Goal: Task Accomplishment & Management: Use online tool/utility

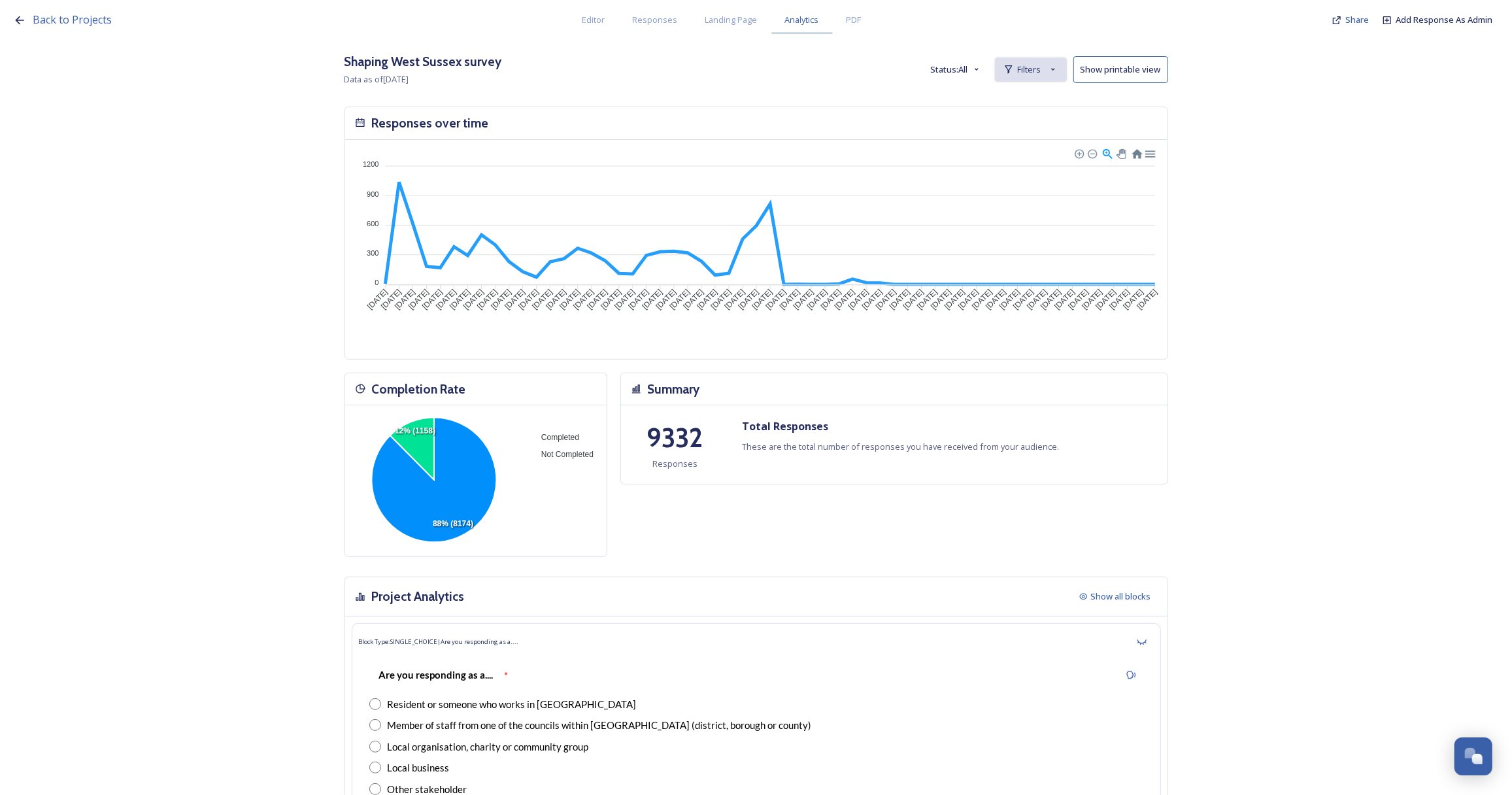
click at [1026, 80] on div "Filters" at bounding box center [1030, 69] width 72 height 24
click at [1033, 70] on span "Filters" at bounding box center [1029, 69] width 23 height 13
click at [1058, 63] on div "Filters" at bounding box center [1030, 69] width 72 height 24
click at [1052, 104] on icon at bounding box center [1047, 103] width 9 height 9
click at [1035, 63] on span "Filters" at bounding box center [1029, 69] width 23 height 13
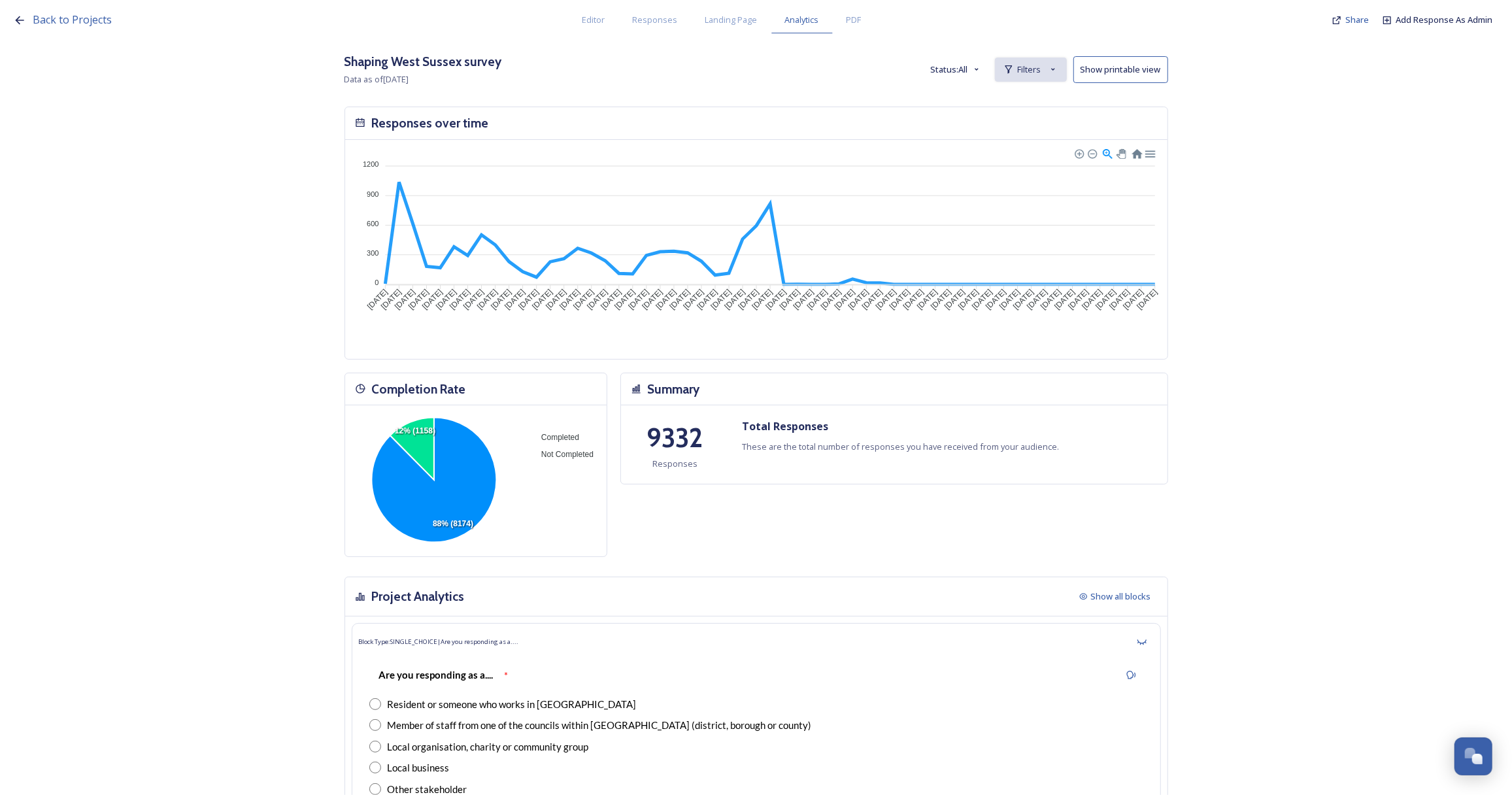
click at [1041, 73] on span "Filters" at bounding box center [1029, 69] width 23 height 13
click at [1037, 103] on span "New Filter" at bounding box center [1040, 98] width 39 height 13
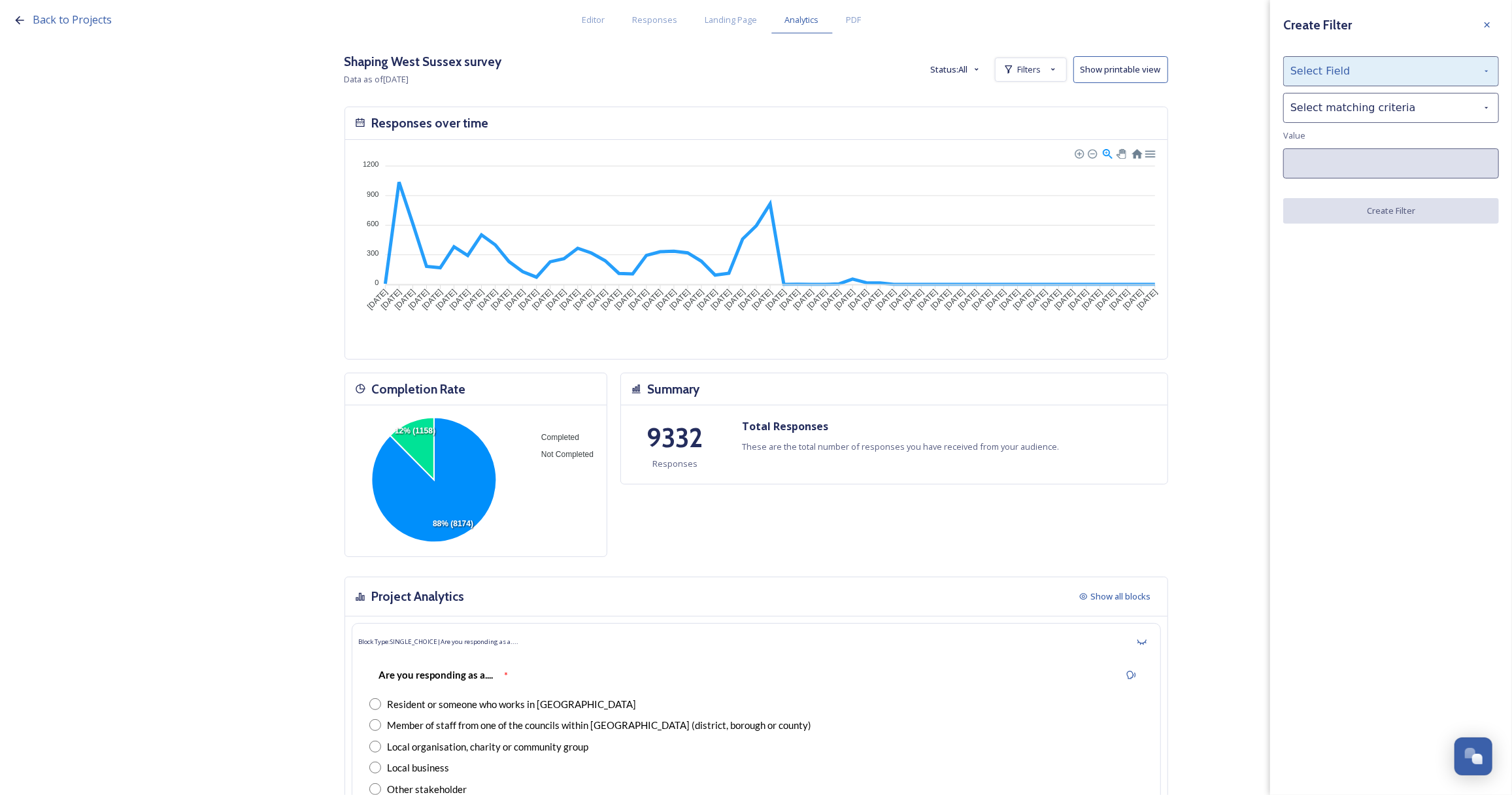
click at [1314, 73] on div "Select Field" at bounding box center [1391, 71] width 216 height 30
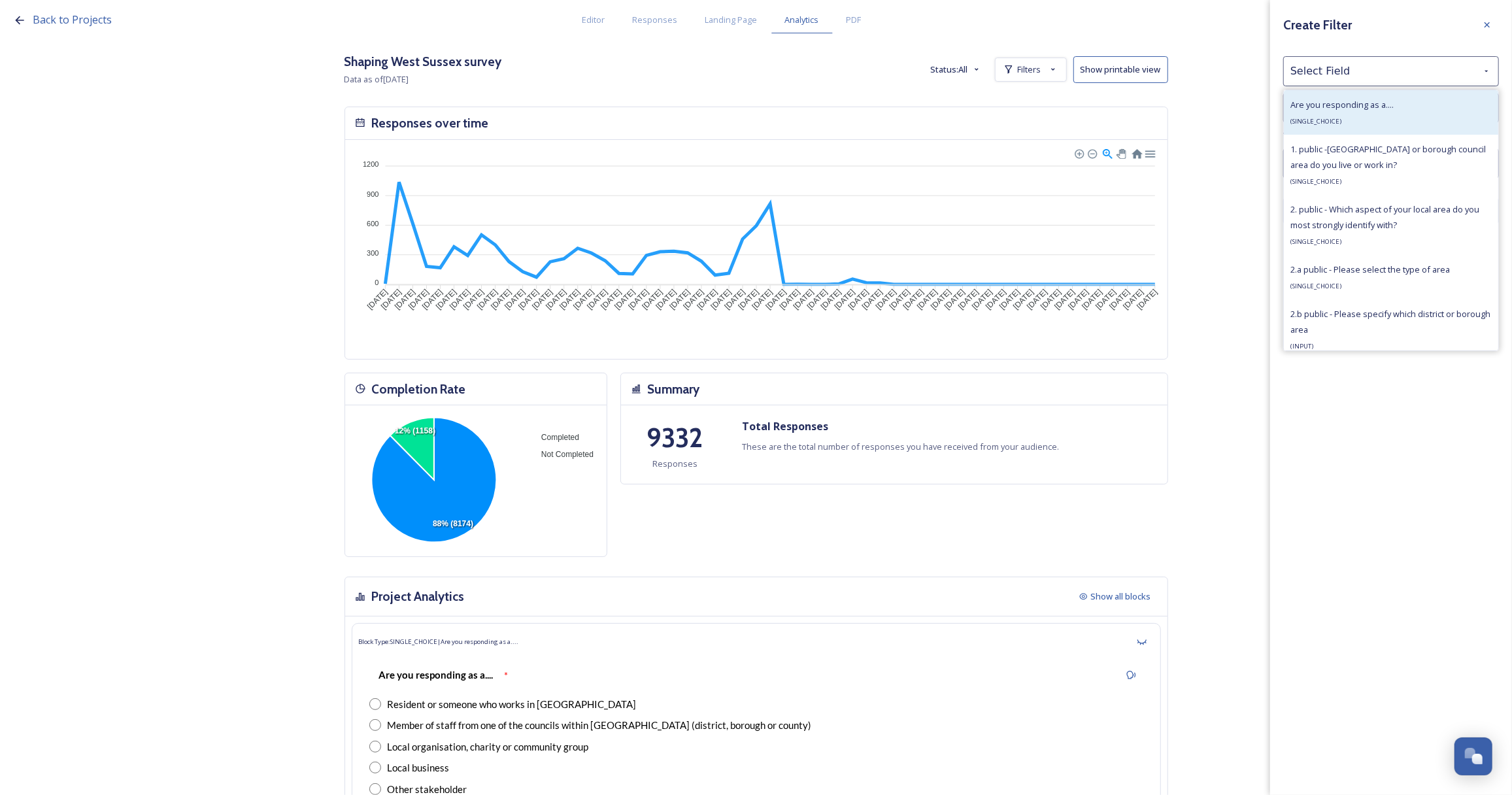
click at [1341, 102] on span "Are you responding as a...." at bounding box center [1342, 104] width 103 height 12
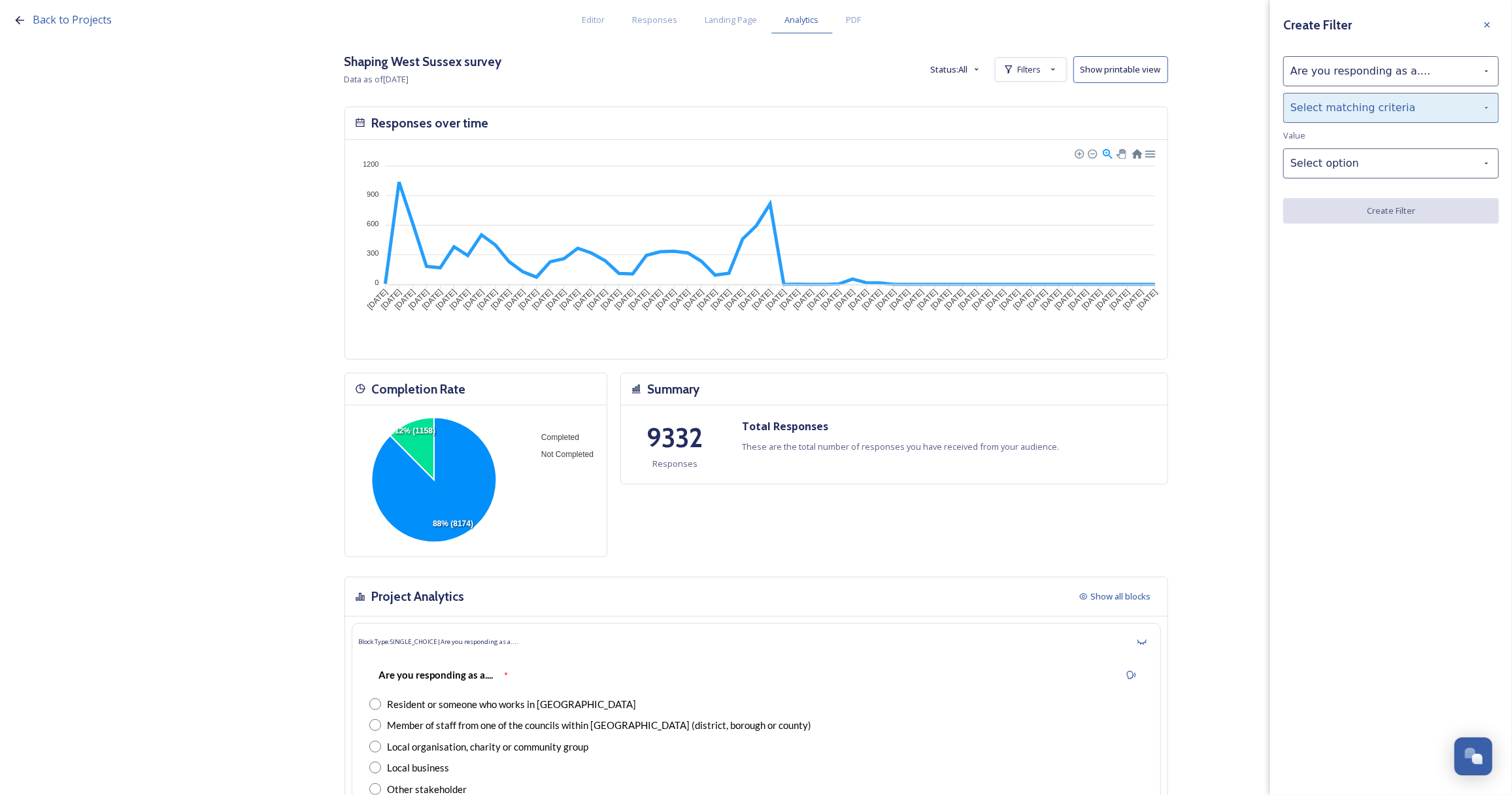
click at [1341, 117] on div "Select matching criteria" at bounding box center [1391, 108] width 216 height 30
drag, startPoint x: 1328, startPoint y: 141, endPoint x: 1335, endPoint y: 158, distance: 18.4
click at [1329, 142] on div "is" at bounding box center [1391, 141] width 214 height 29
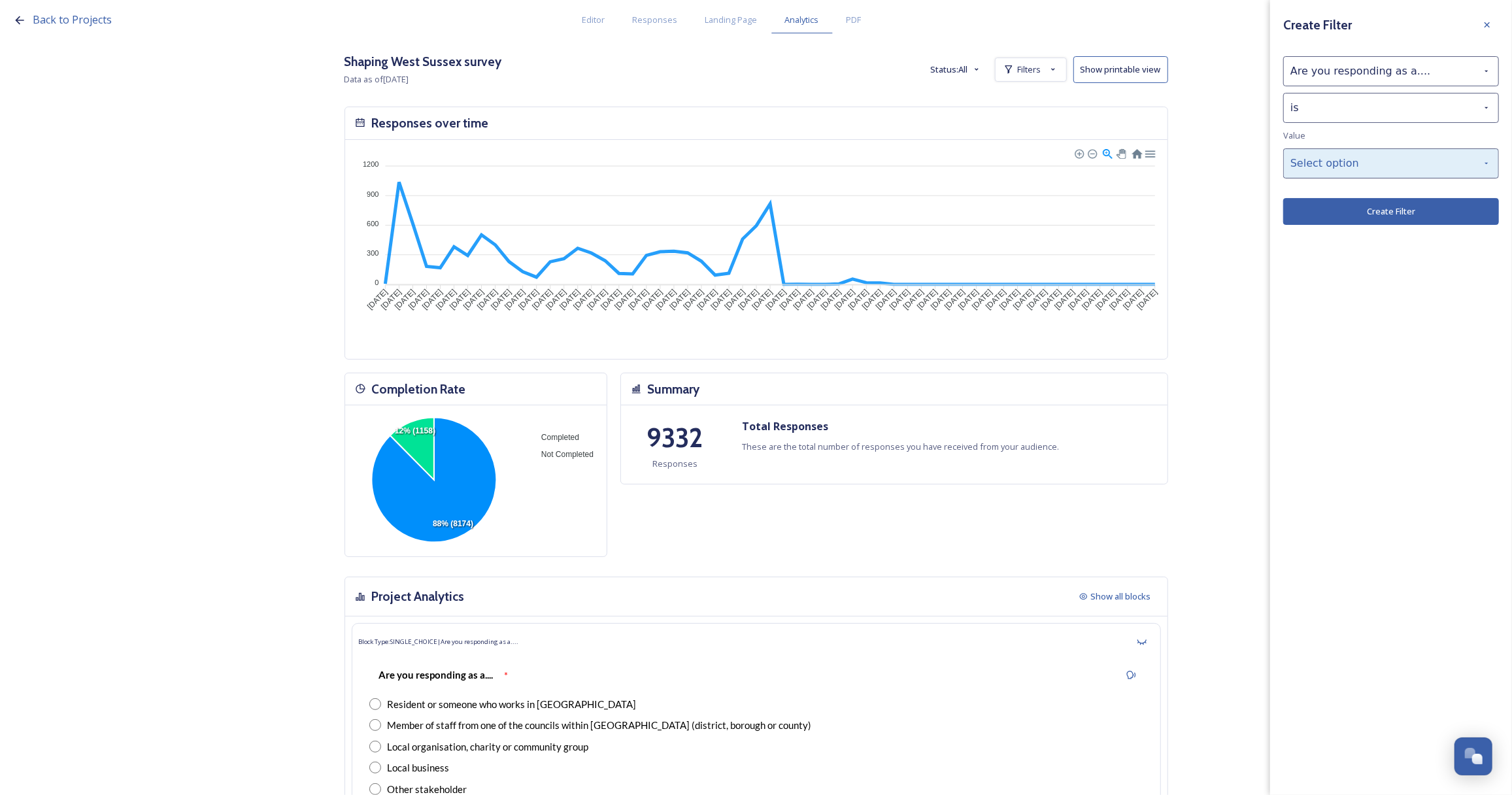
click at [1340, 168] on div "Select option" at bounding box center [1391, 163] width 216 height 30
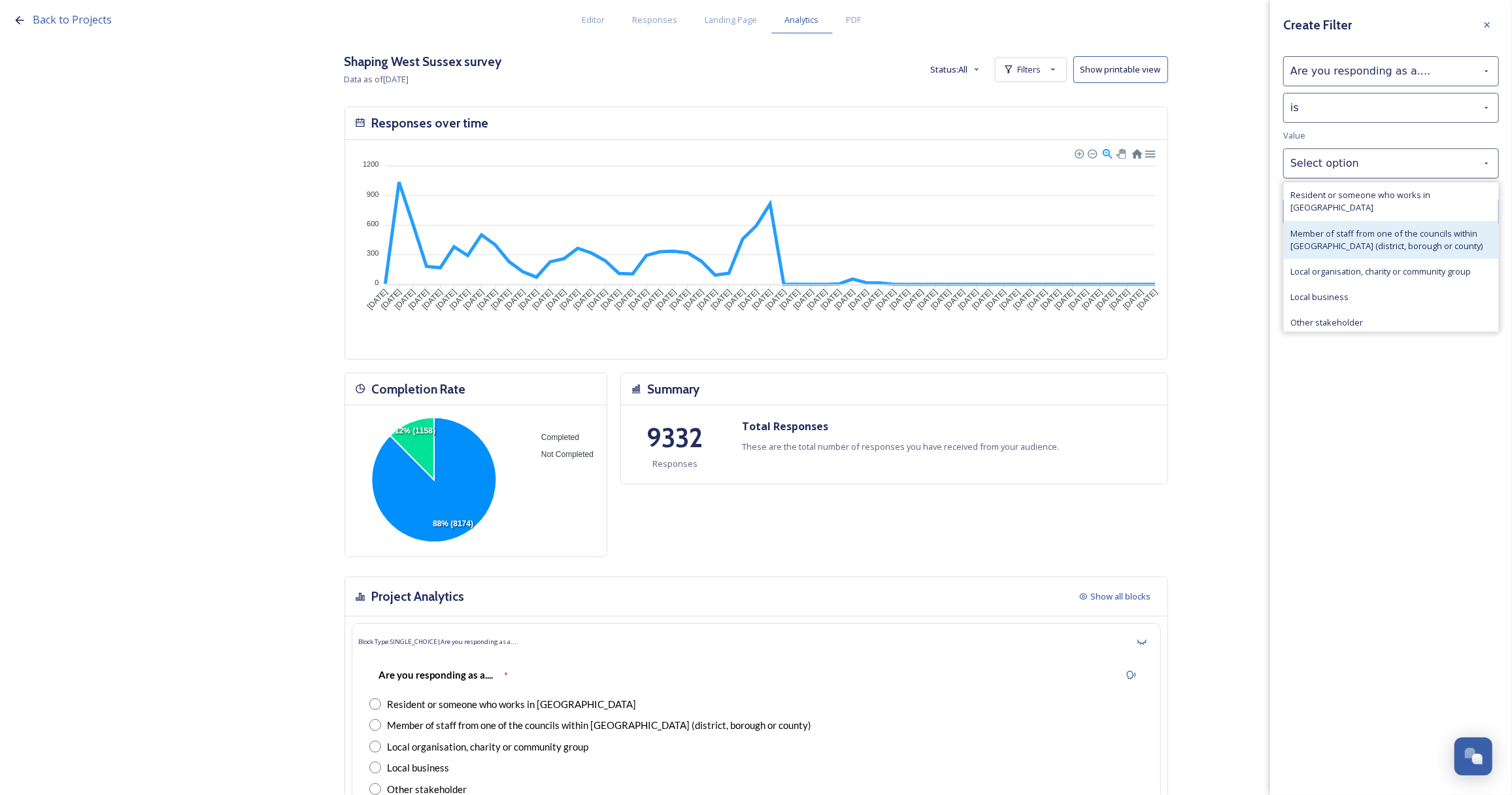
click at [1378, 228] on span "Member of staff from one of the councils within [GEOGRAPHIC_DATA] (district, bo…" at bounding box center [1391, 239] width 202 height 25
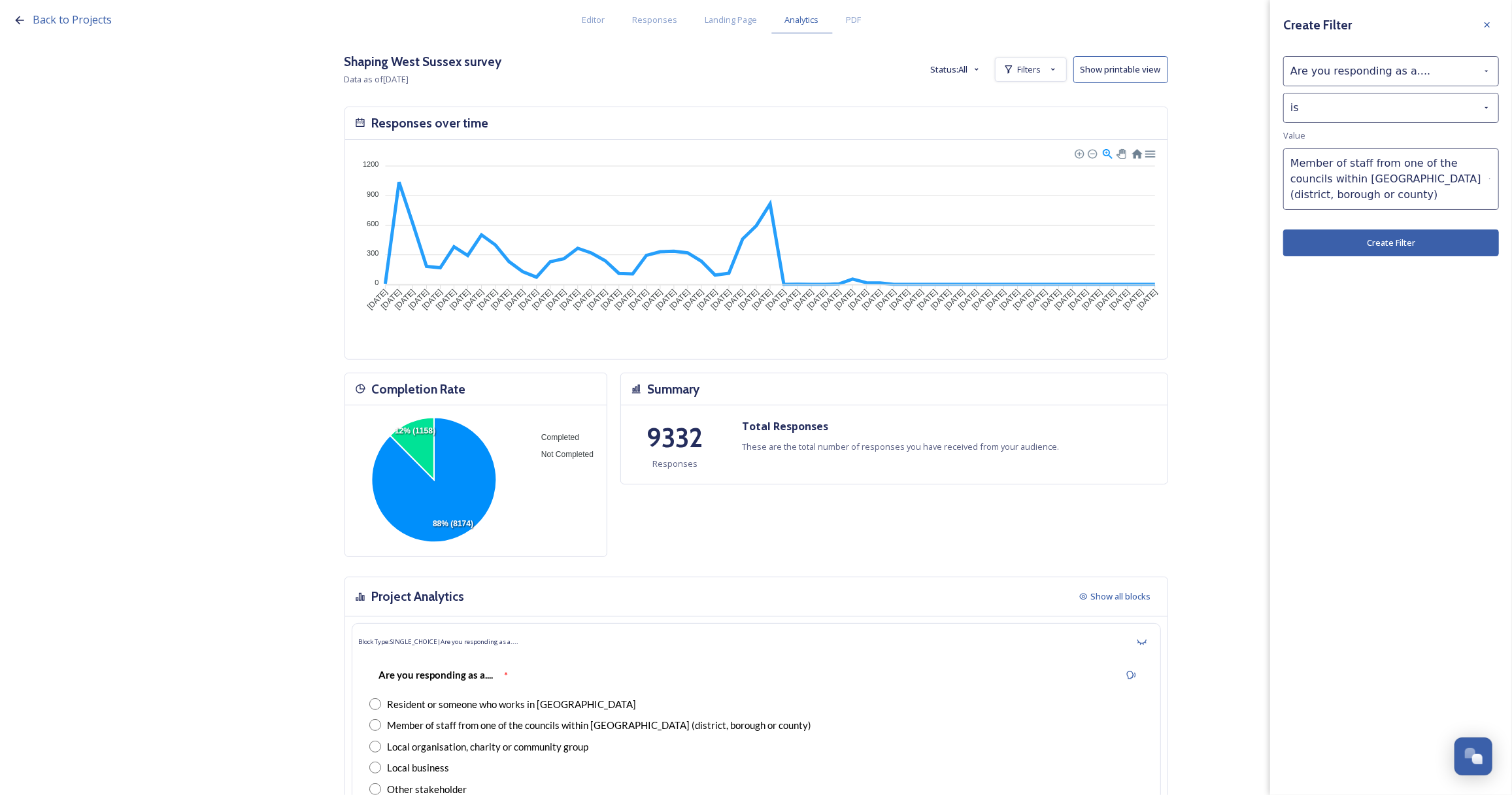
click at [1408, 240] on button "Create Filter" at bounding box center [1391, 243] width 216 height 27
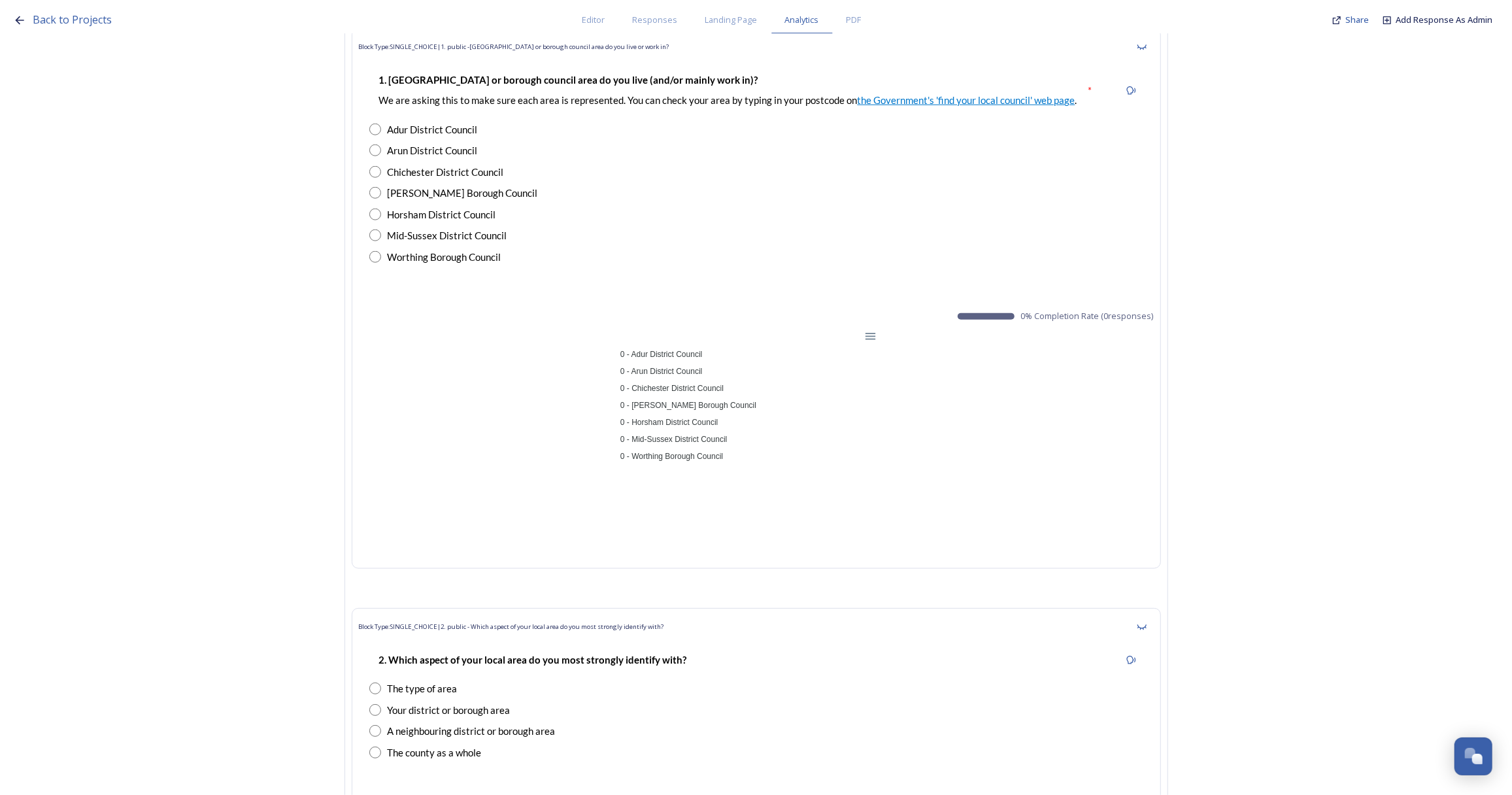
scroll to position [1070, 0]
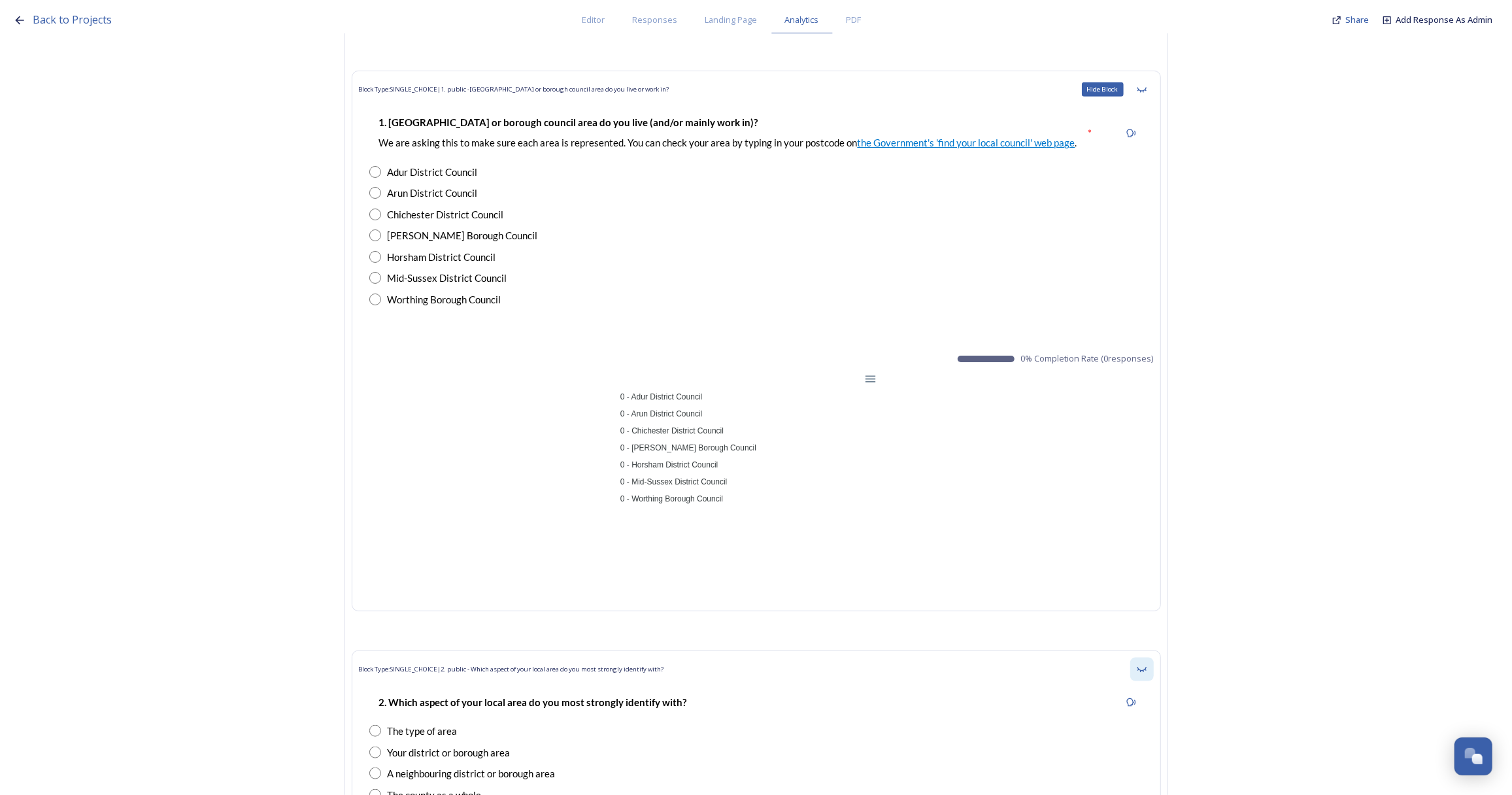
click at [1147, 84] on icon at bounding box center [1142, 90] width 11 height 11
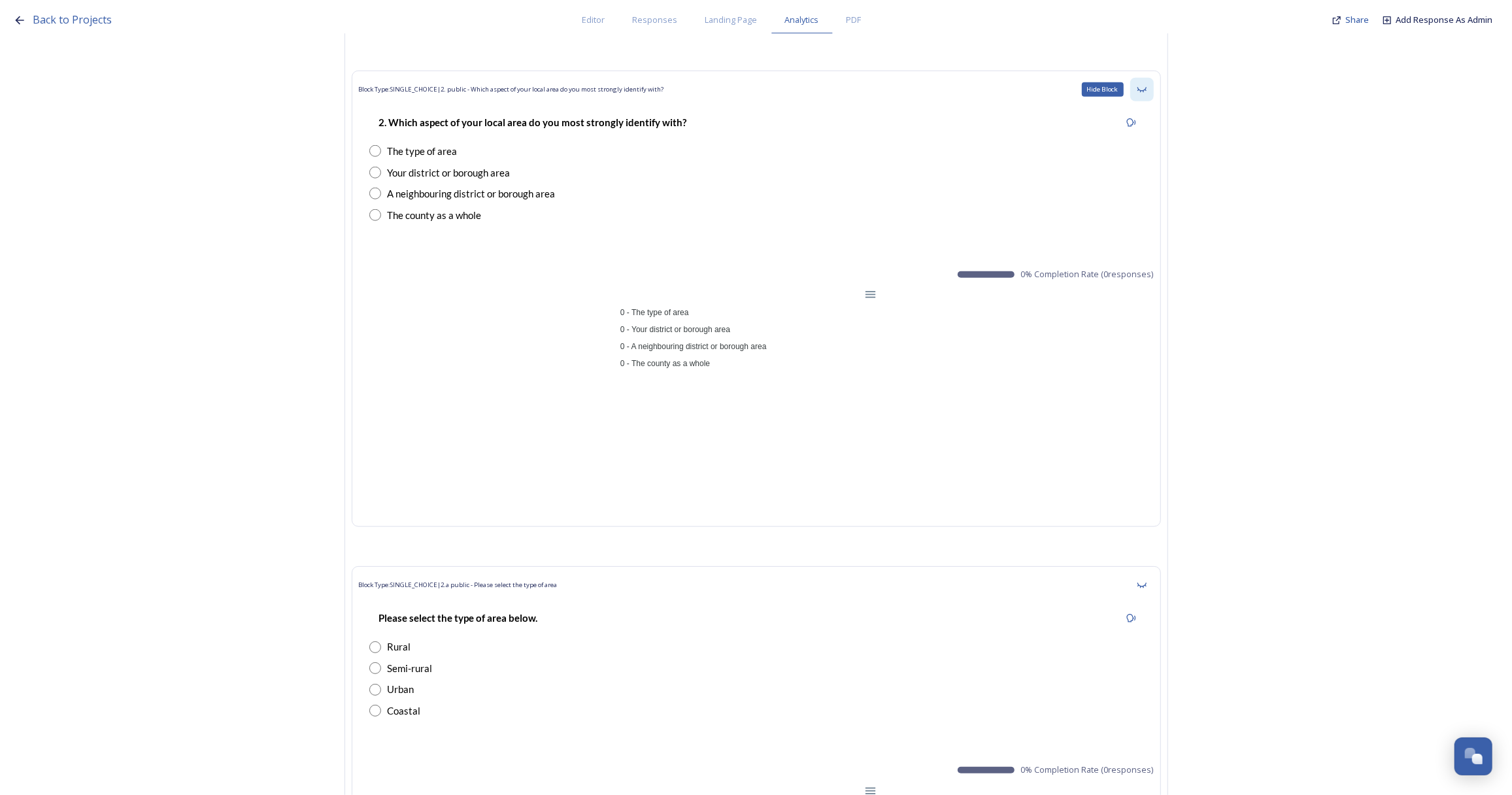
click at [1147, 84] on icon at bounding box center [1142, 90] width 11 height 11
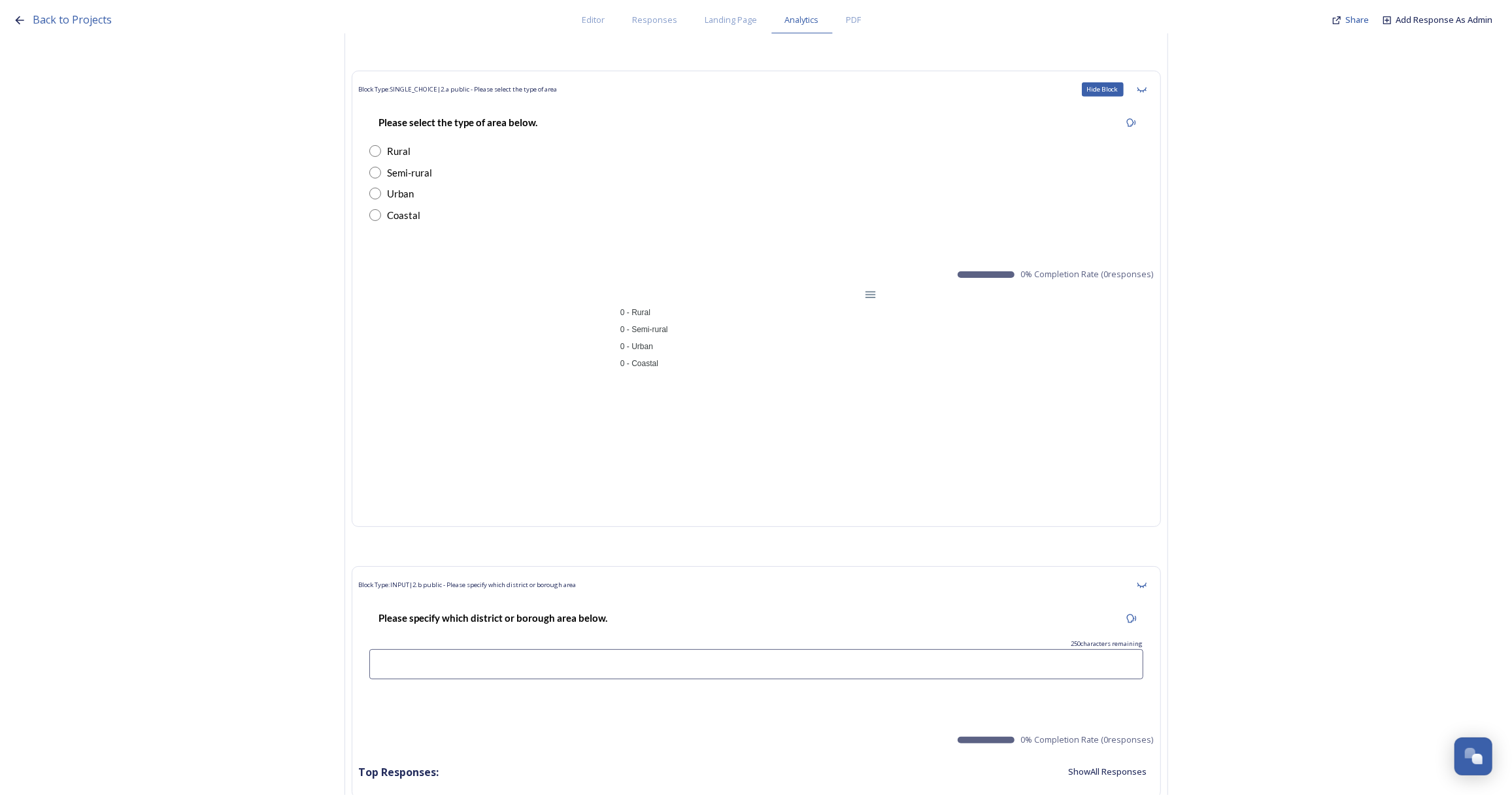
click at [1147, 84] on icon at bounding box center [1142, 90] width 11 height 11
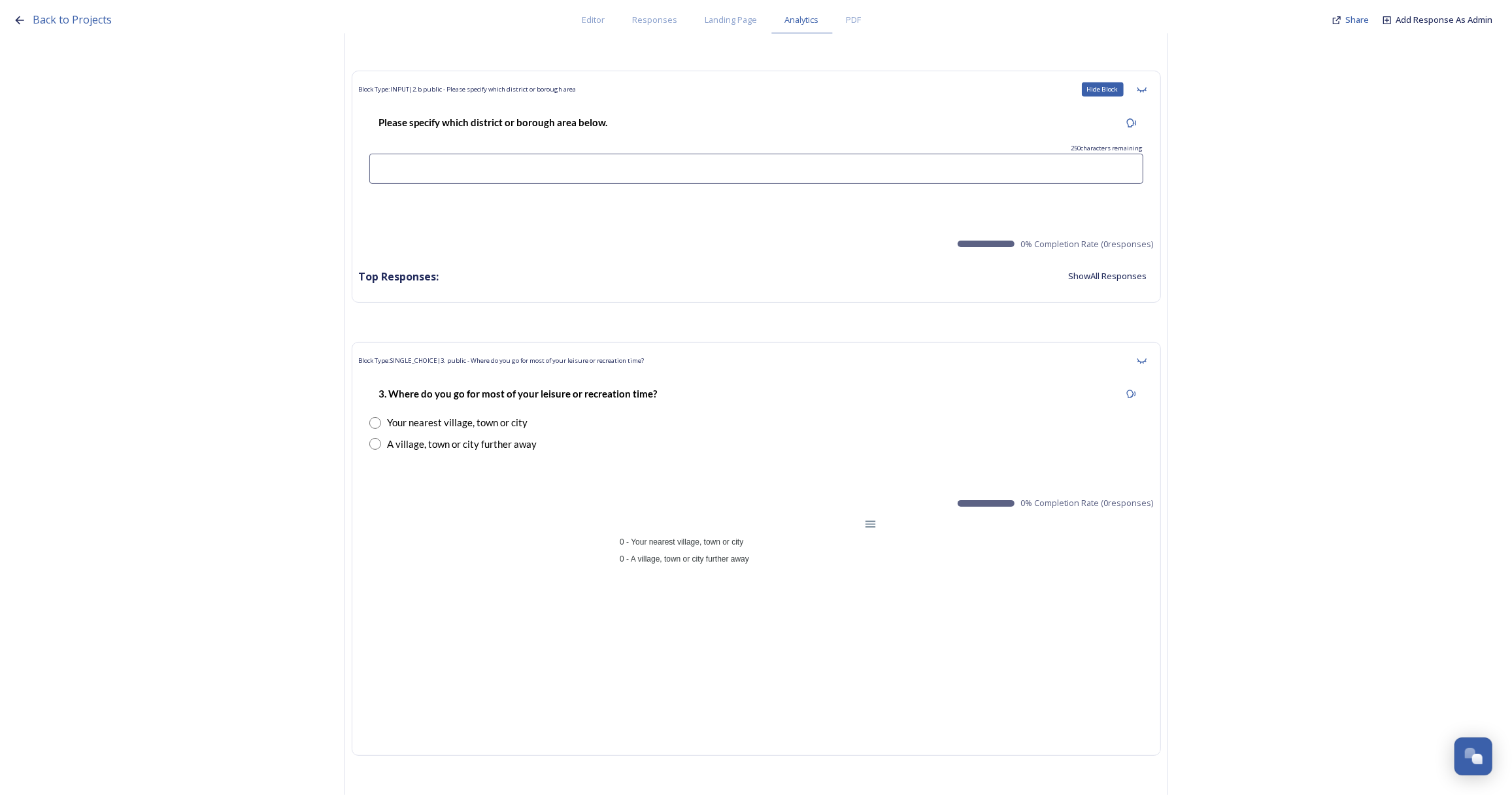
click at [1147, 84] on icon at bounding box center [1142, 90] width 11 height 11
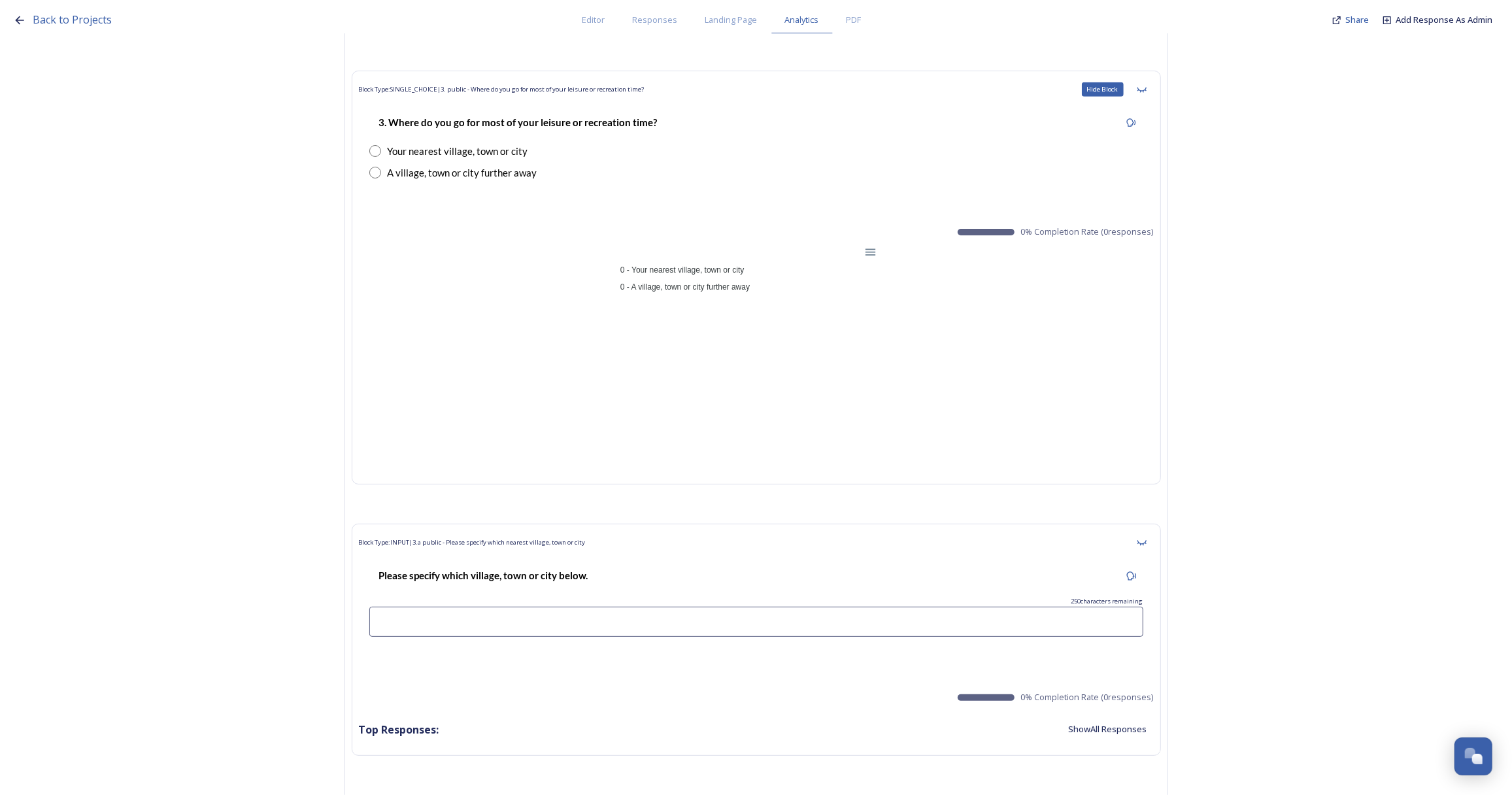
click at [1147, 84] on icon at bounding box center [1142, 90] width 11 height 11
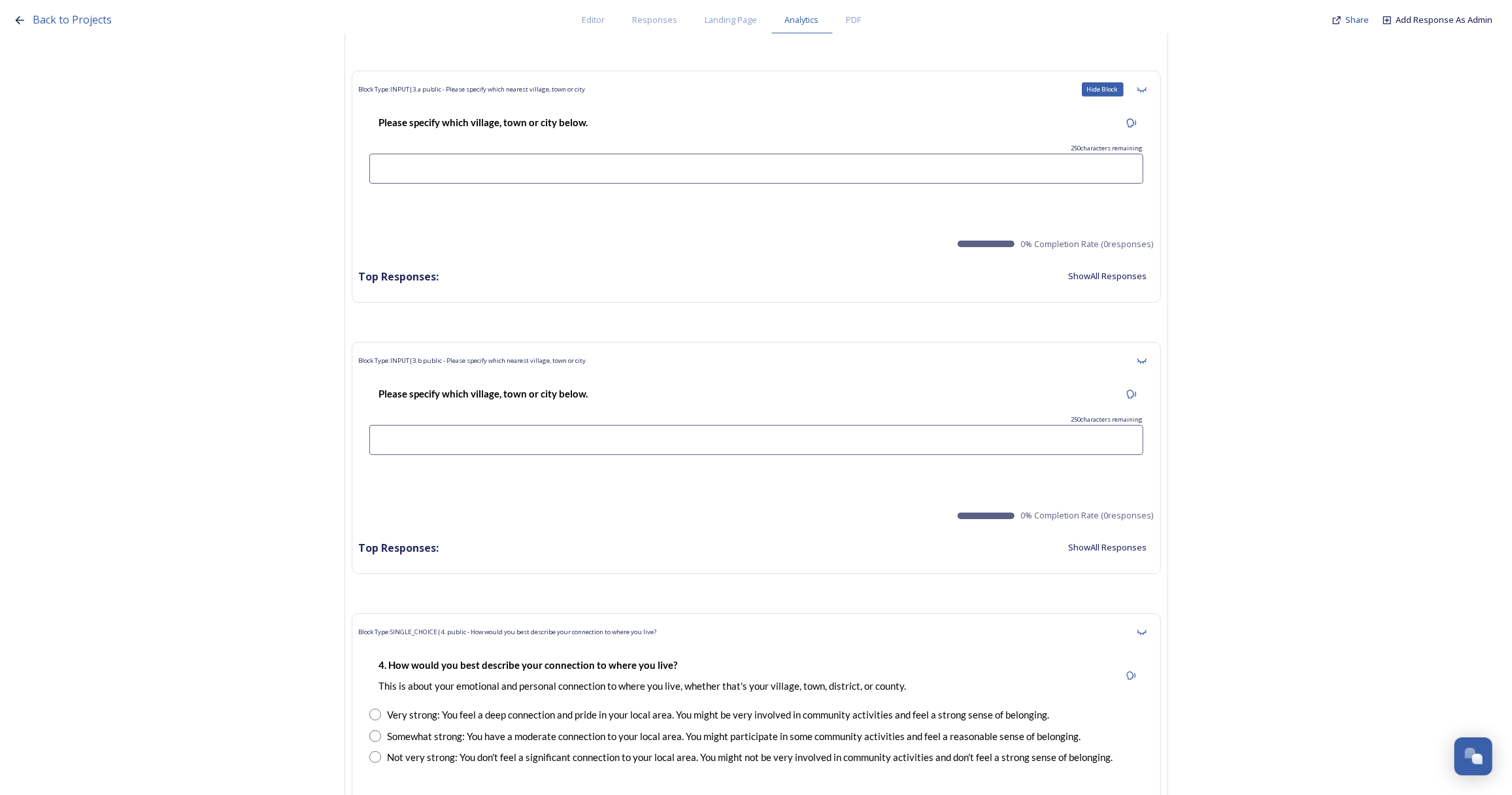
click at [1147, 84] on icon at bounding box center [1142, 90] width 11 height 11
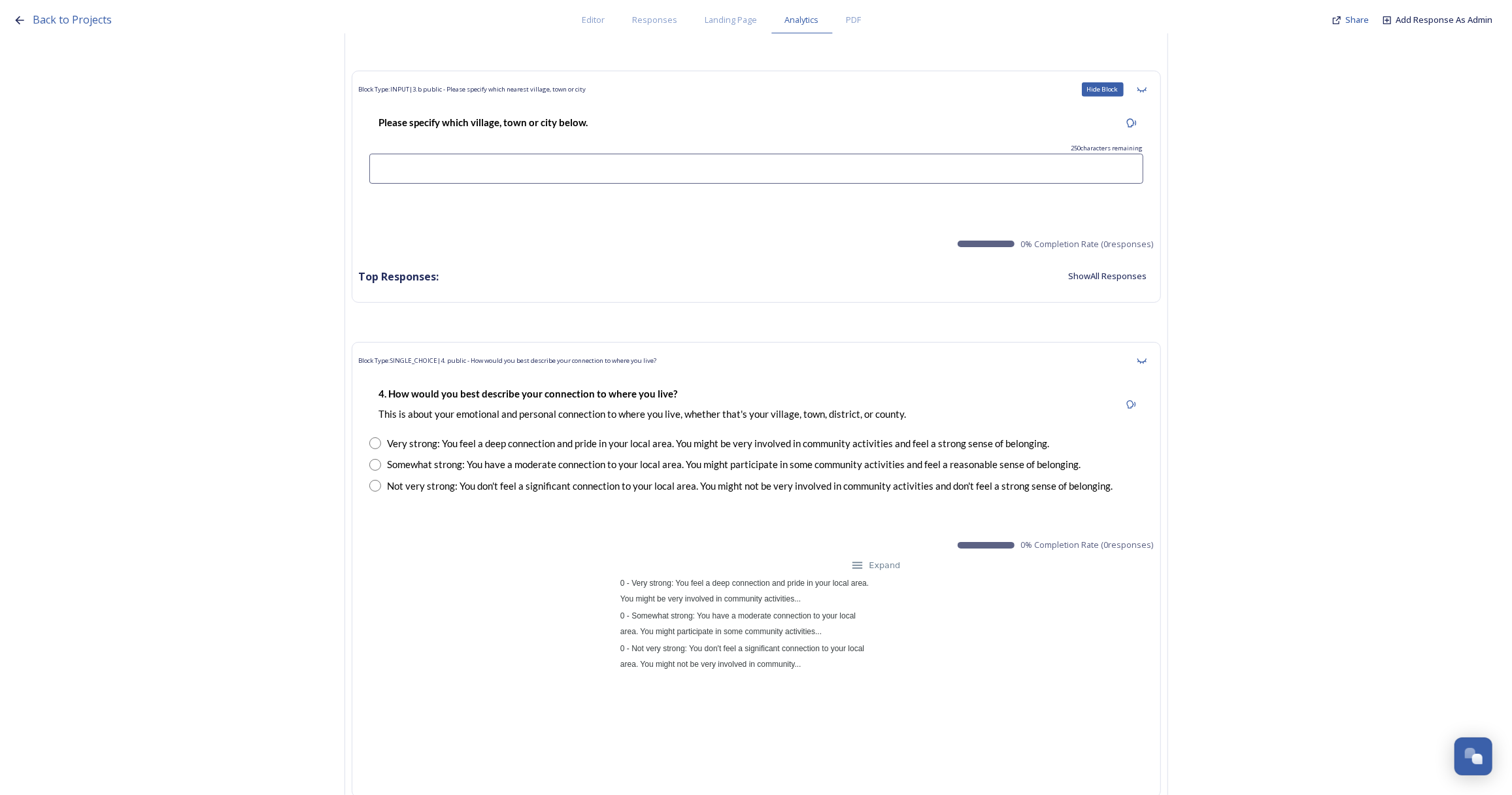
click at [1147, 84] on icon at bounding box center [1142, 90] width 11 height 11
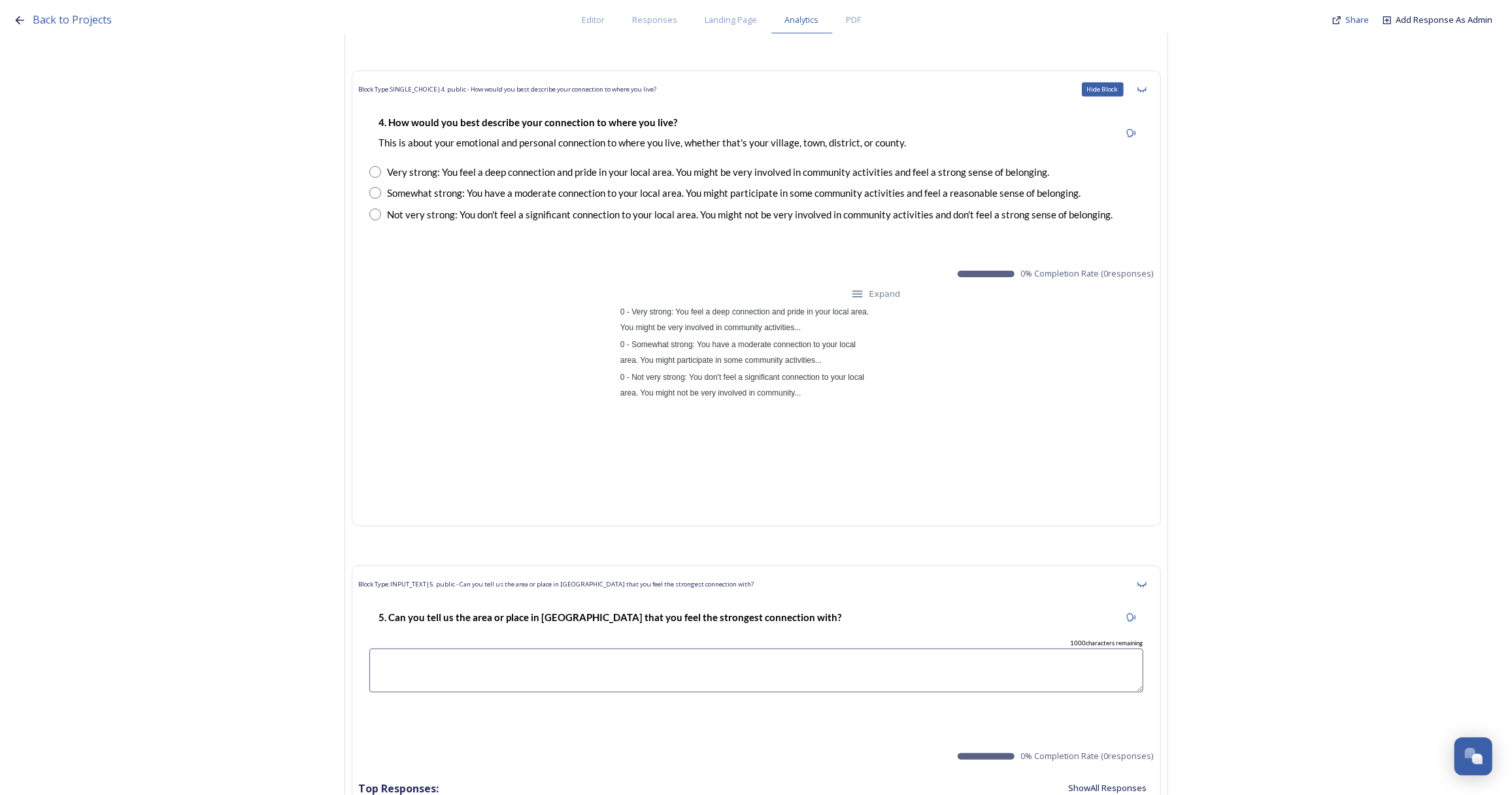
click at [1147, 84] on icon at bounding box center [1142, 90] width 11 height 11
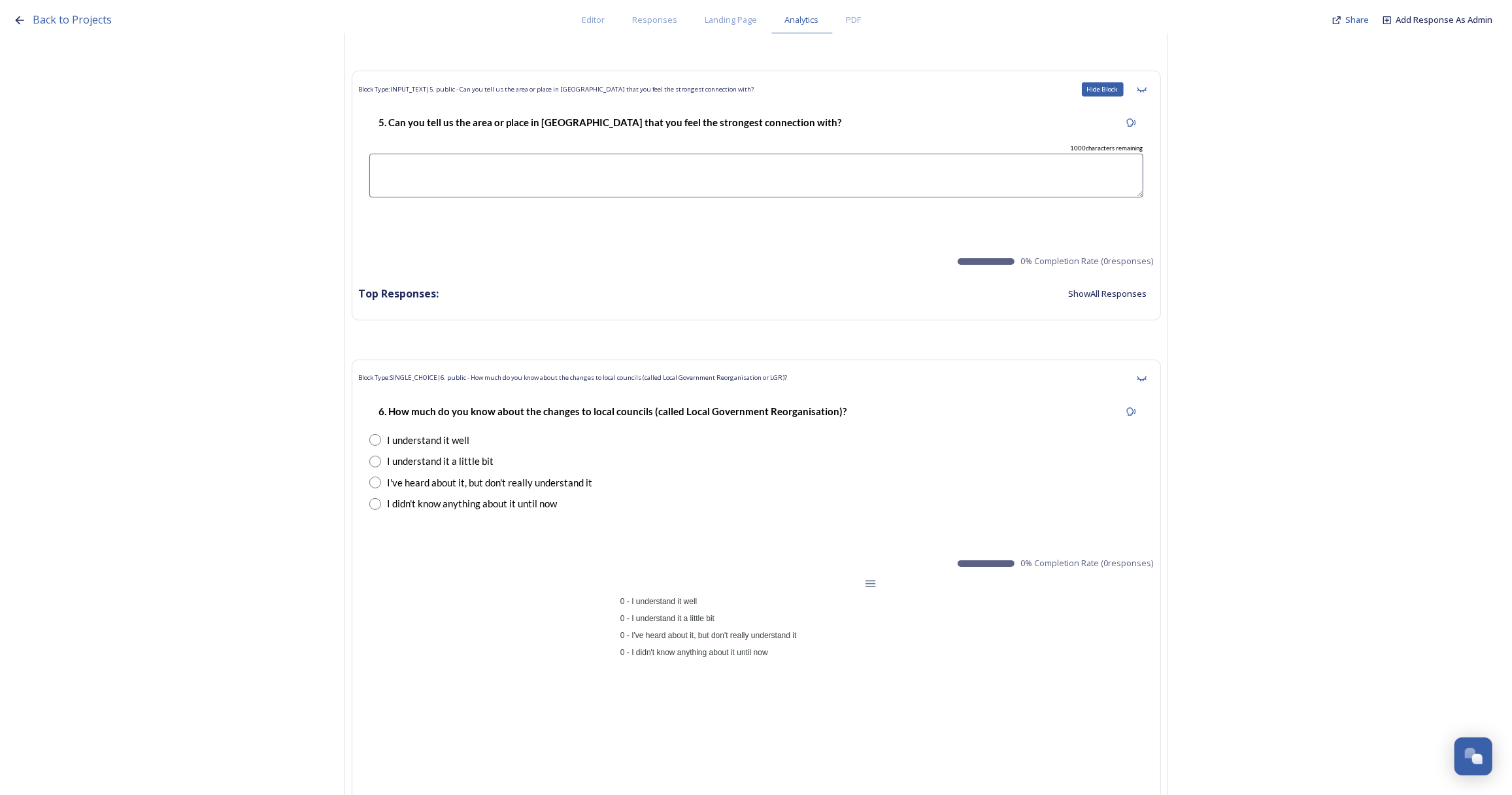
click at [1147, 84] on icon at bounding box center [1142, 90] width 11 height 11
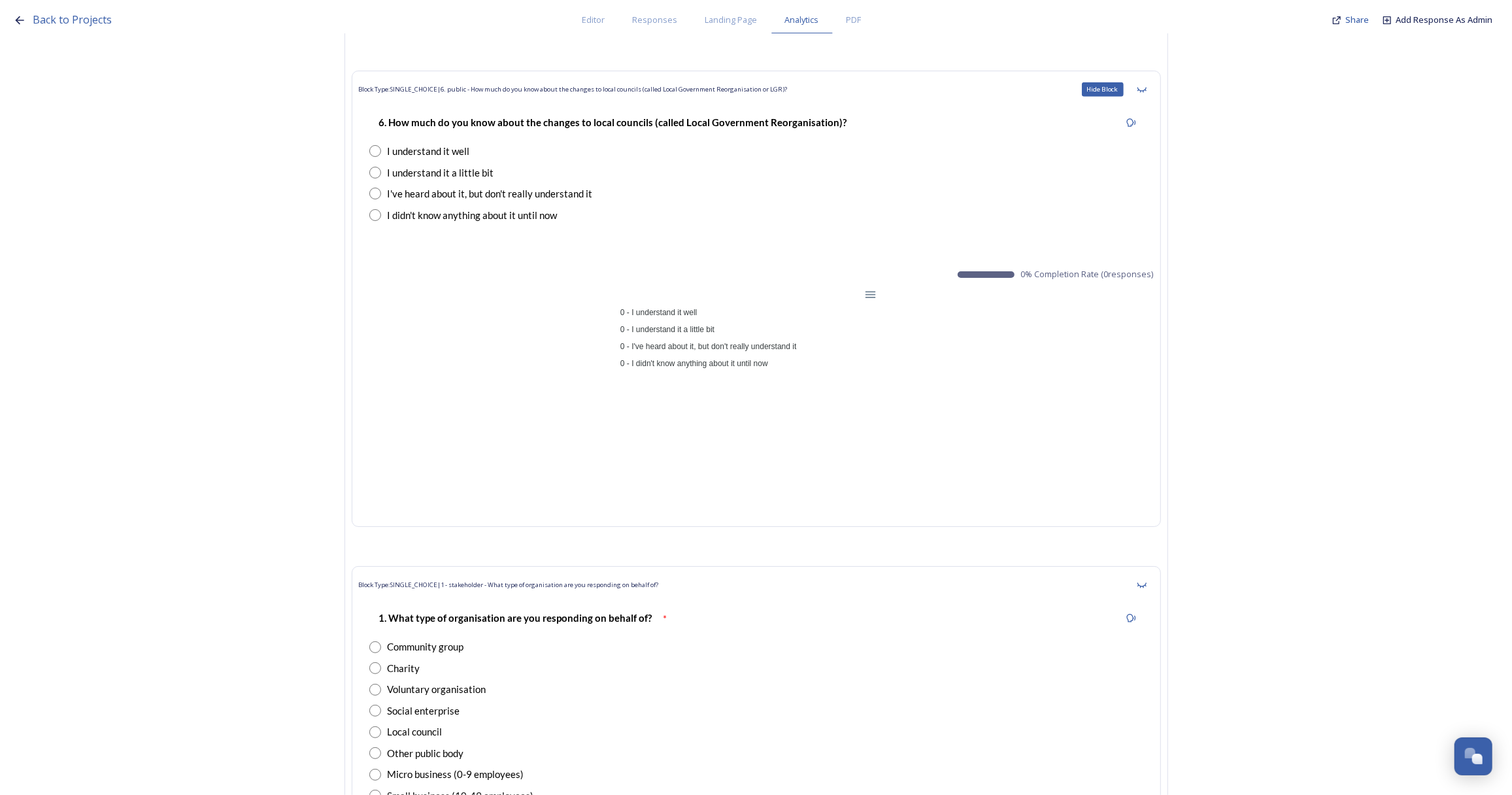
click at [1147, 84] on icon at bounding box center [1142, 90] width 11 height 11
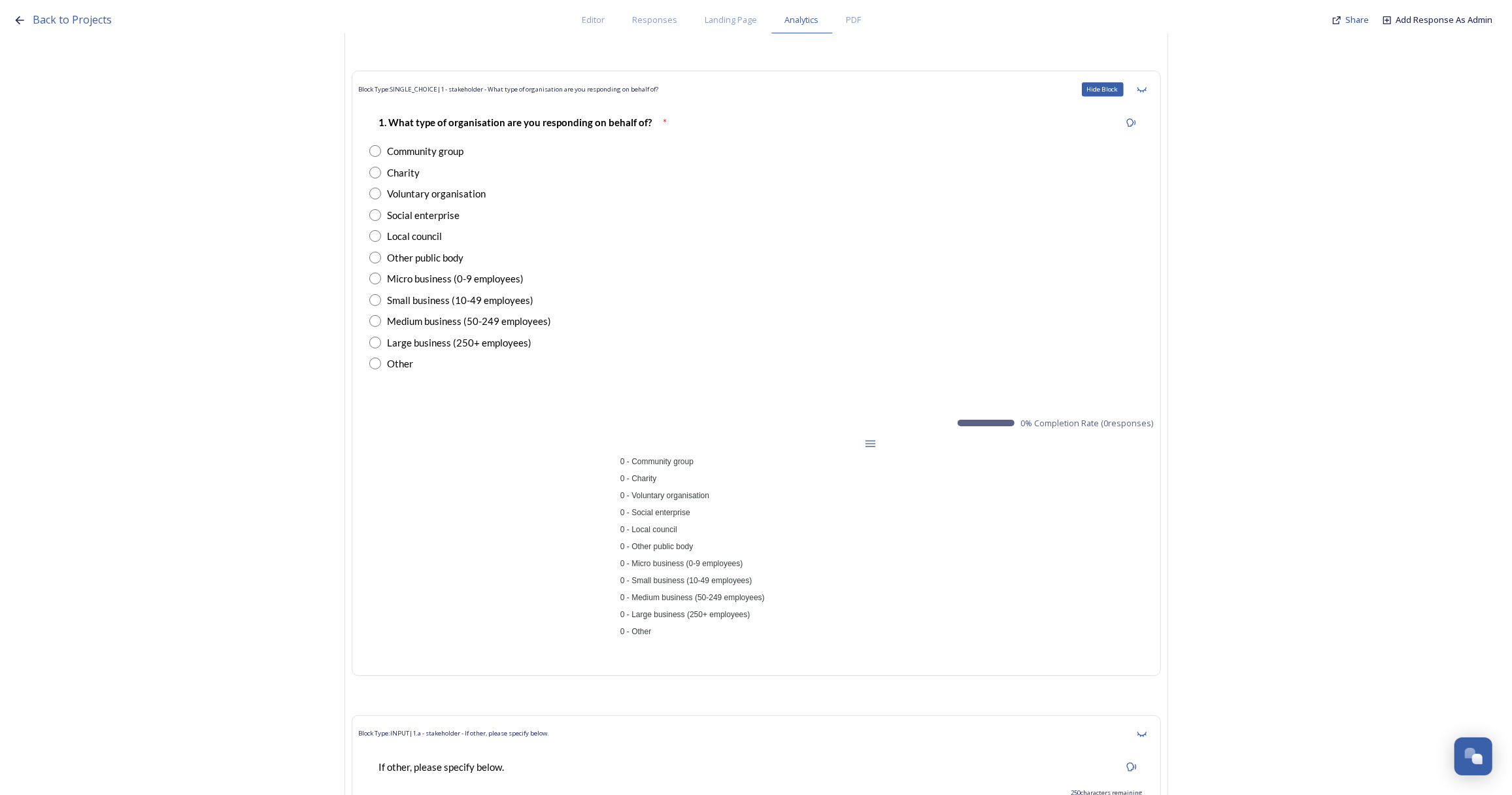
click at [1147, 84] on icon at bounding box center [1142, 90] width 11 height 11
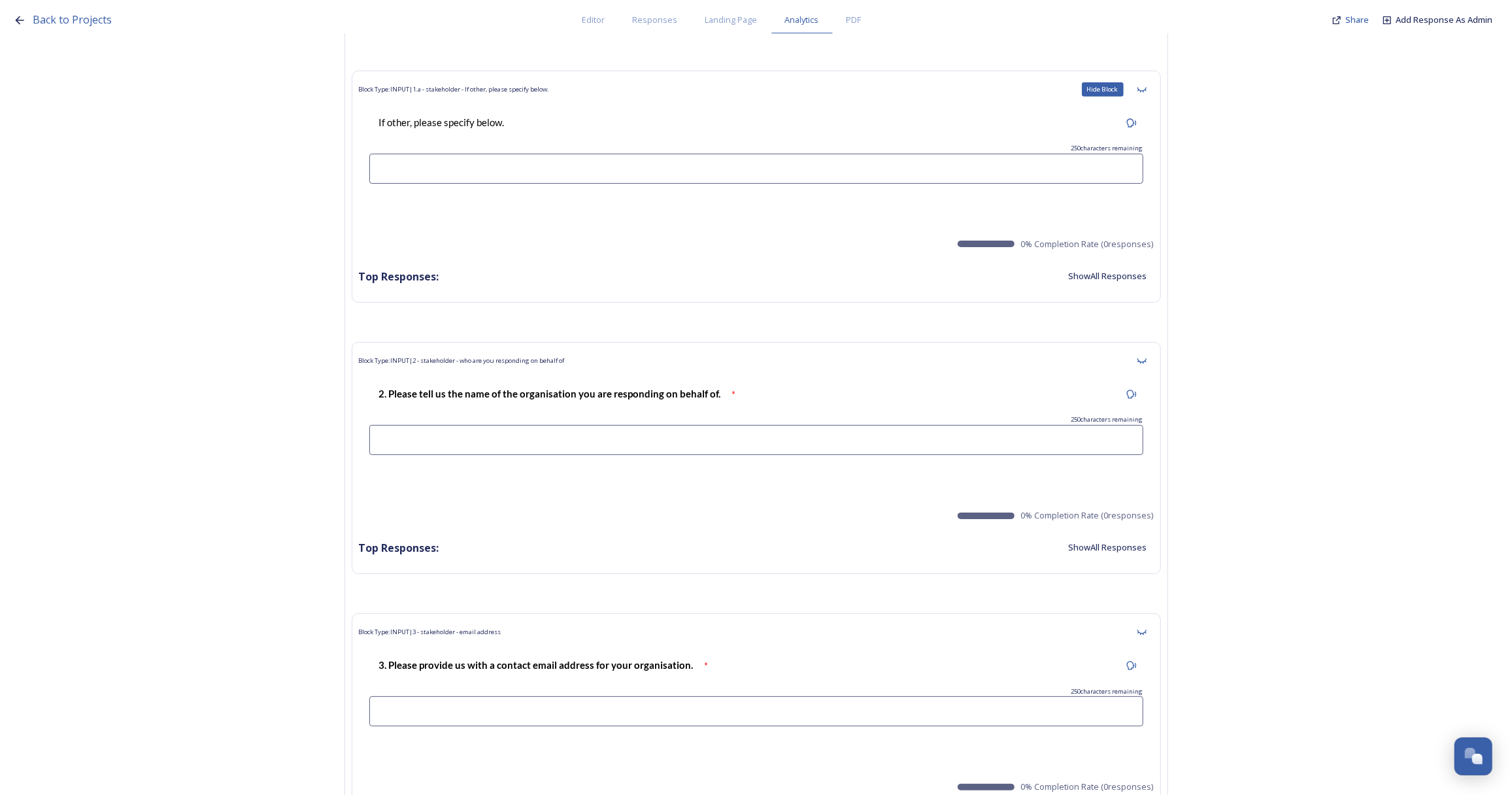
click at [1147, 84] on icon at bounding box center [1142, 90] width 11 height 11
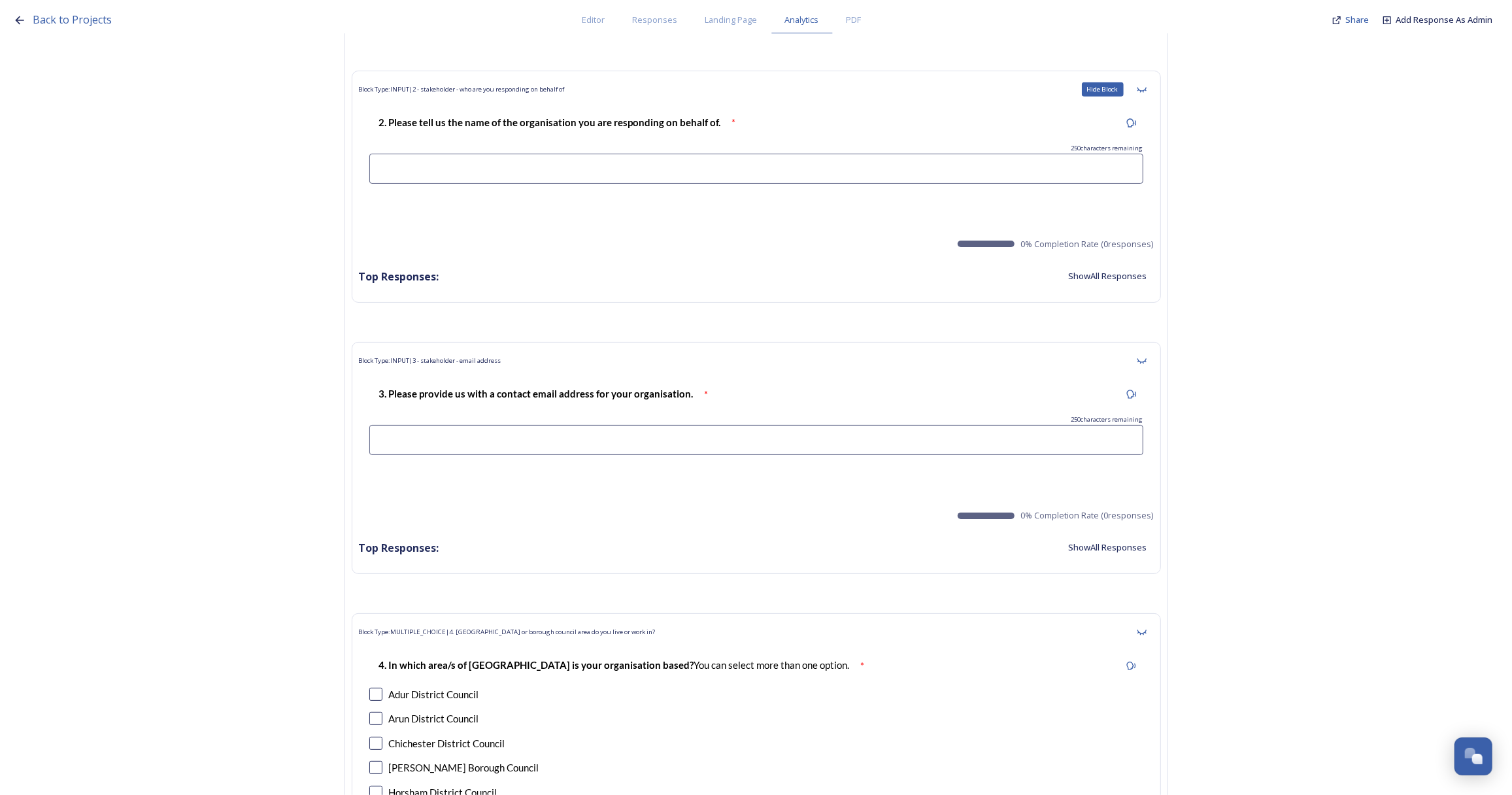
click at [1147, 84] on icon at bounding box center [1142, 90] width 11 height 11
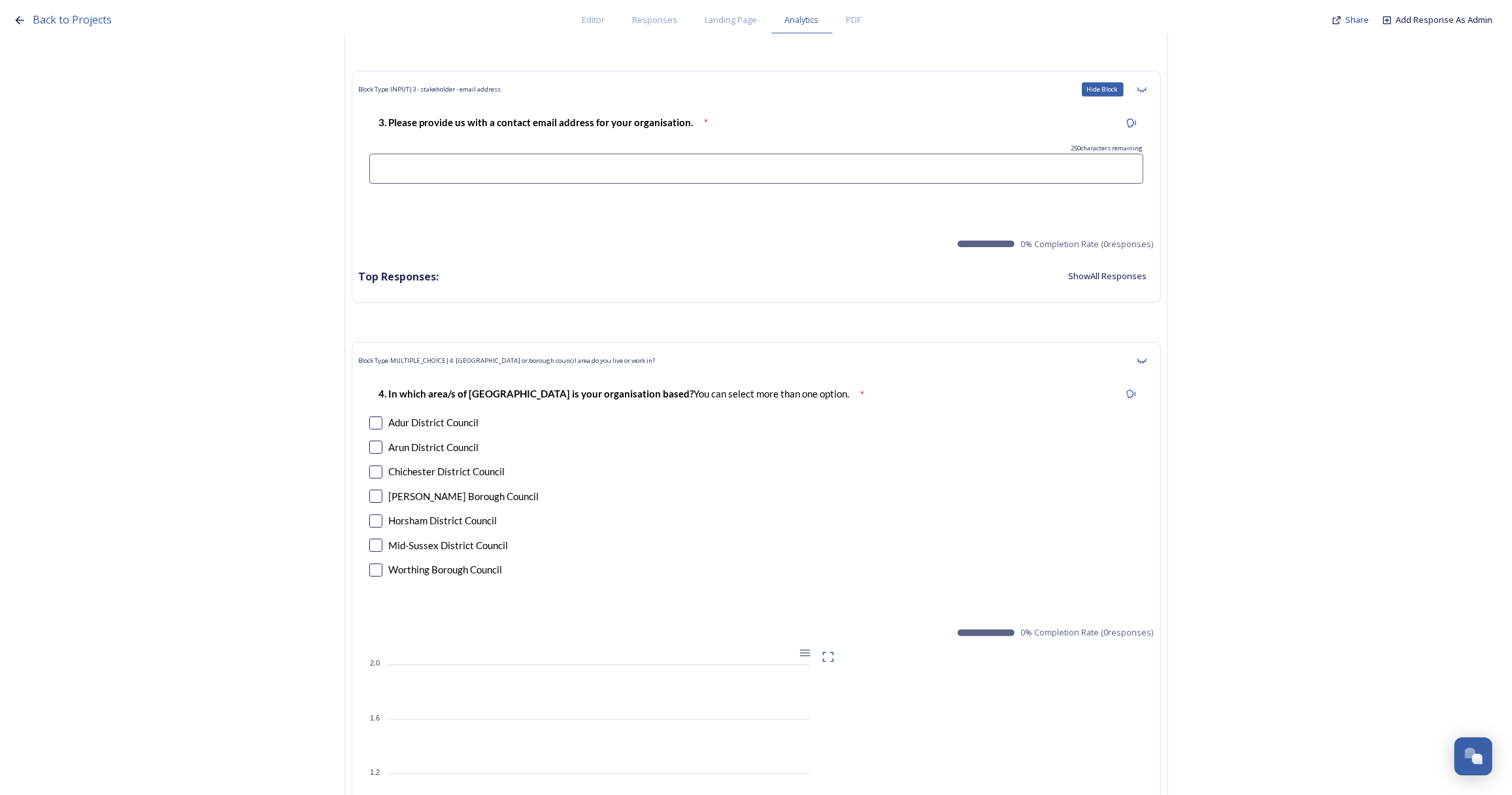
click at [1147, 84] on icon at bounding box center [1142, 90] width 11 height 11
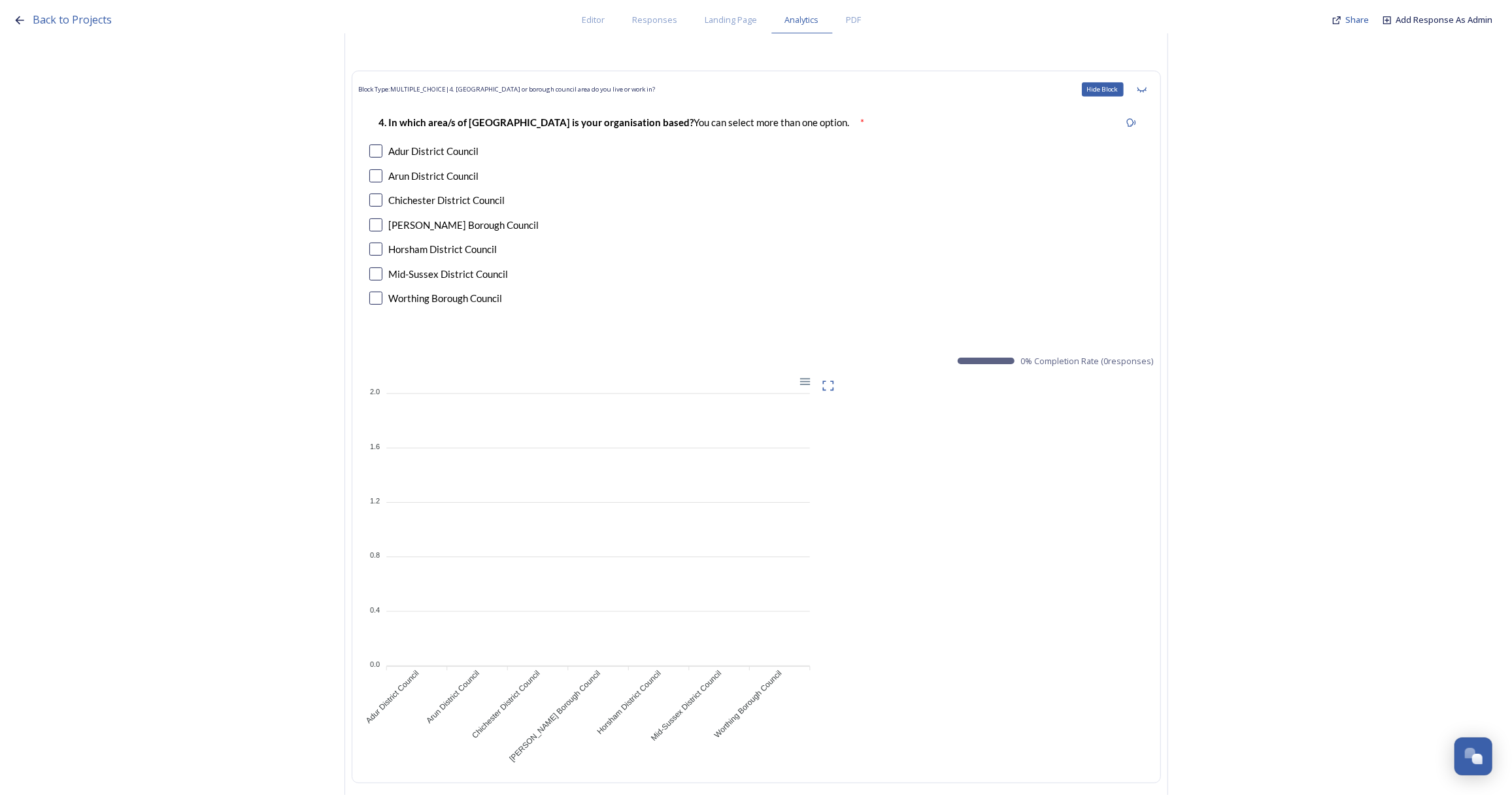
click at [1147, 84] on icon at bounding box center [1142, 90] width 11 height 11
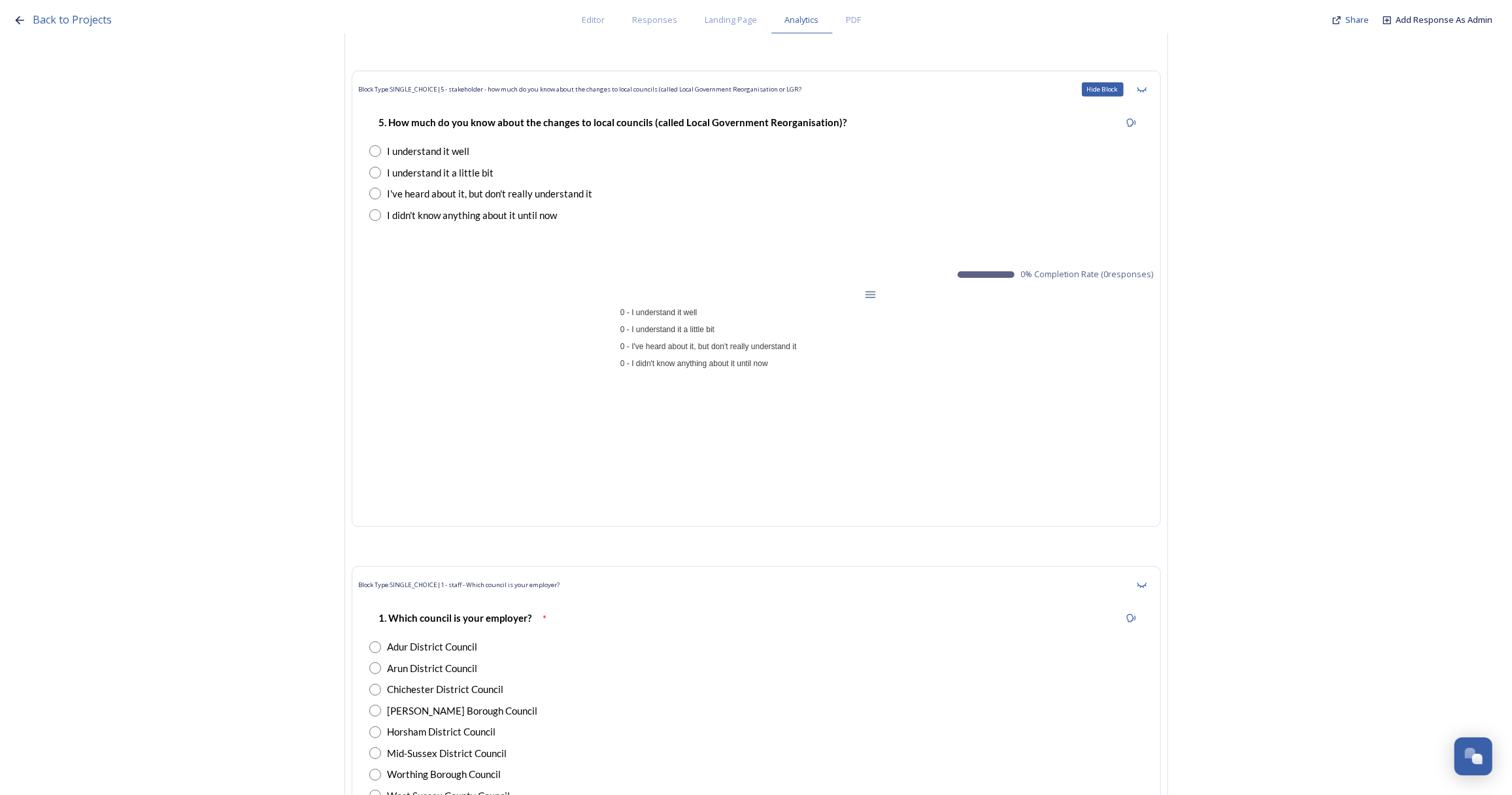
click at [1147, 84] on icon at bounding box center [1142, 90] width 11 height 11
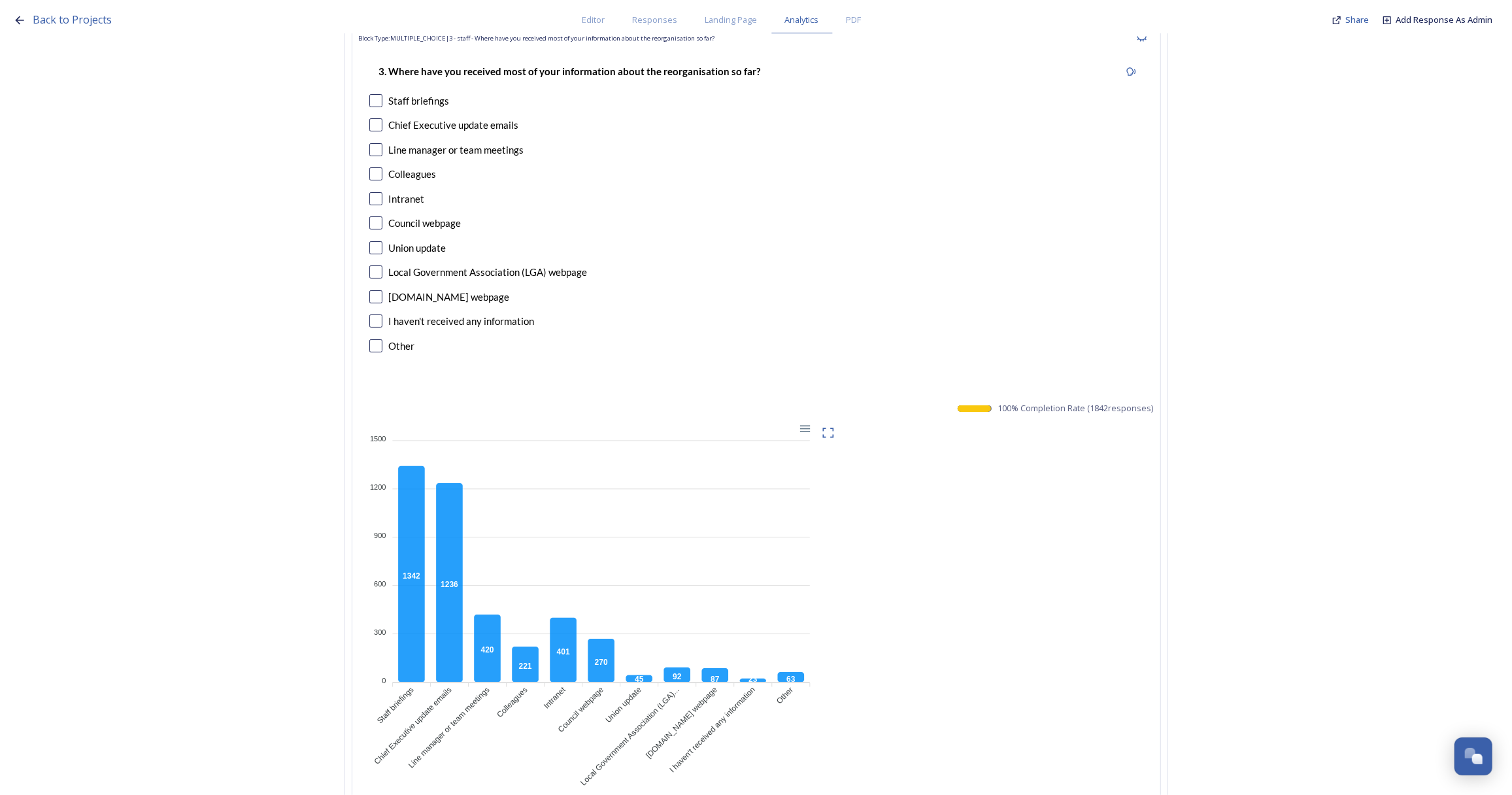
scroll to position [2317, 0]
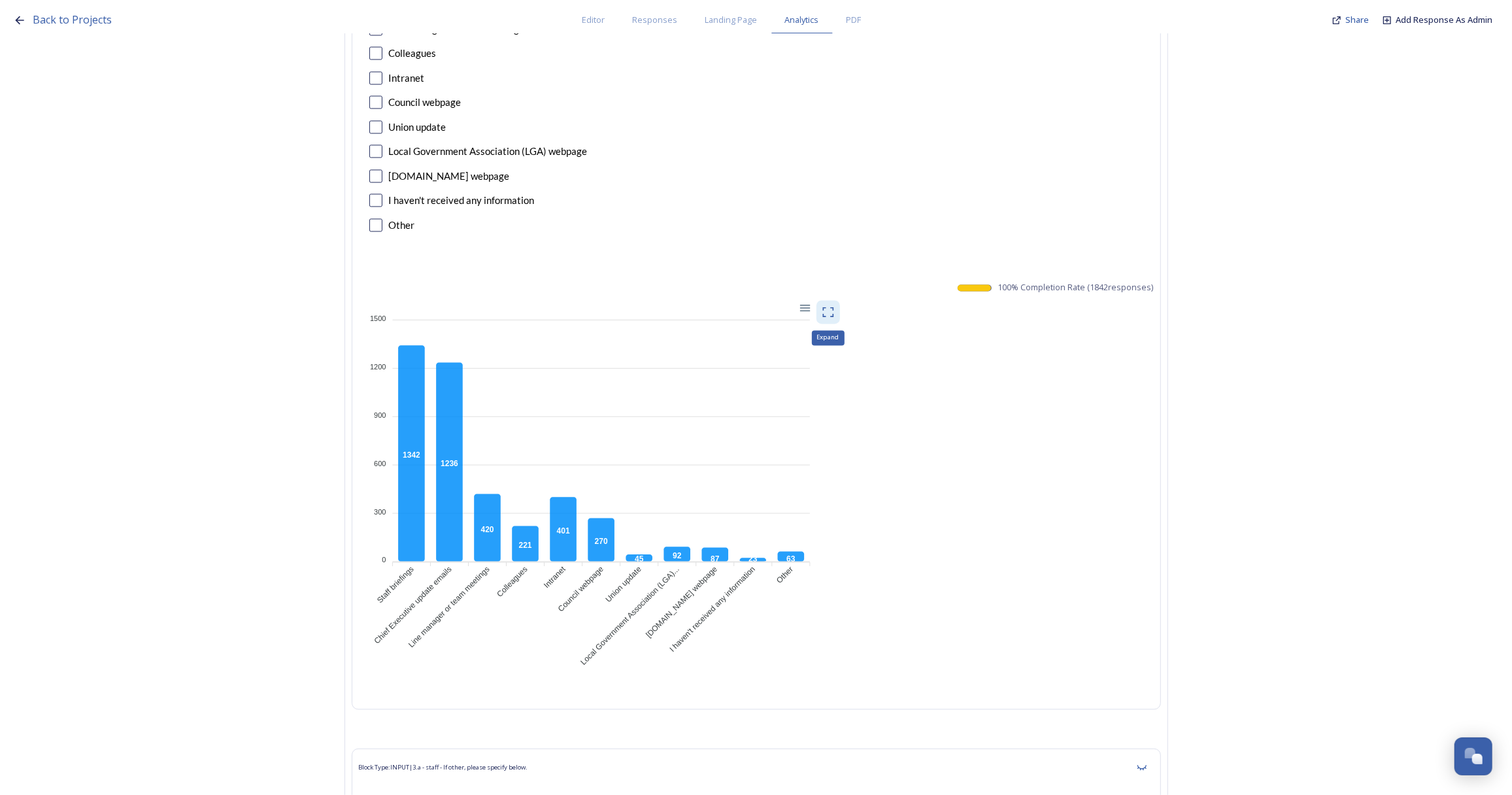
click at [834, 308] on icon at bounding box center [828, 312] width 13 height 13
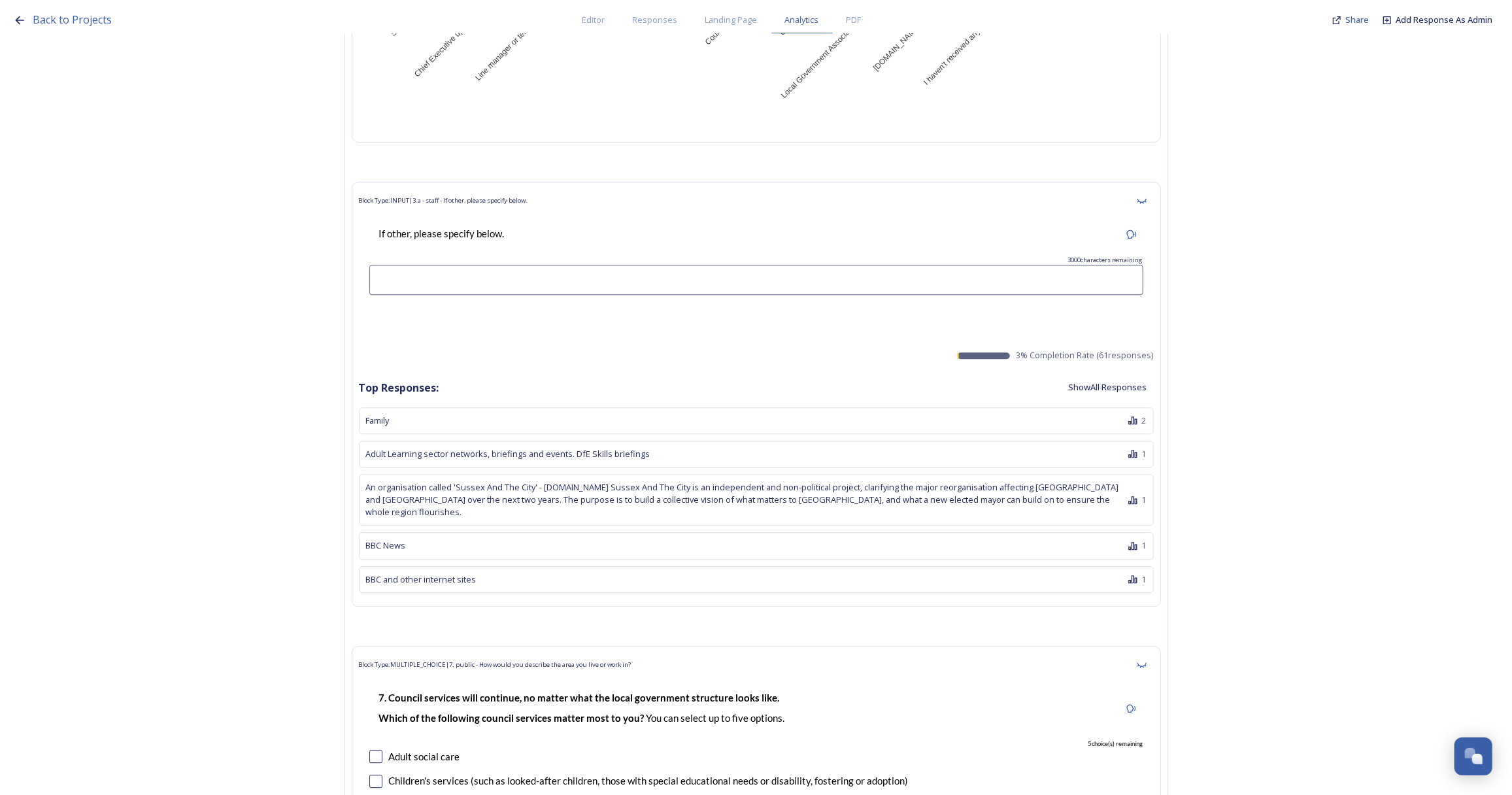
scroll to position [2911, 0]
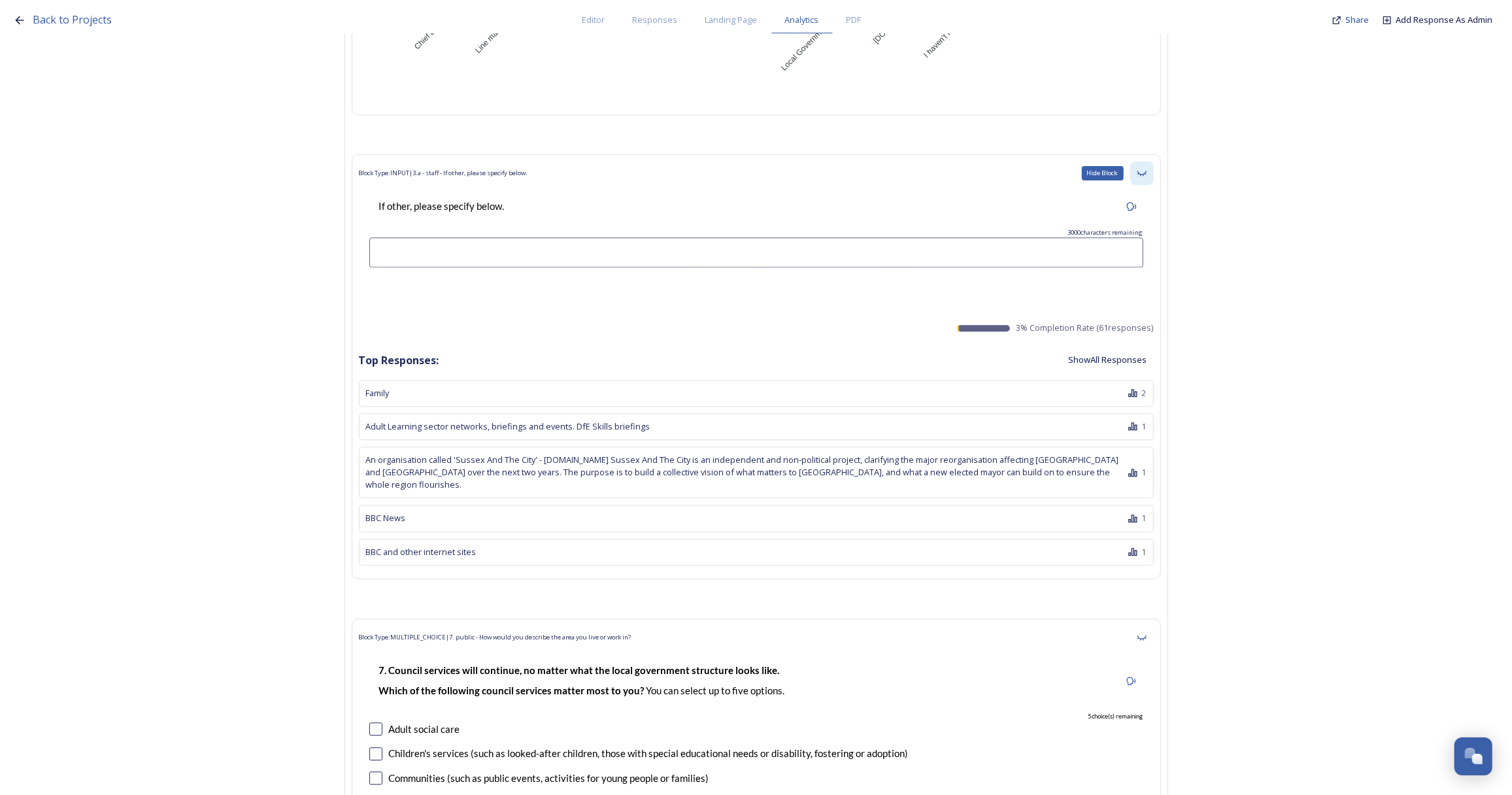
click at [1151, 169] on div "Hide Block" at bounding box center [1141, 173] width 23 height 23
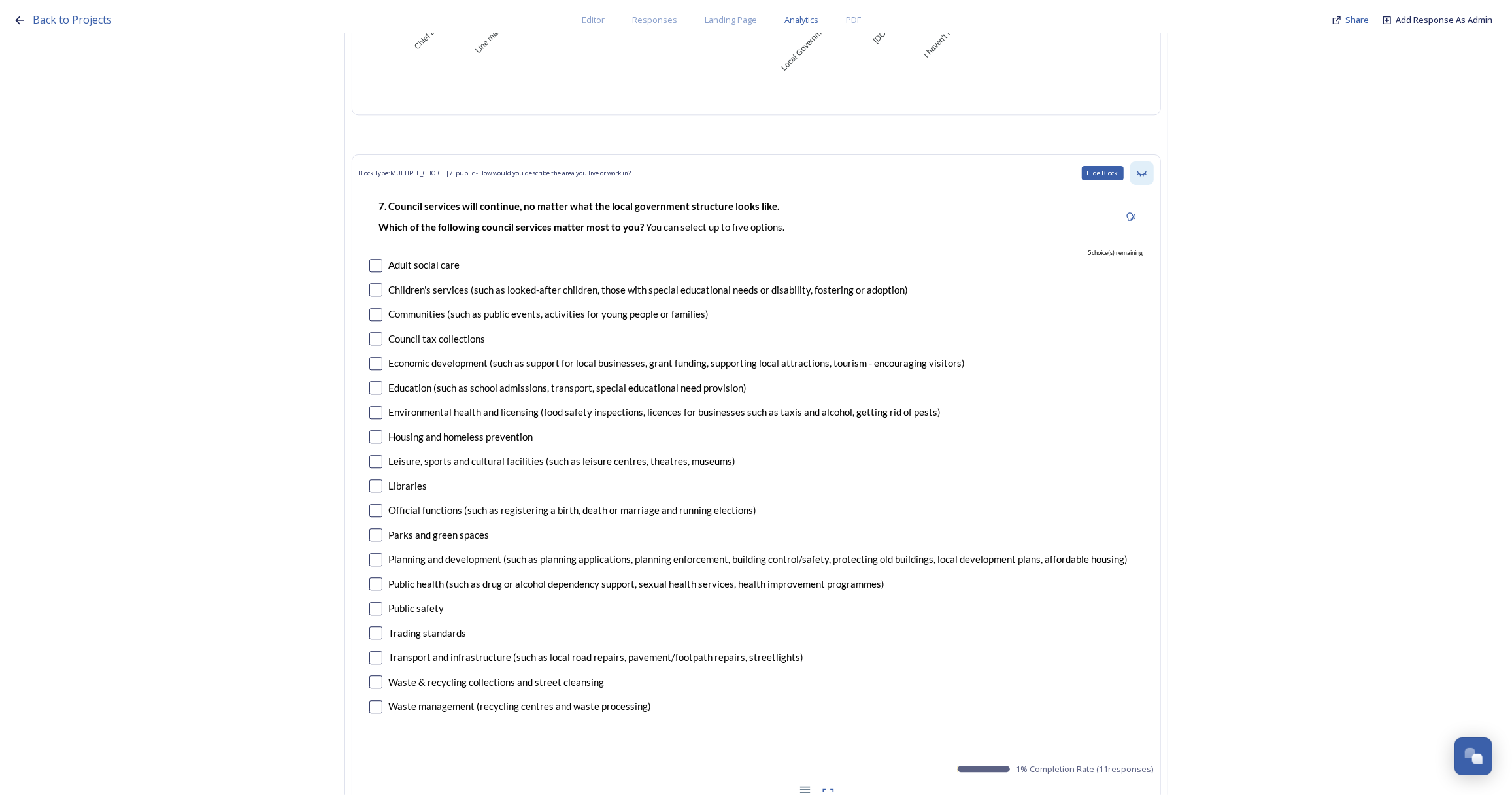
click at [1146, 170] on icon at bounding box center [1142, 174] width 11 height 11
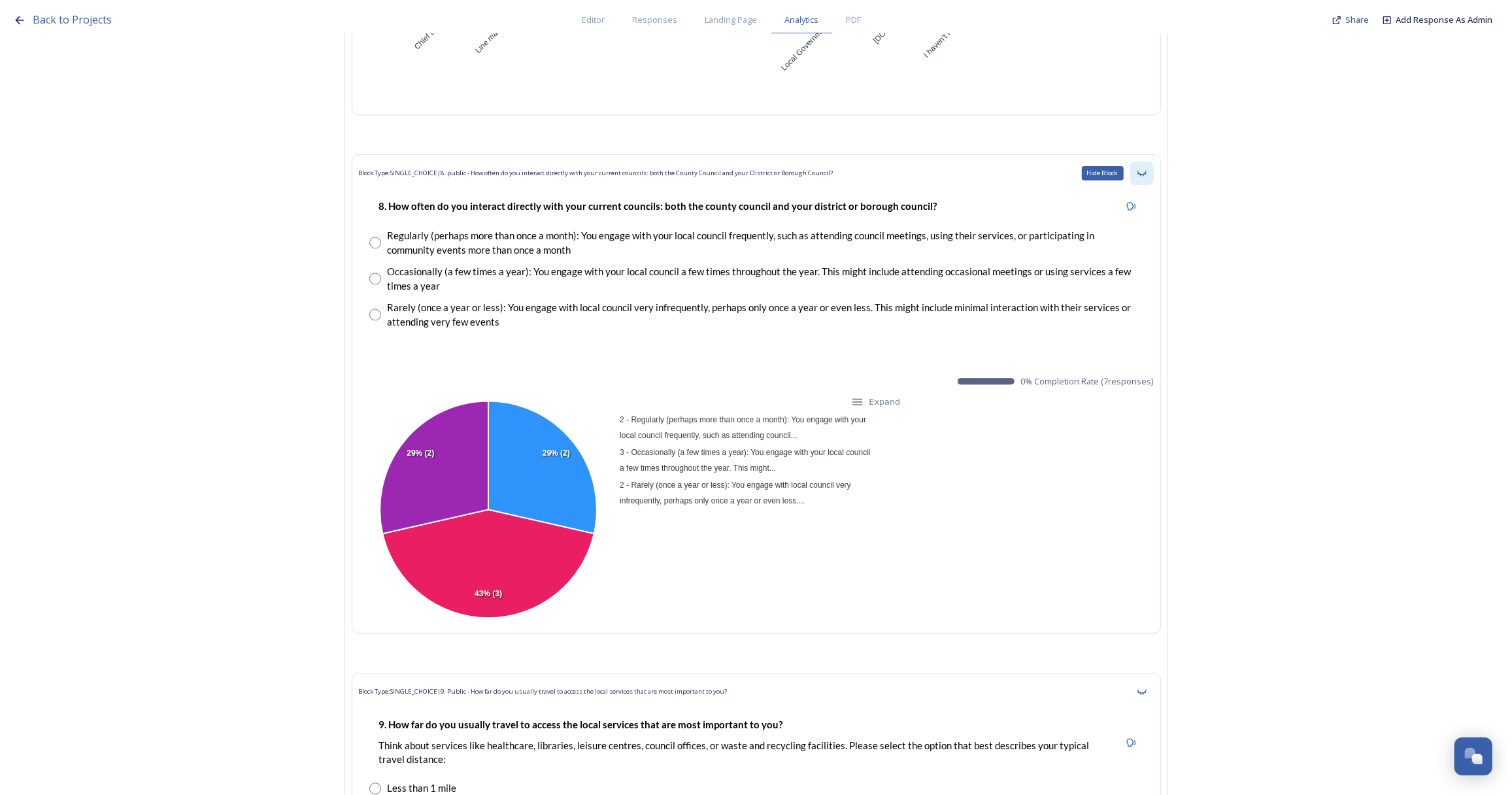
click at [1147, 169] on icon at bounding box center [1142, 174] width 11 height 11
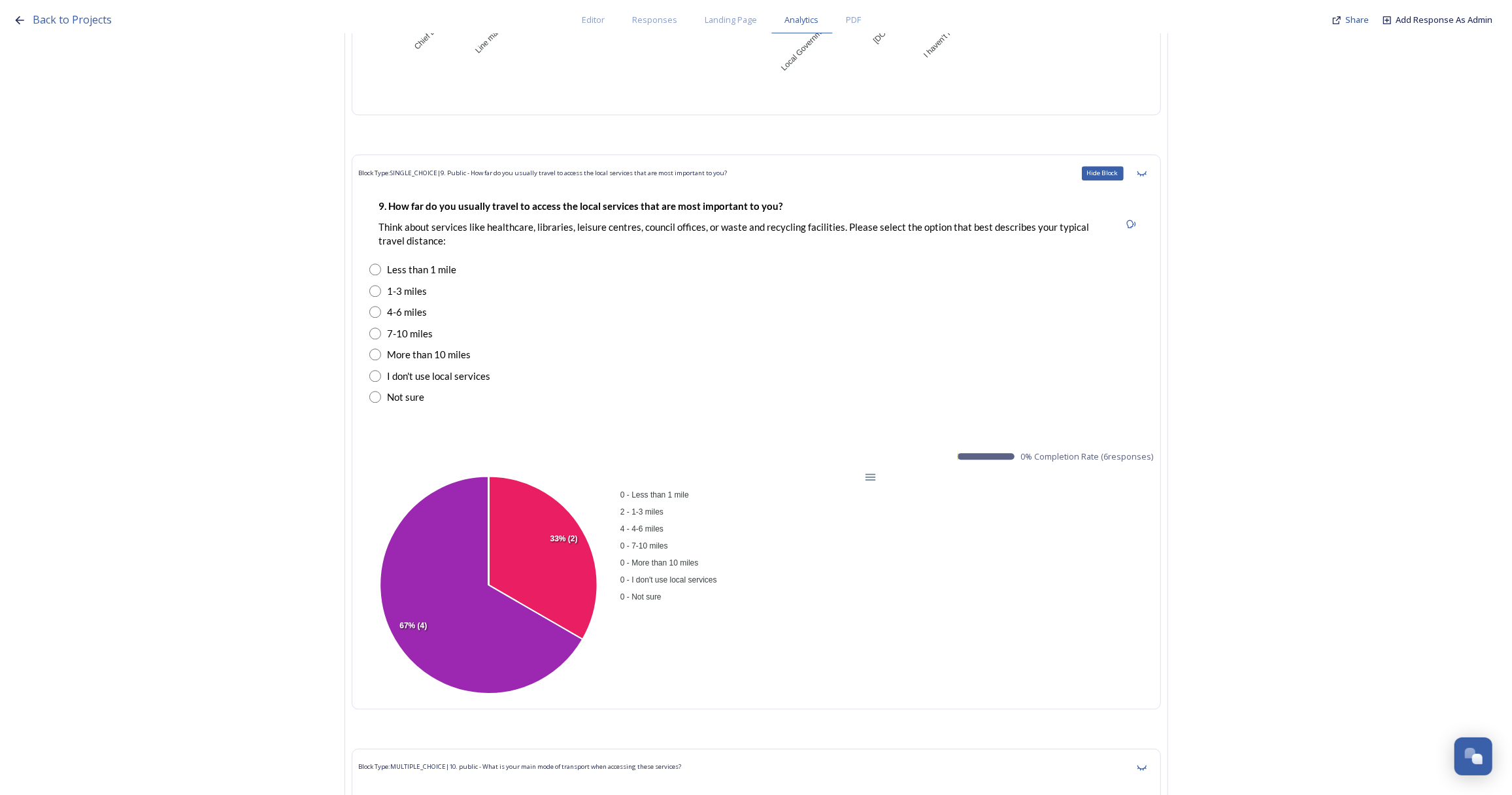
click at [1147, 169] on icon at bounding box center [1142, 174] width 11 height 11
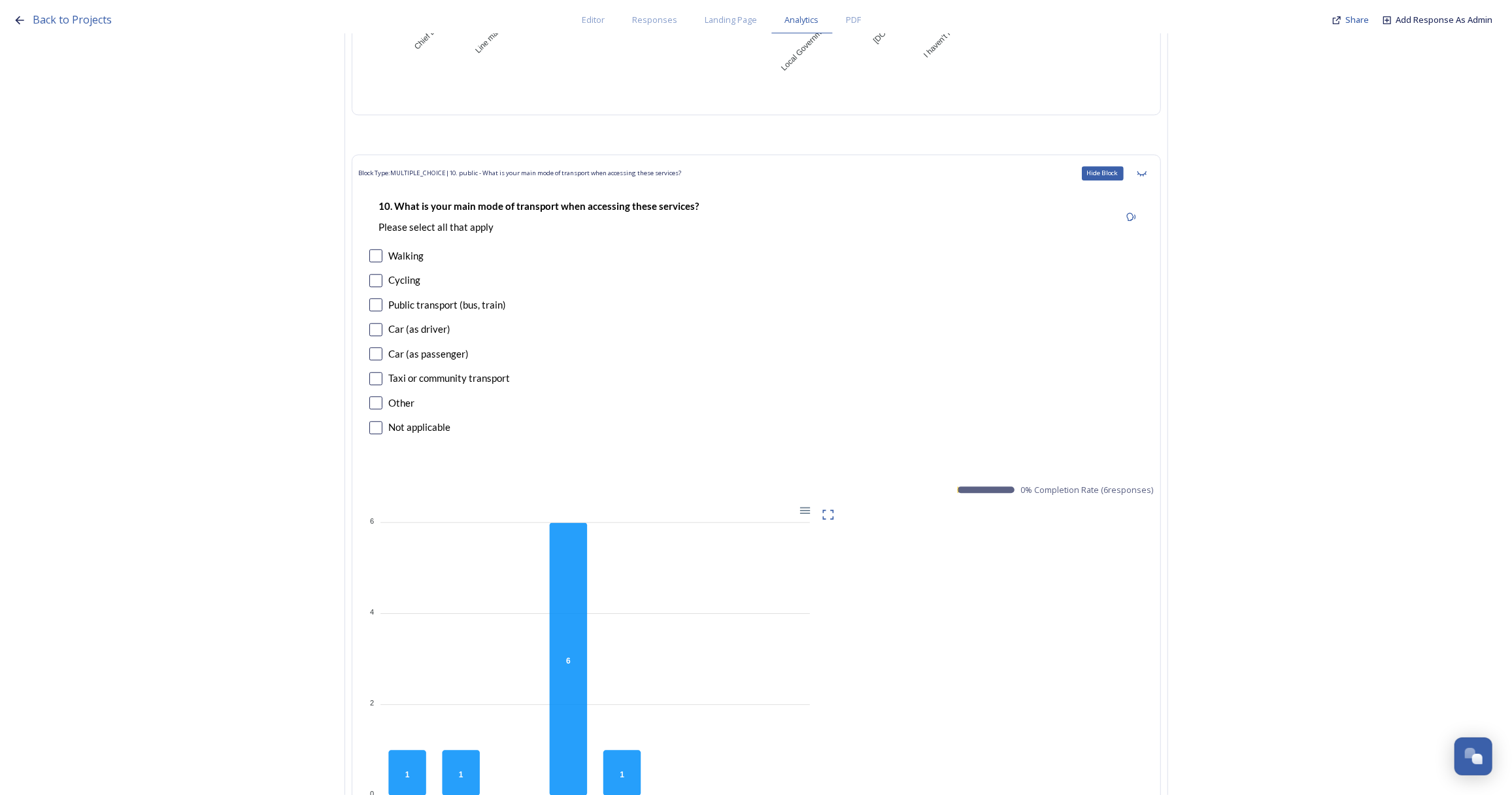
click at [1147, 169] on icon at bounding box center [1142, 174] width 11 height 11
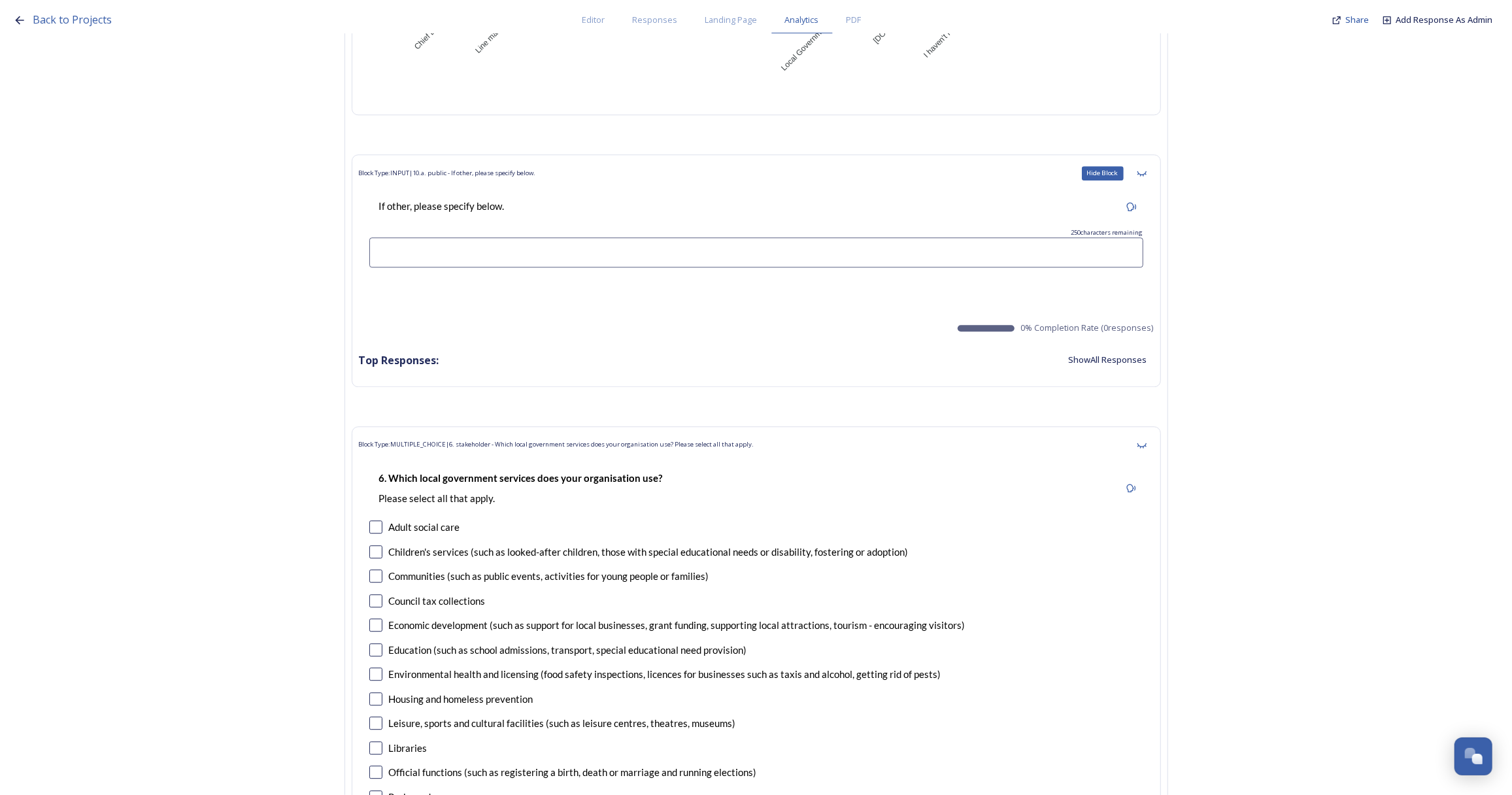
click at [1147, 169] on icon at bounding box center [1142, 174] width 11 height 11
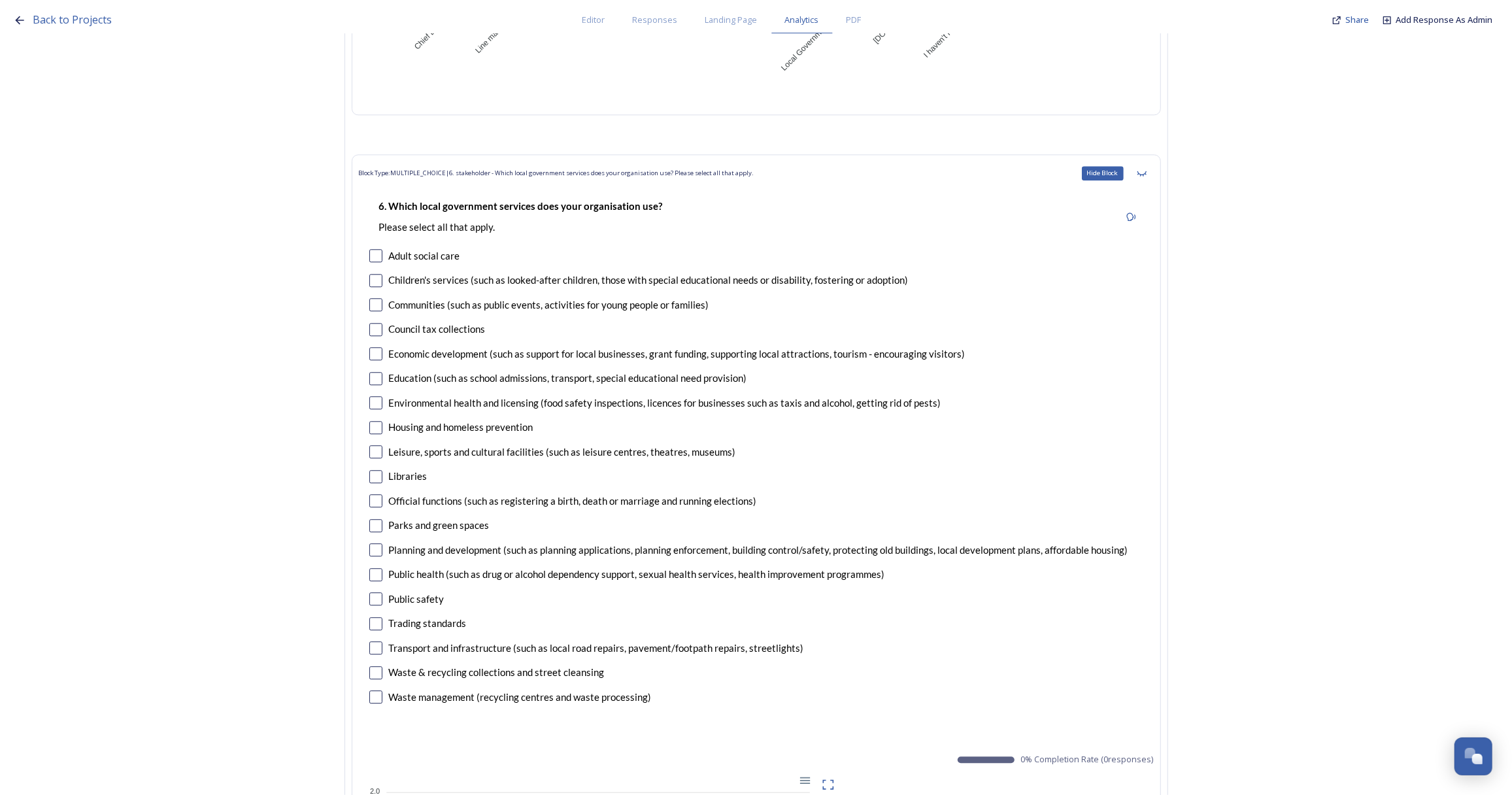
click at [1147, 169] on icon at bounding box center [1142, 174] width 11 height 11
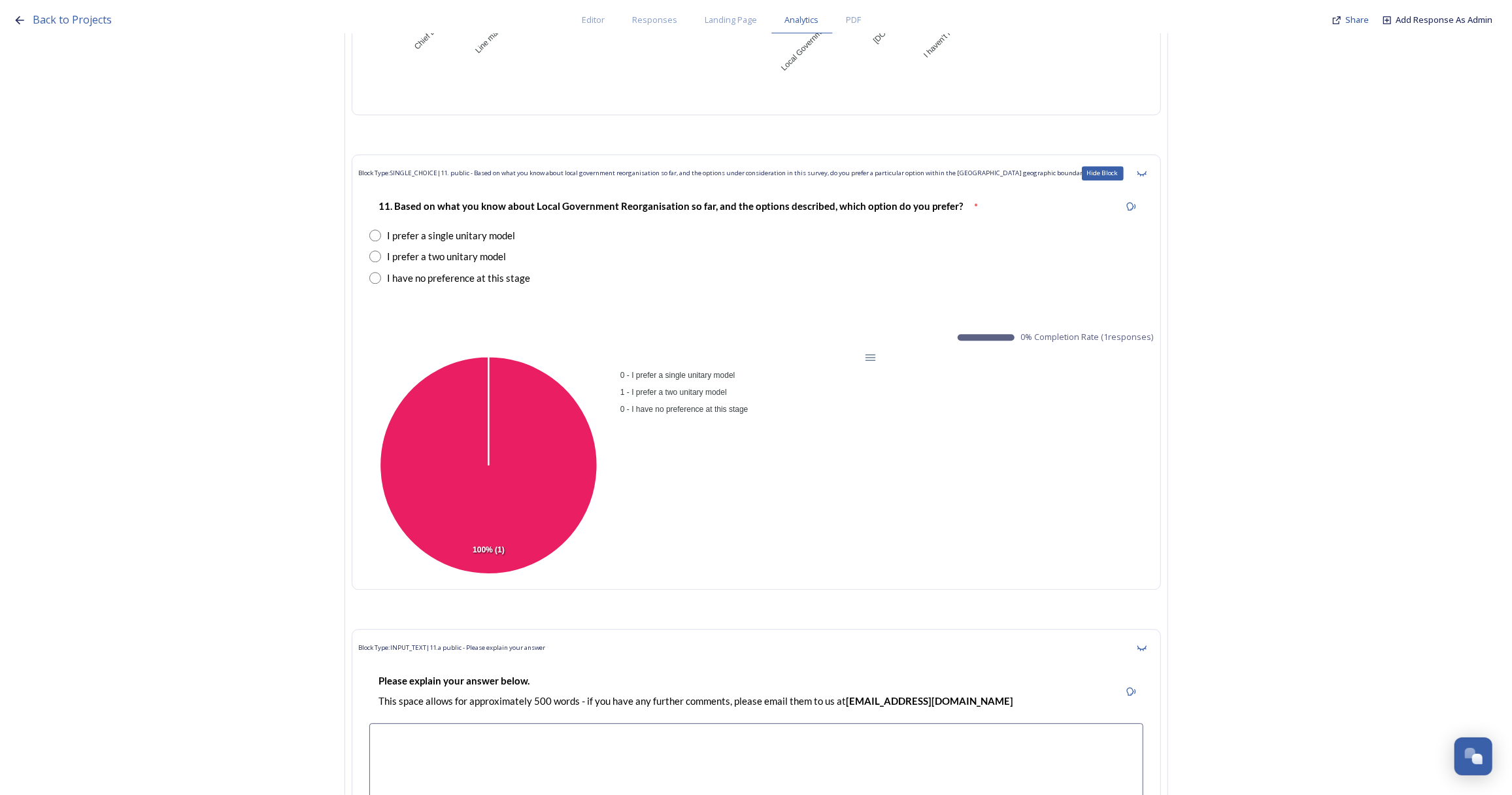
click at [1147, 169] on icon at bounding box center [1142, 174] width 11 height 11
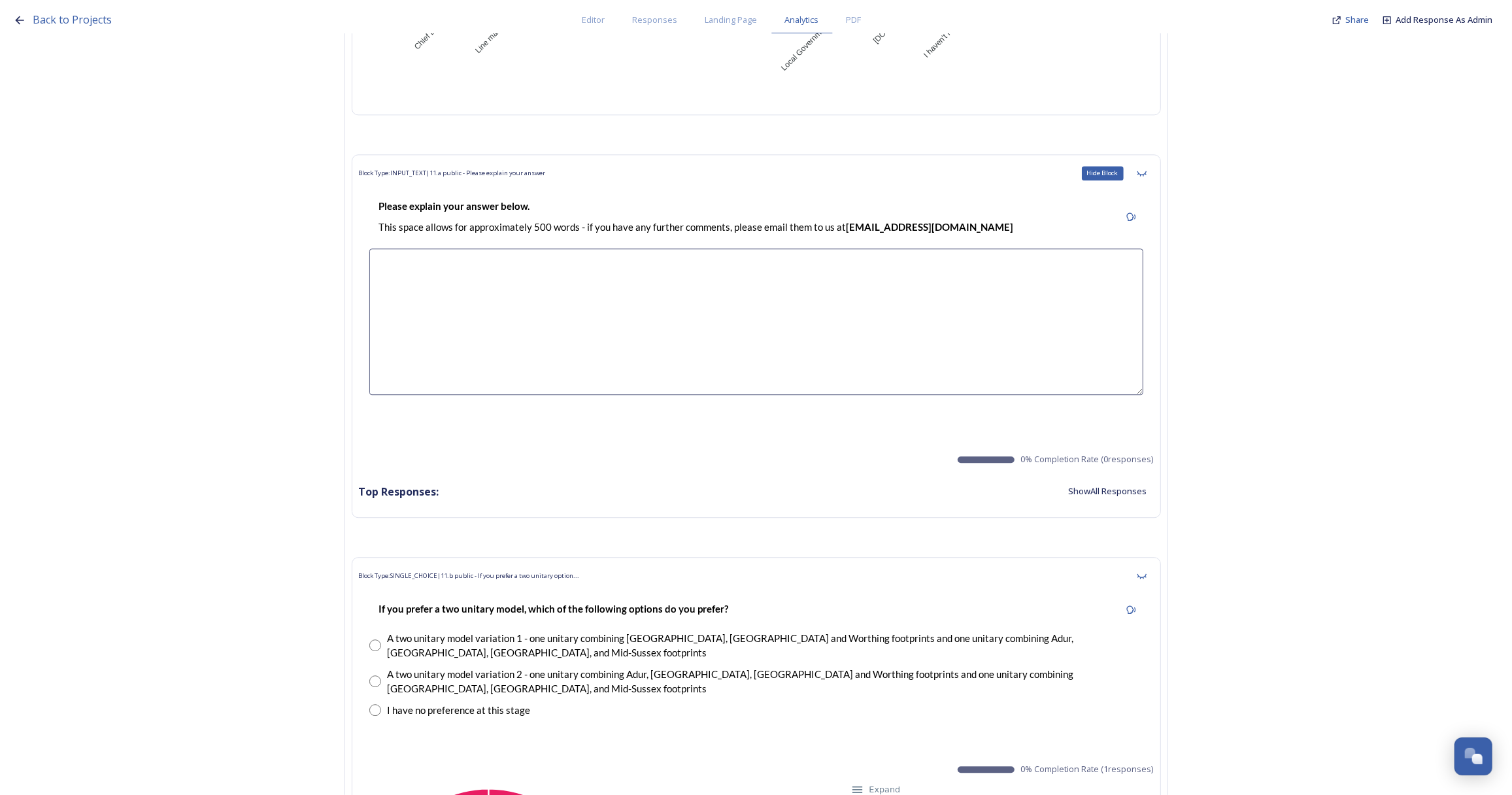
click at [1147, 169] on icon at bounding box center [1142, 174] width 11 height 11
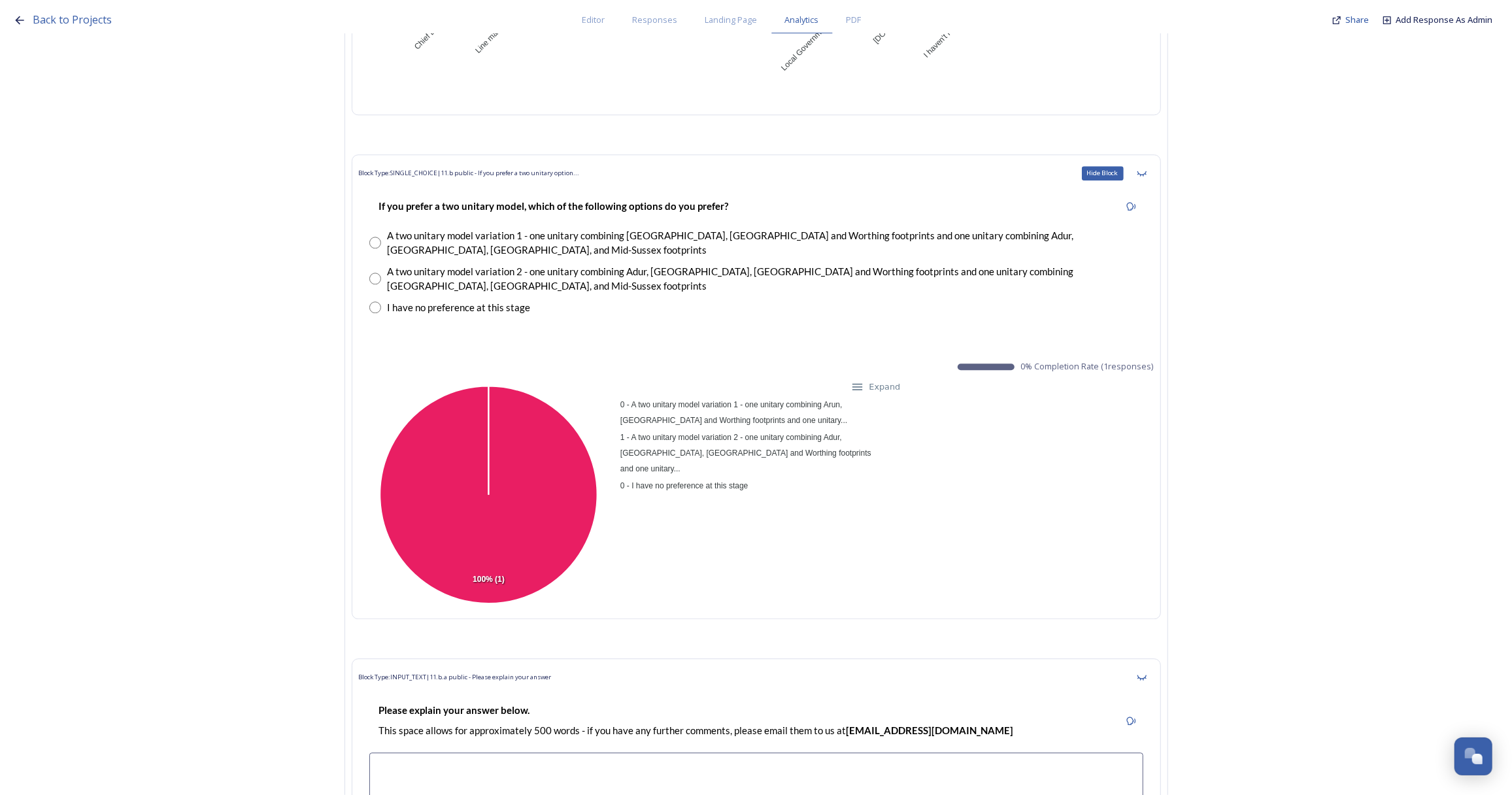
click at [1147, 169] on icon at bounding box center [1142, 174] width 11 height 11
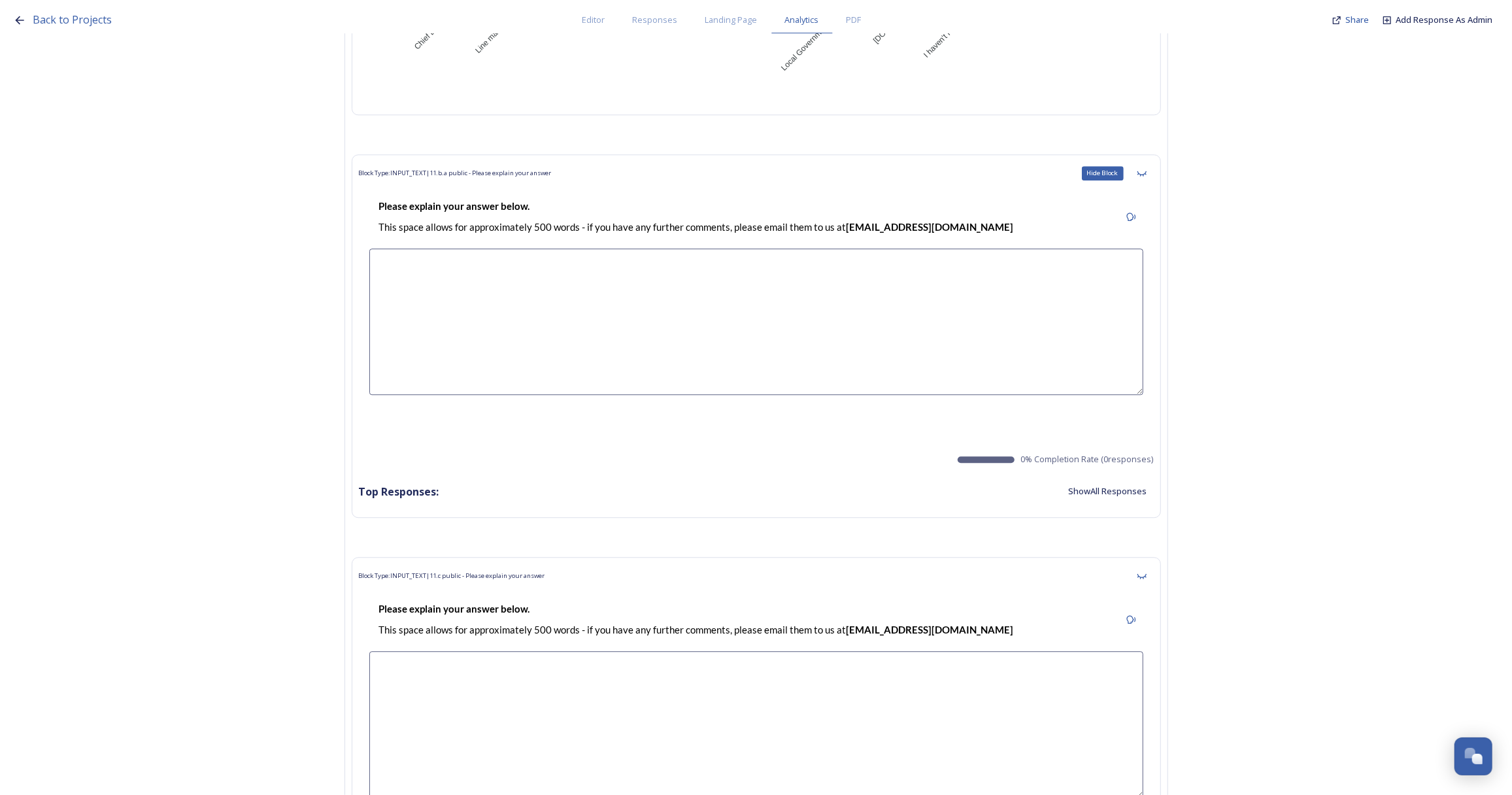
click at [1147, 169] on icon at bounding box center [1142, 174] width 11 height 11
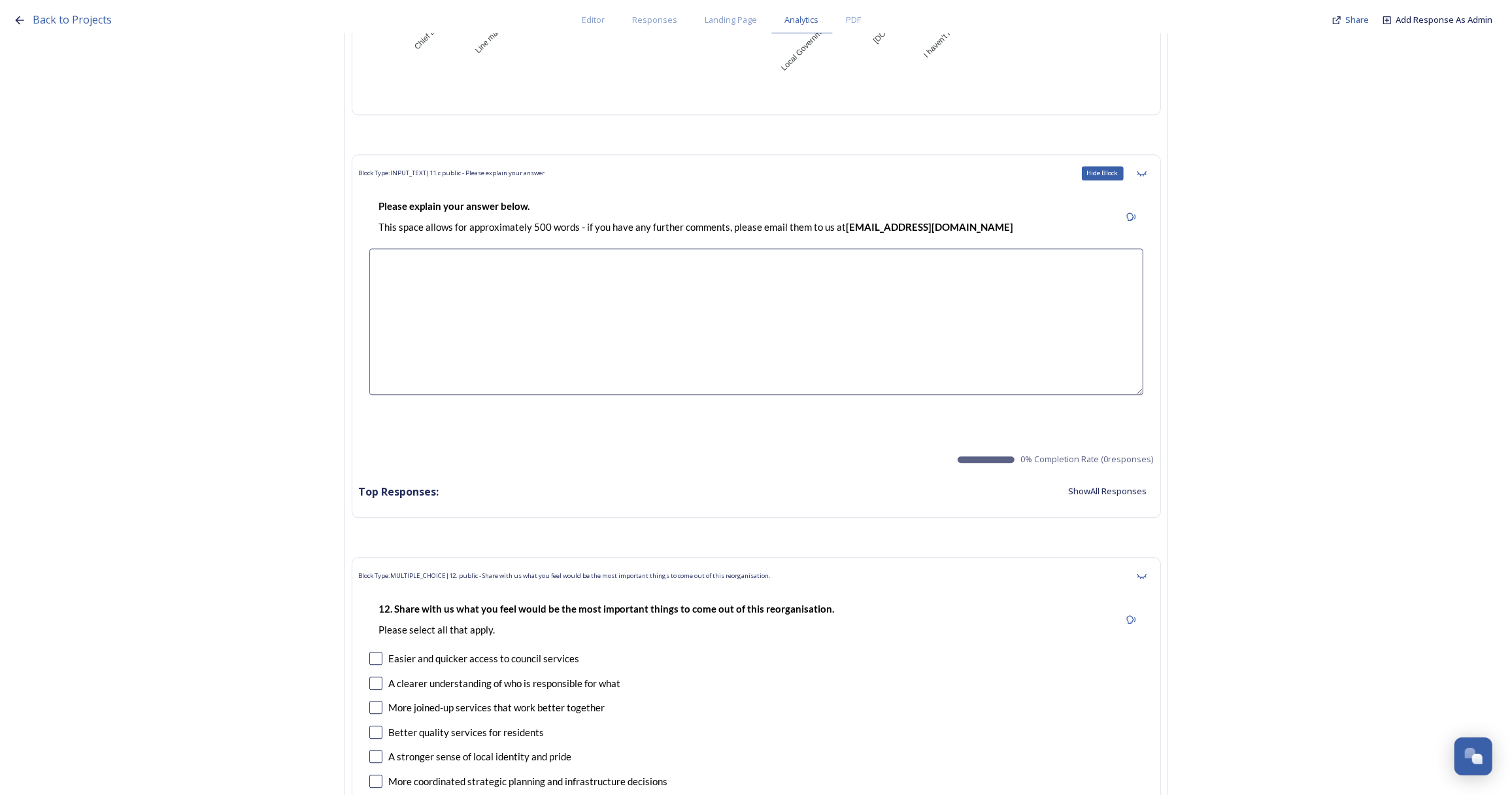
click at [1147, 169] on icon at bounding box center [1142, 174] width 11 height 11
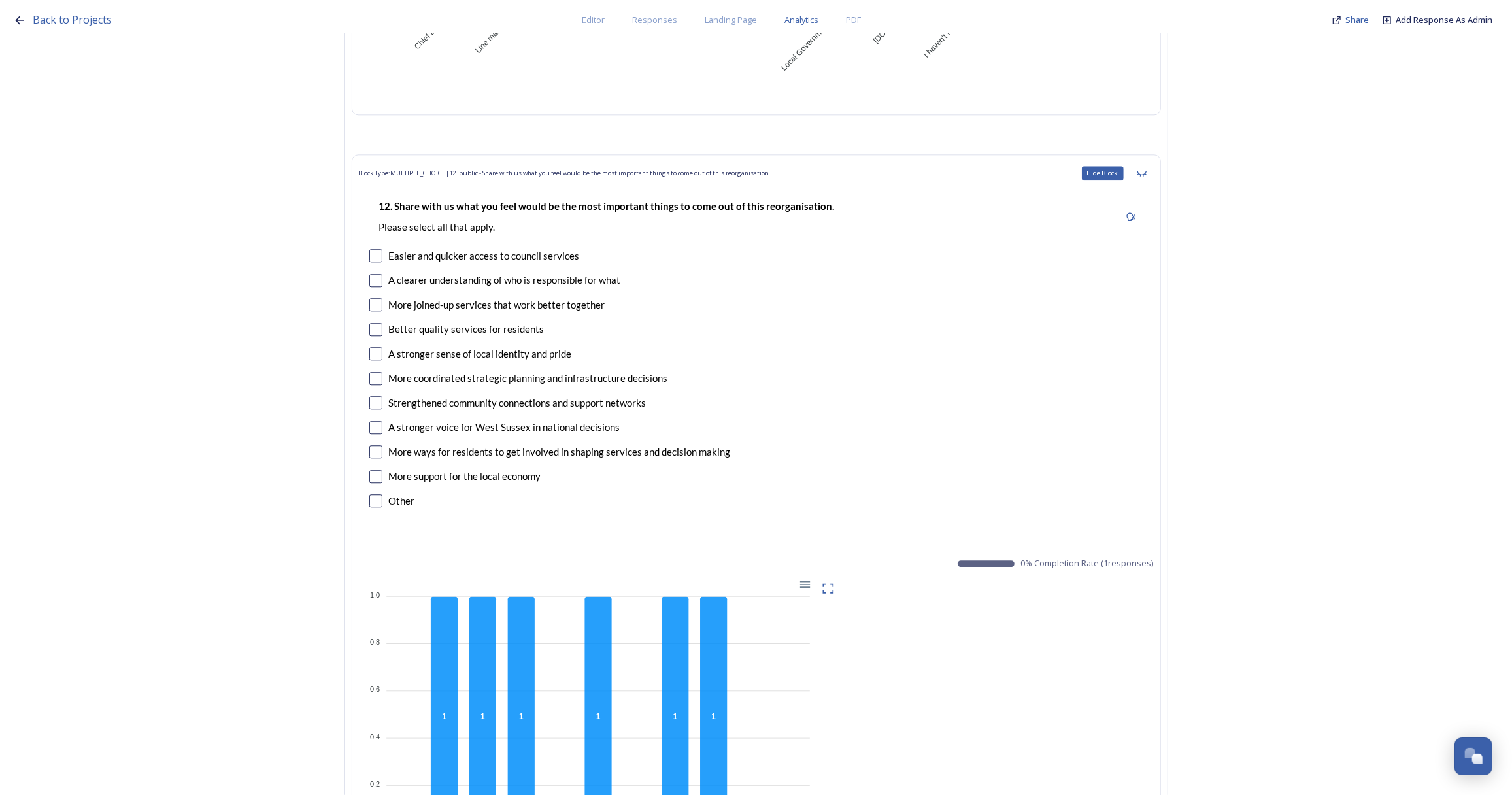
click at [1147, 169] on icon at bounding box center [1142, 174] width 11 height 11
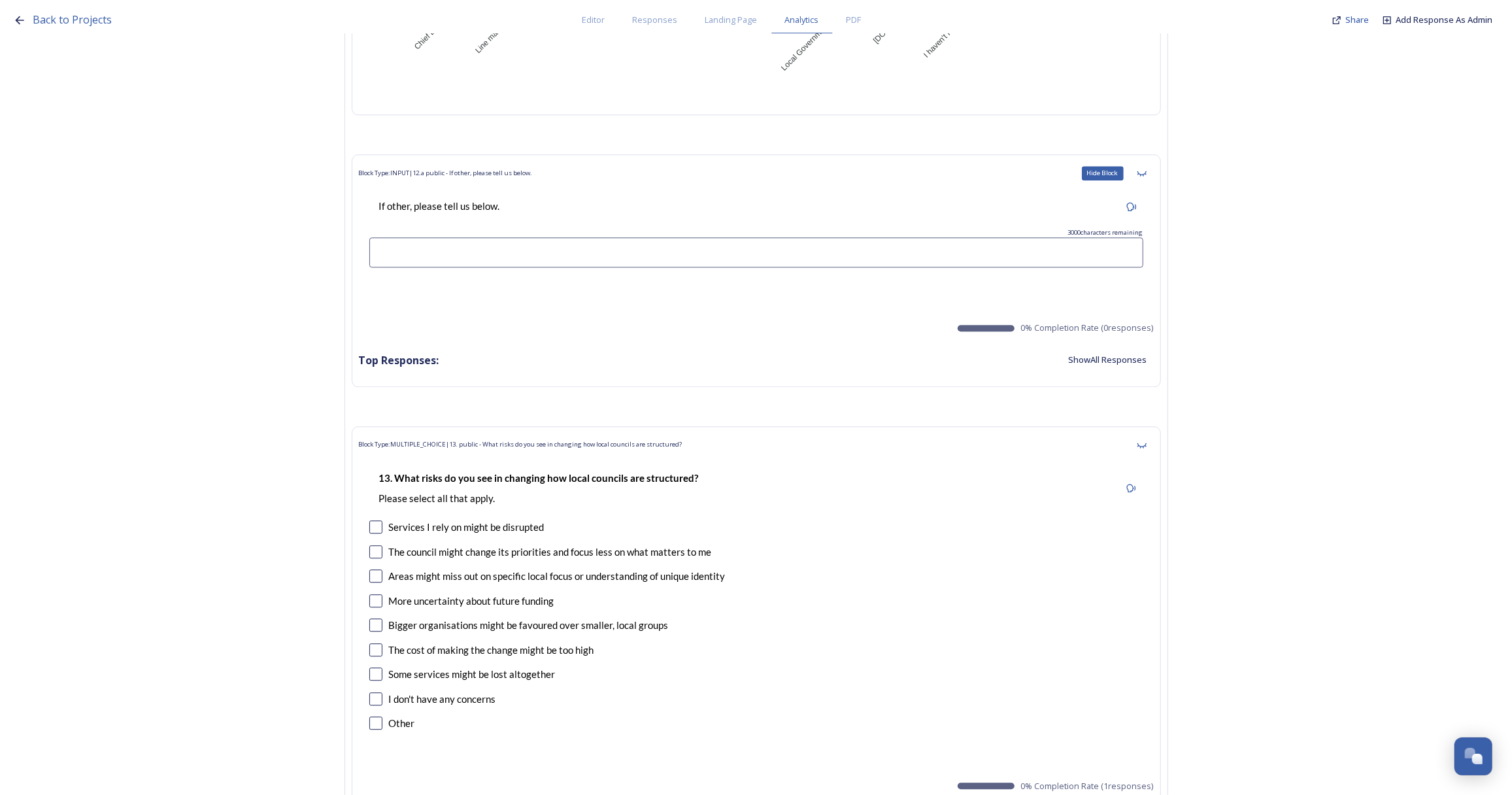
click at [1147, 169] on icon at bounding box center [1142, 174] width 11 height 11
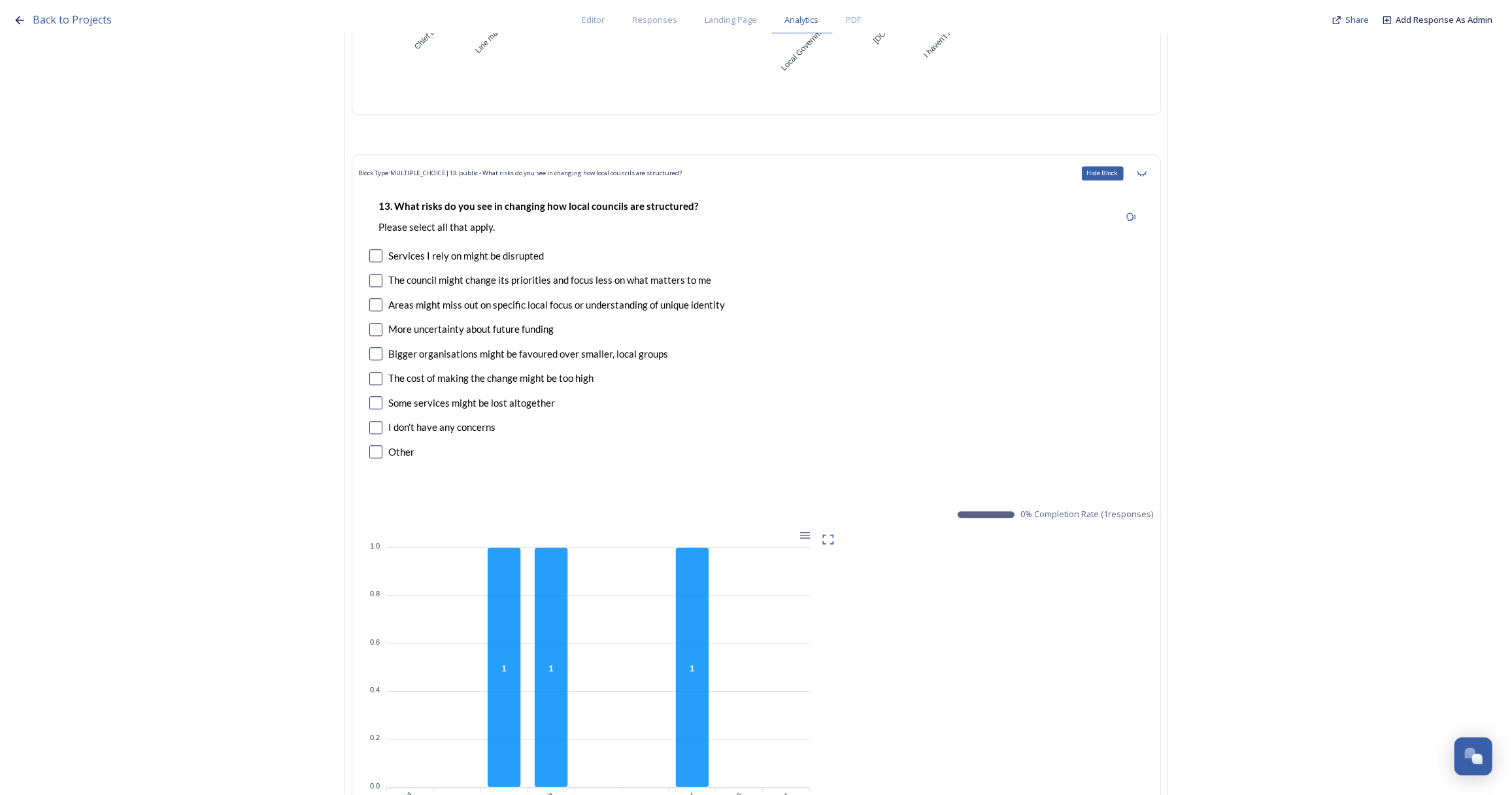
click at [1147, 169] on icon at bounding box center [1142, 174] width 11 height 11
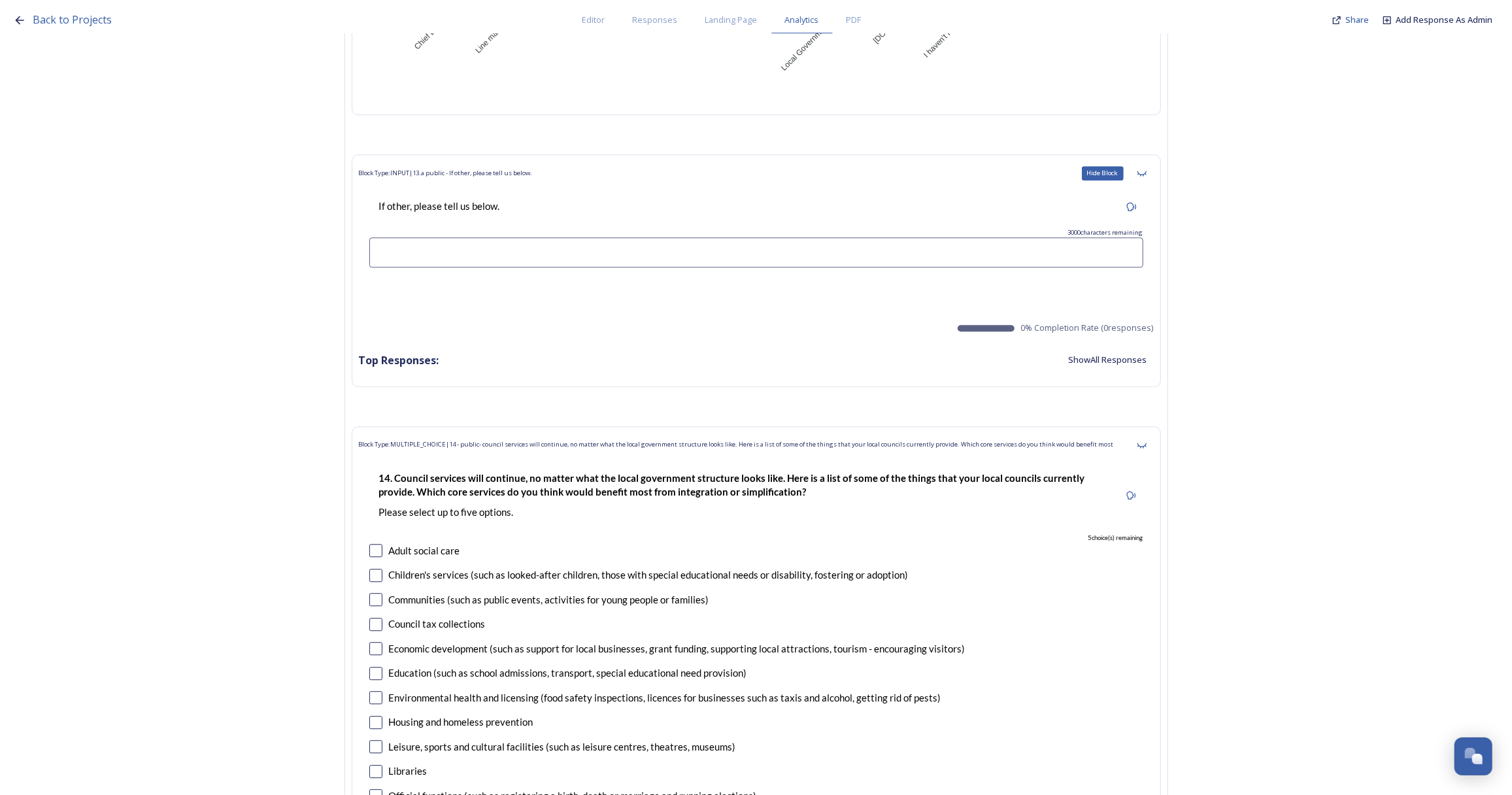
click at [1147, 169] on icon at bounding box center [1142, 174] width 11 height 11
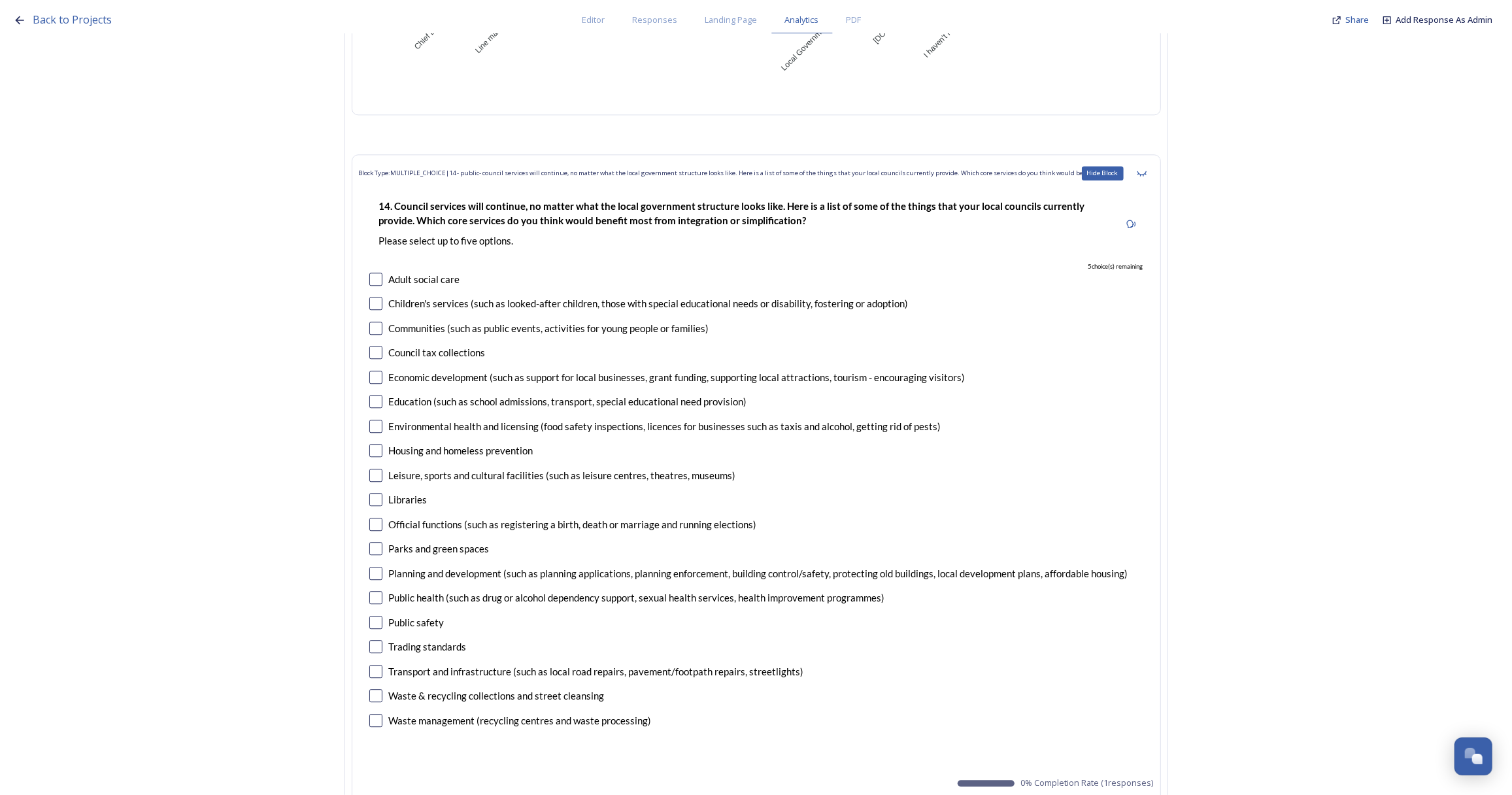
click at [1147, 169] on icon at bounding box center [1142, 174] width 11 height 11
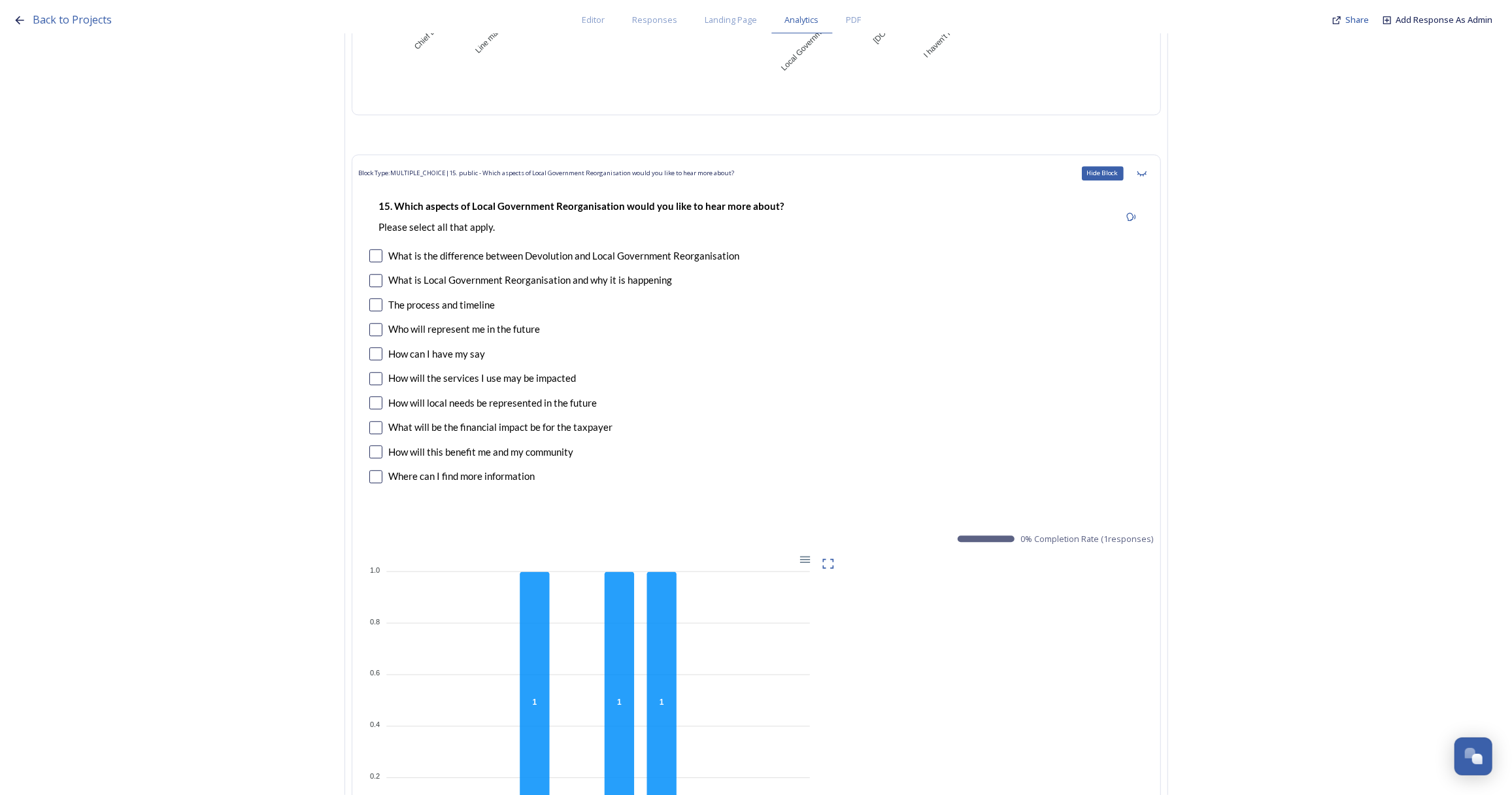
click at [1147, 169] on icon at bounding box center [1142, 174] width 11 height 11
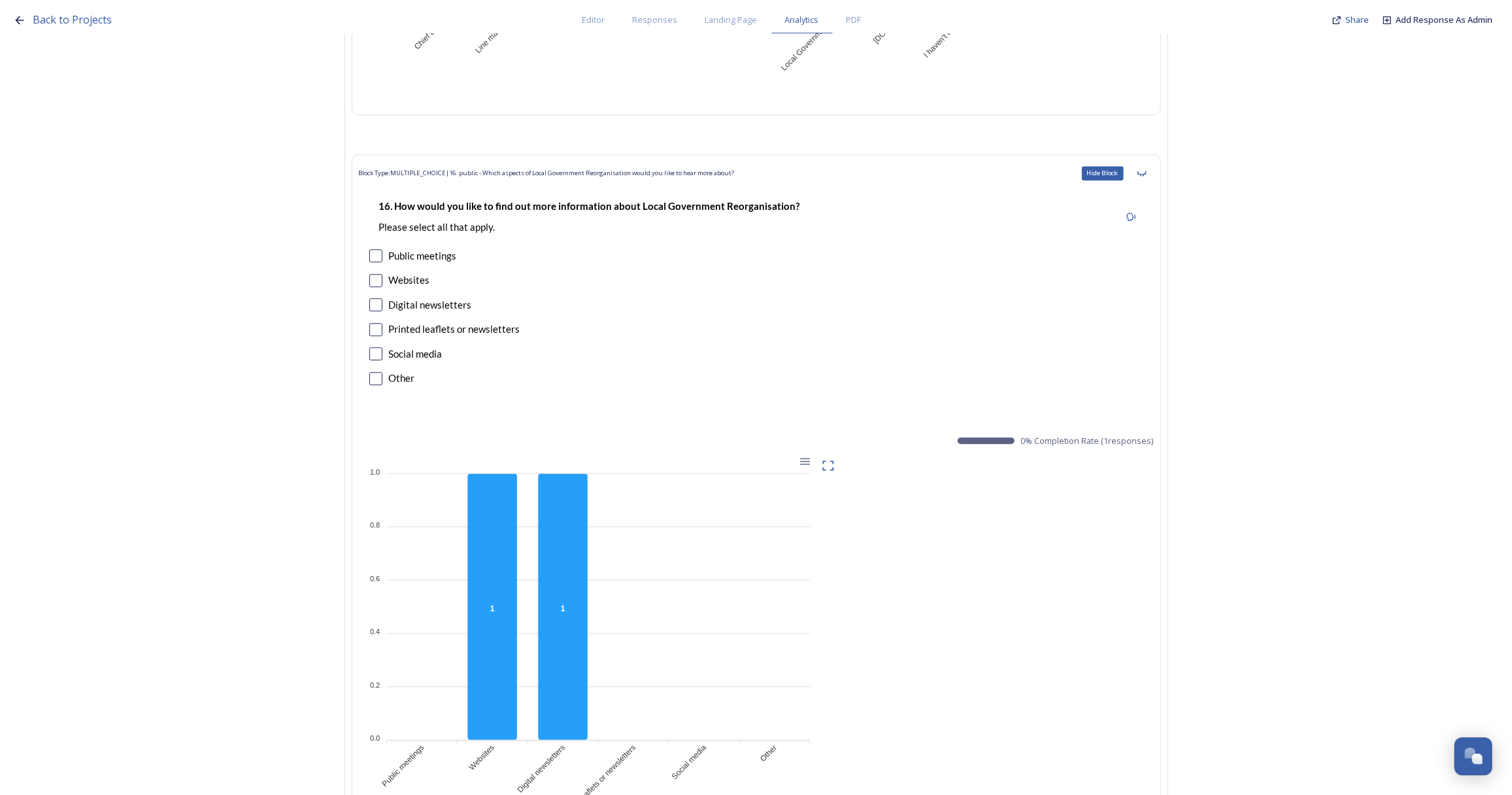
click at [1147, 169] on icon at bounding box center [1142, 174] width 11 height 11
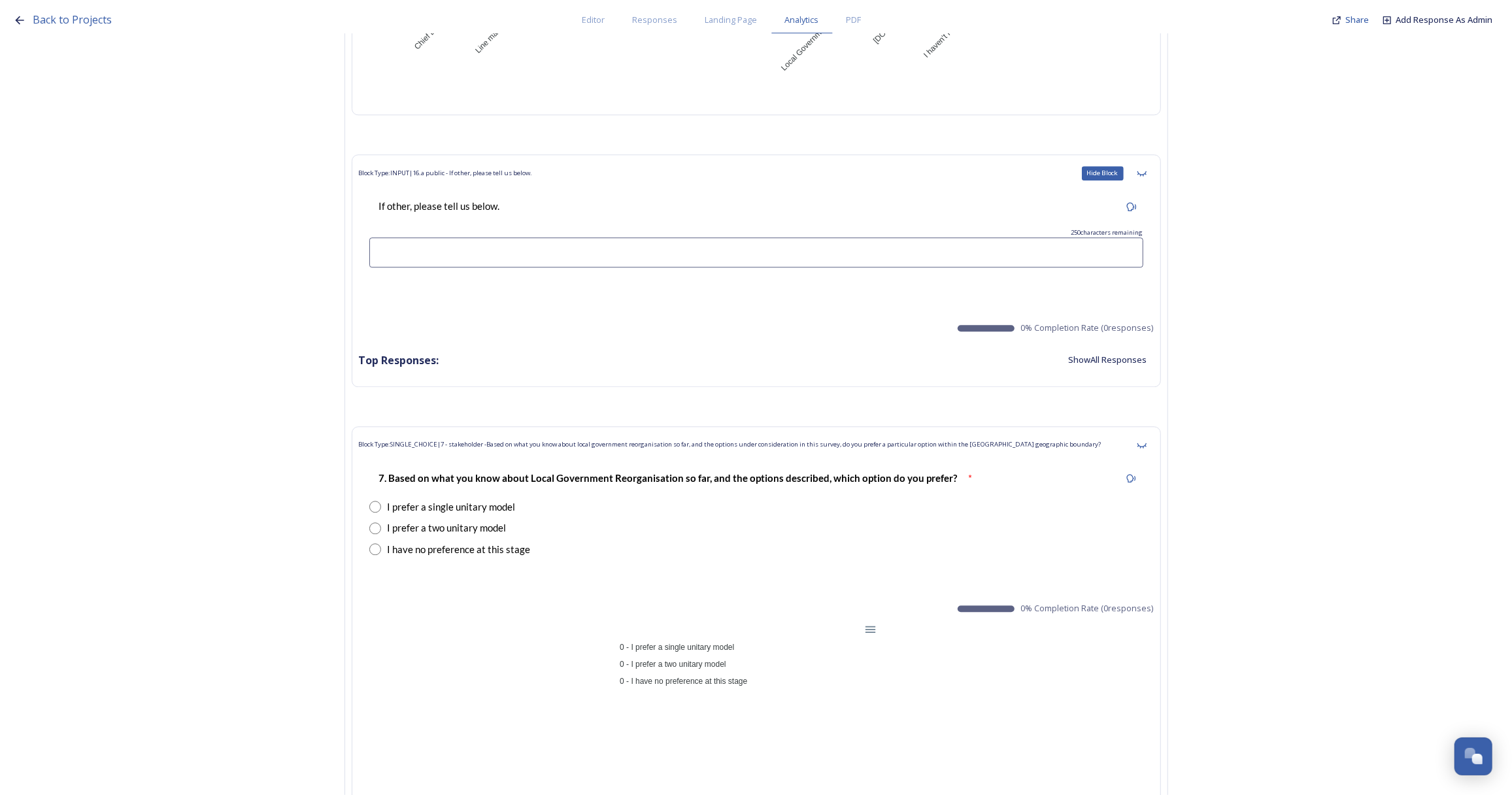
click at [1147, 169] on icon at bounding box center [1142, 174] width 11 height 11
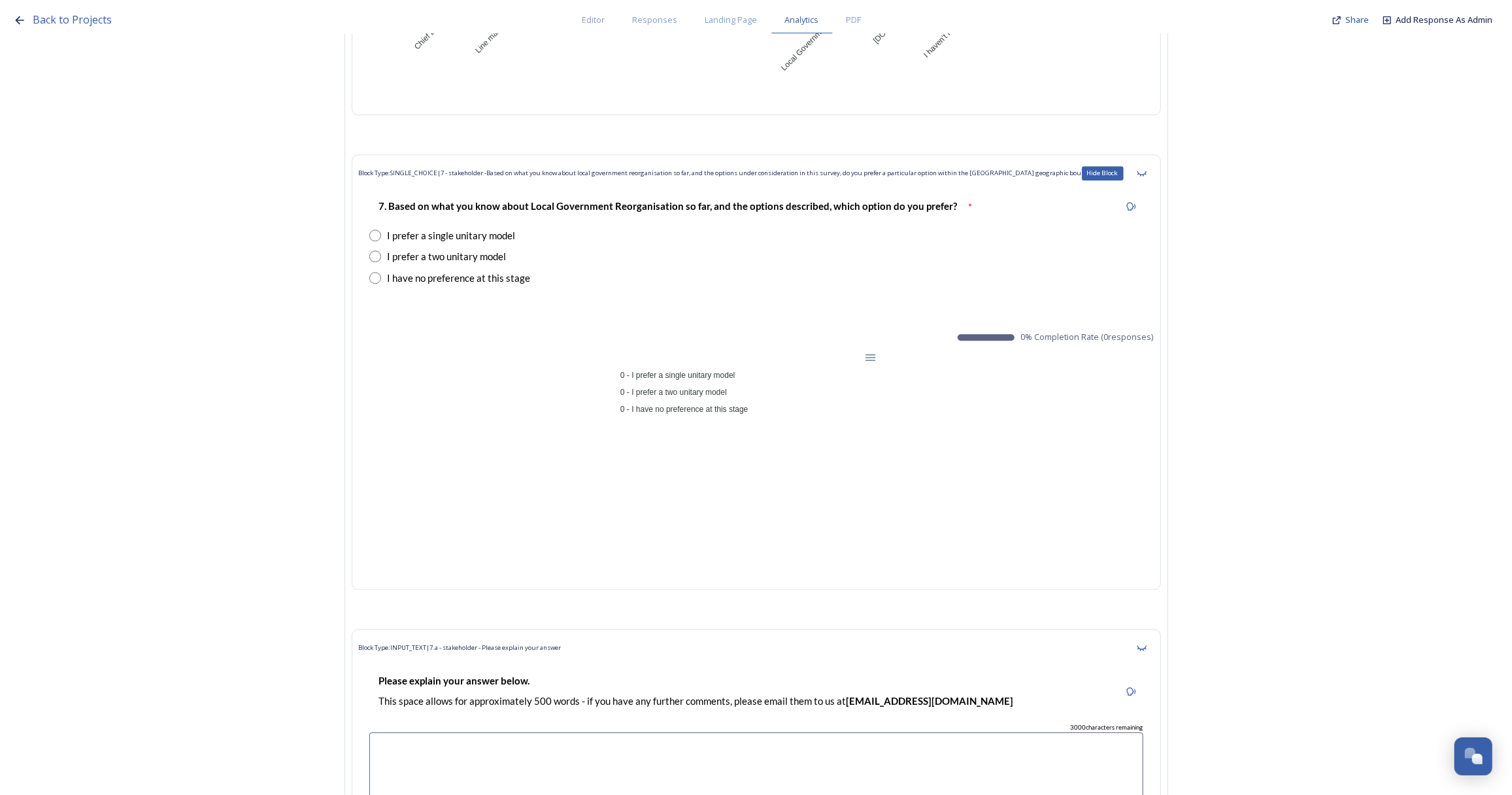
click at [1147, 169] on icon at bounding box center [1142, 174] width 11 height 11
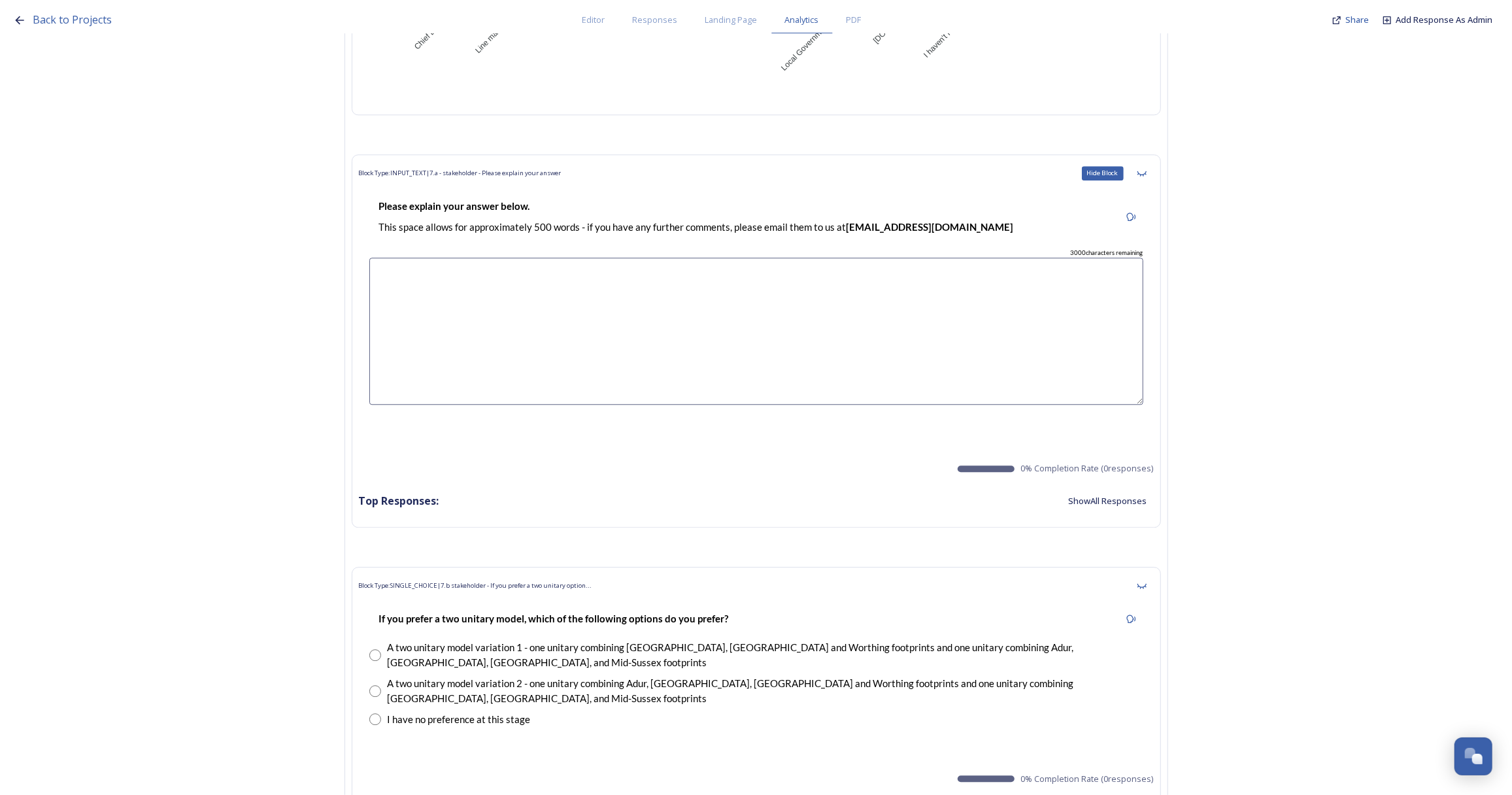
click at [1147, 169] on icon at bounding box center [1142, 174] width 11 height 11
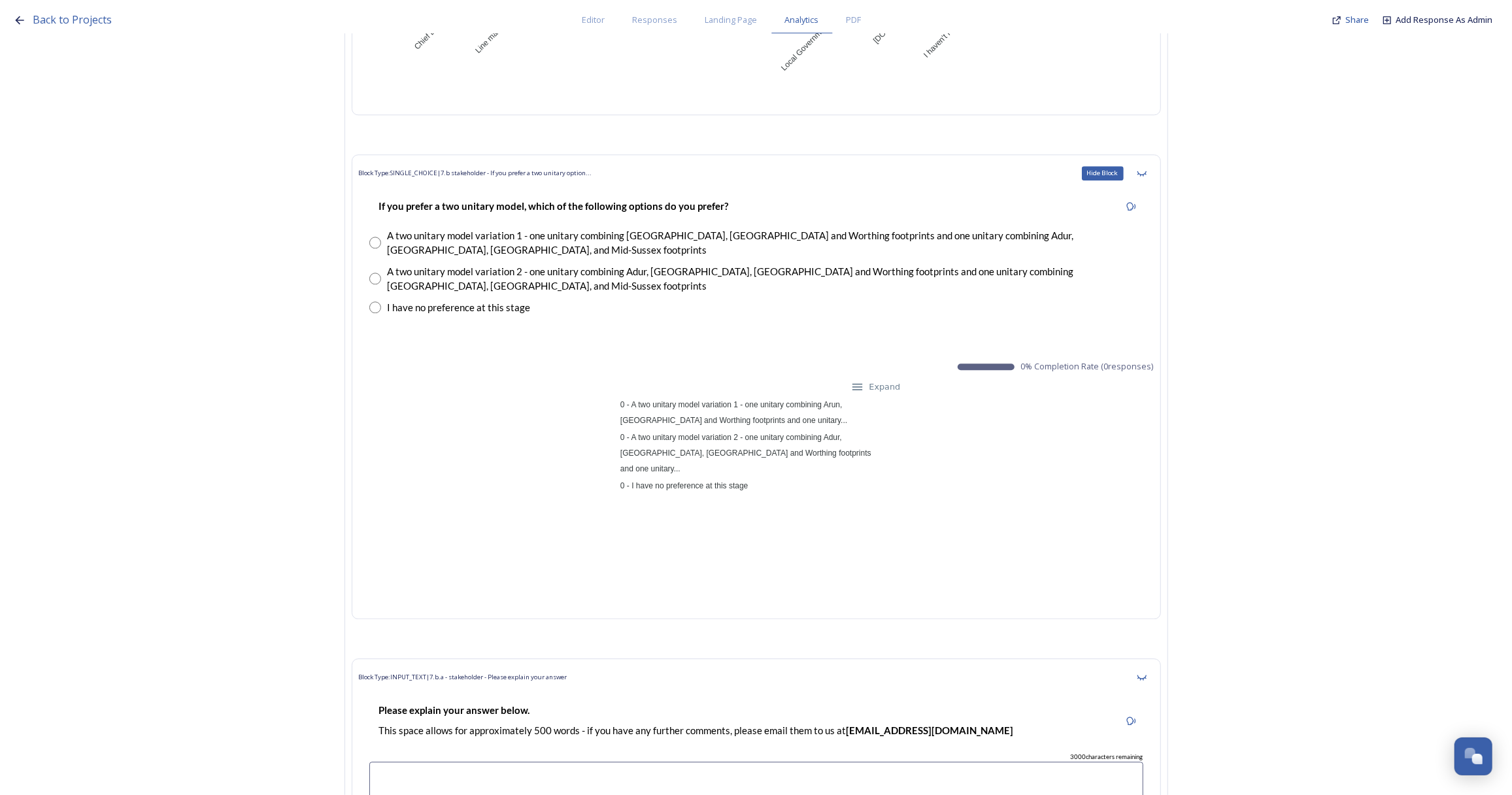
click at [1147, 169] on icon at bounding box center [1142, 174] width 11 height 11
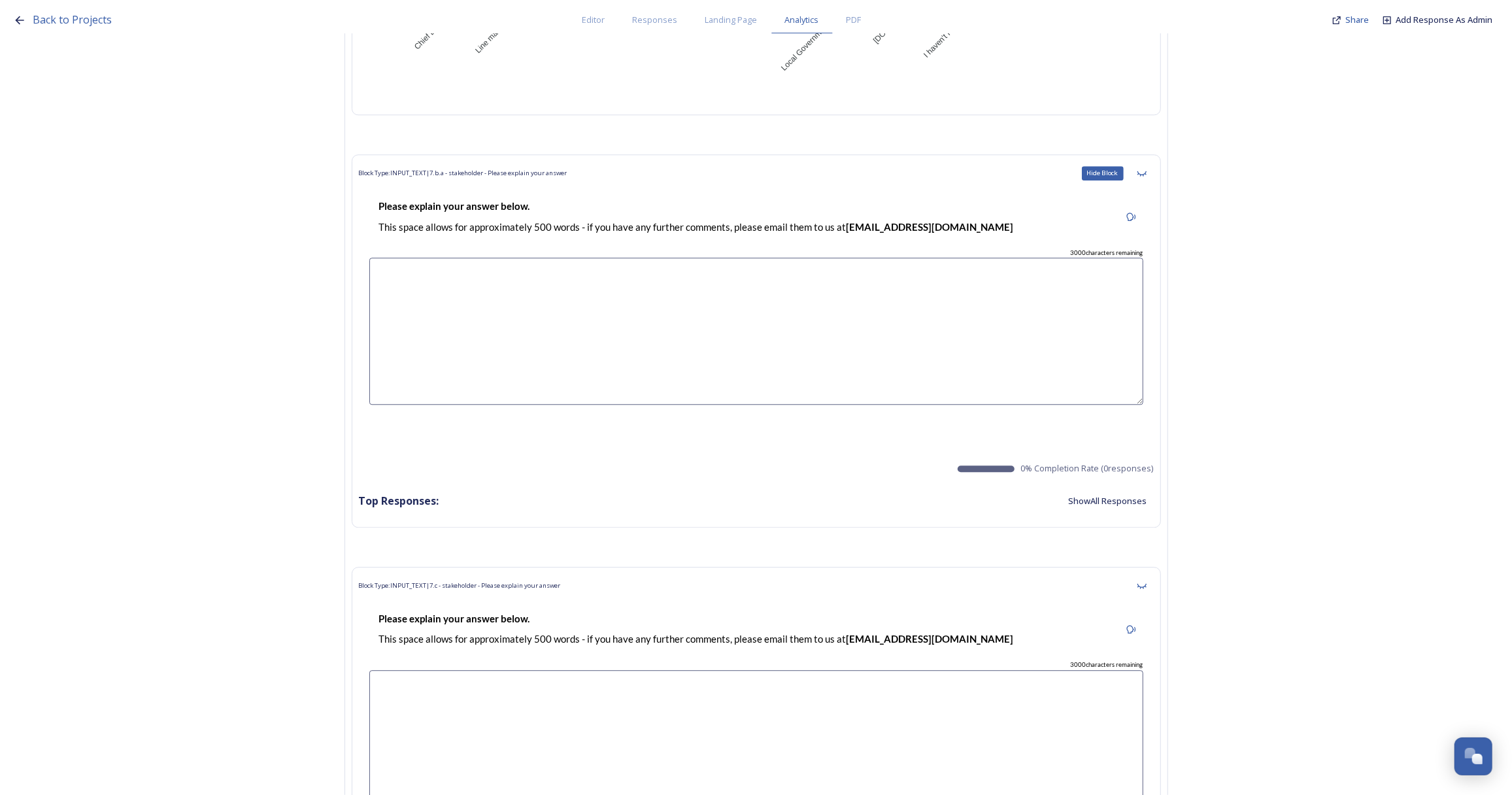
click at [1147, 169] on icon at bounding box center [1142, 174] width 11 height 11
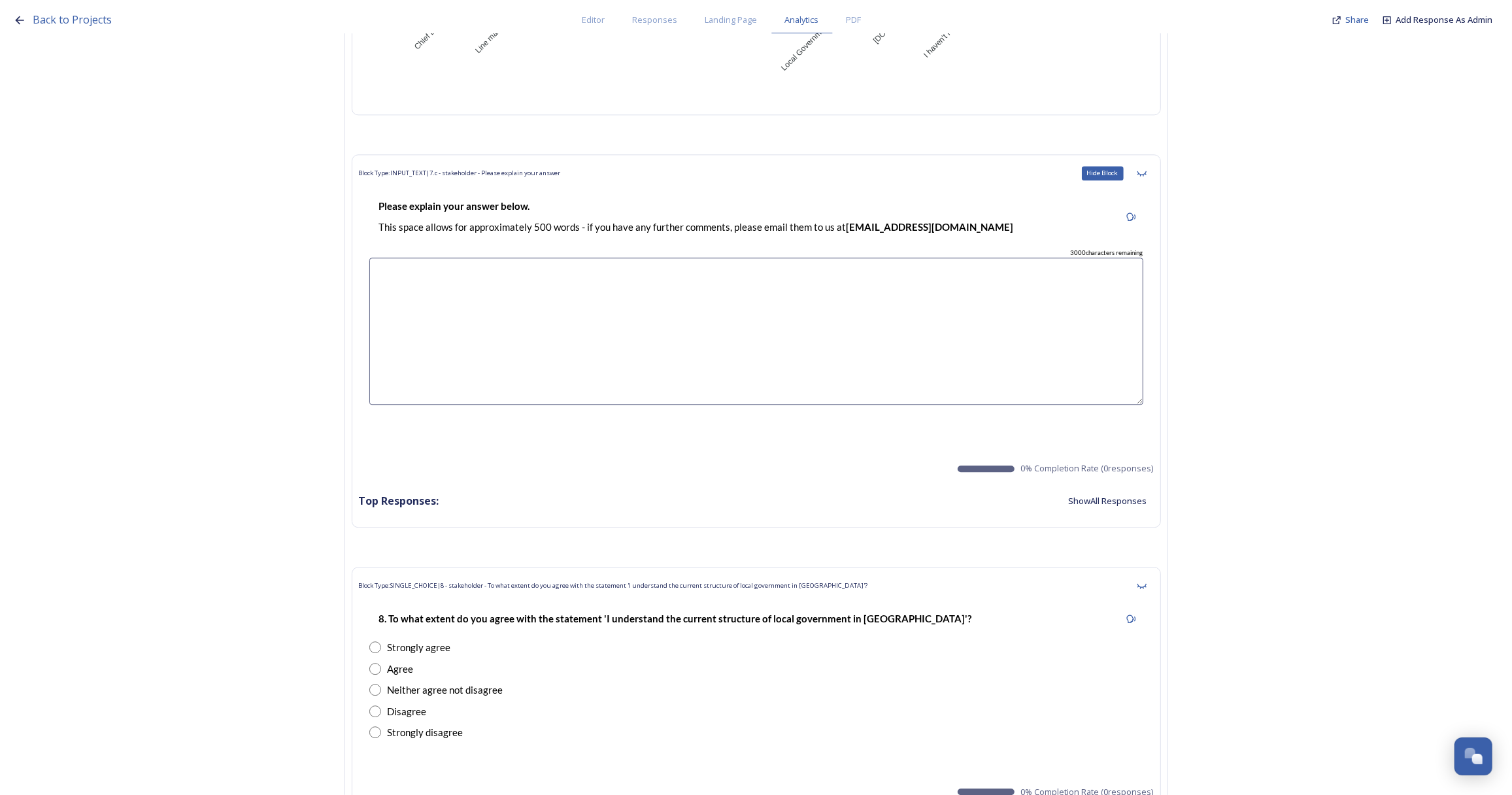
click at [1147, 169] on icon at bounding box center [1142, 174] width 11 height 11
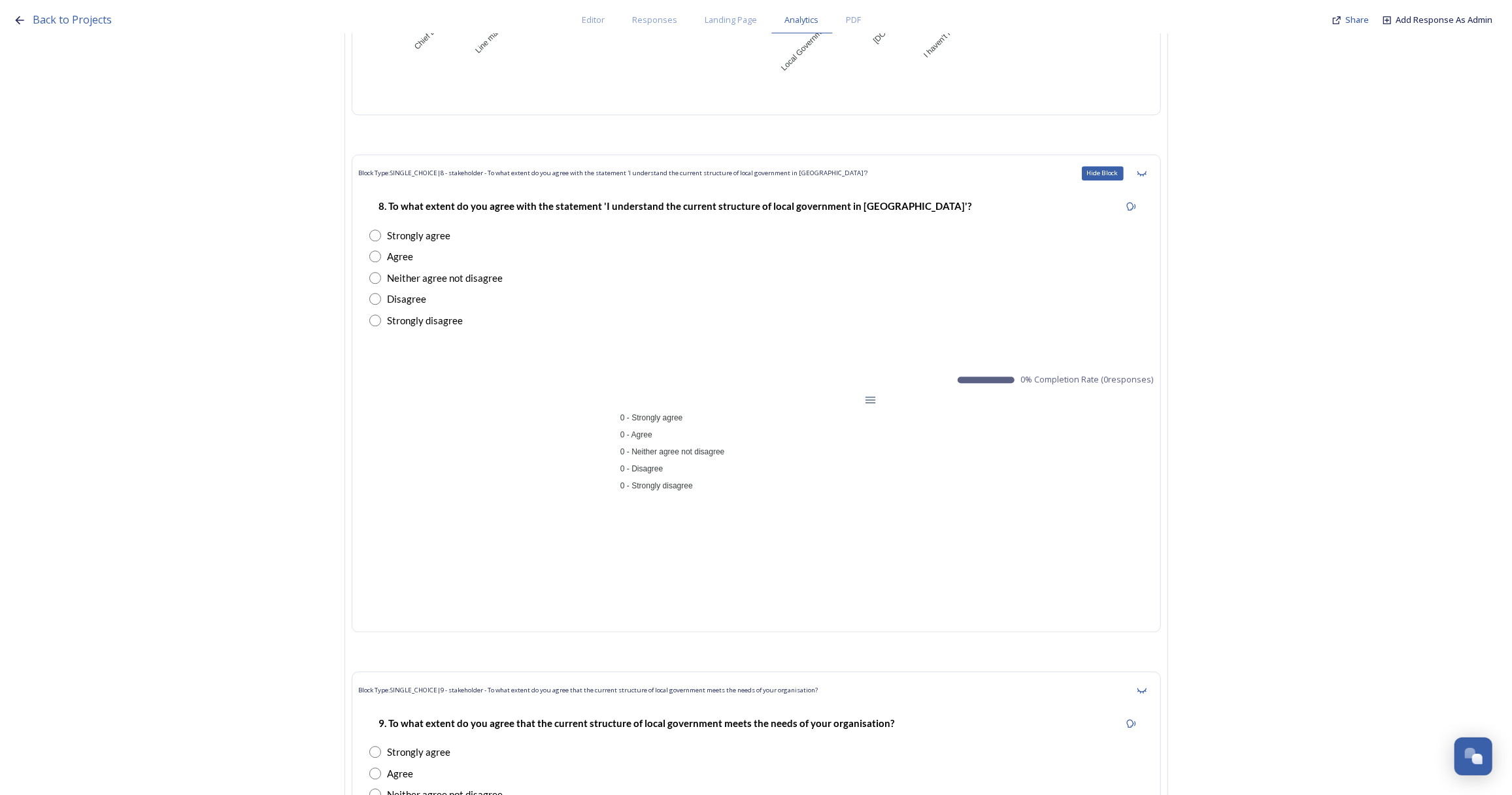
click at [1147, 169] on icon at bounding box center [1142, 174] width 11 height 11
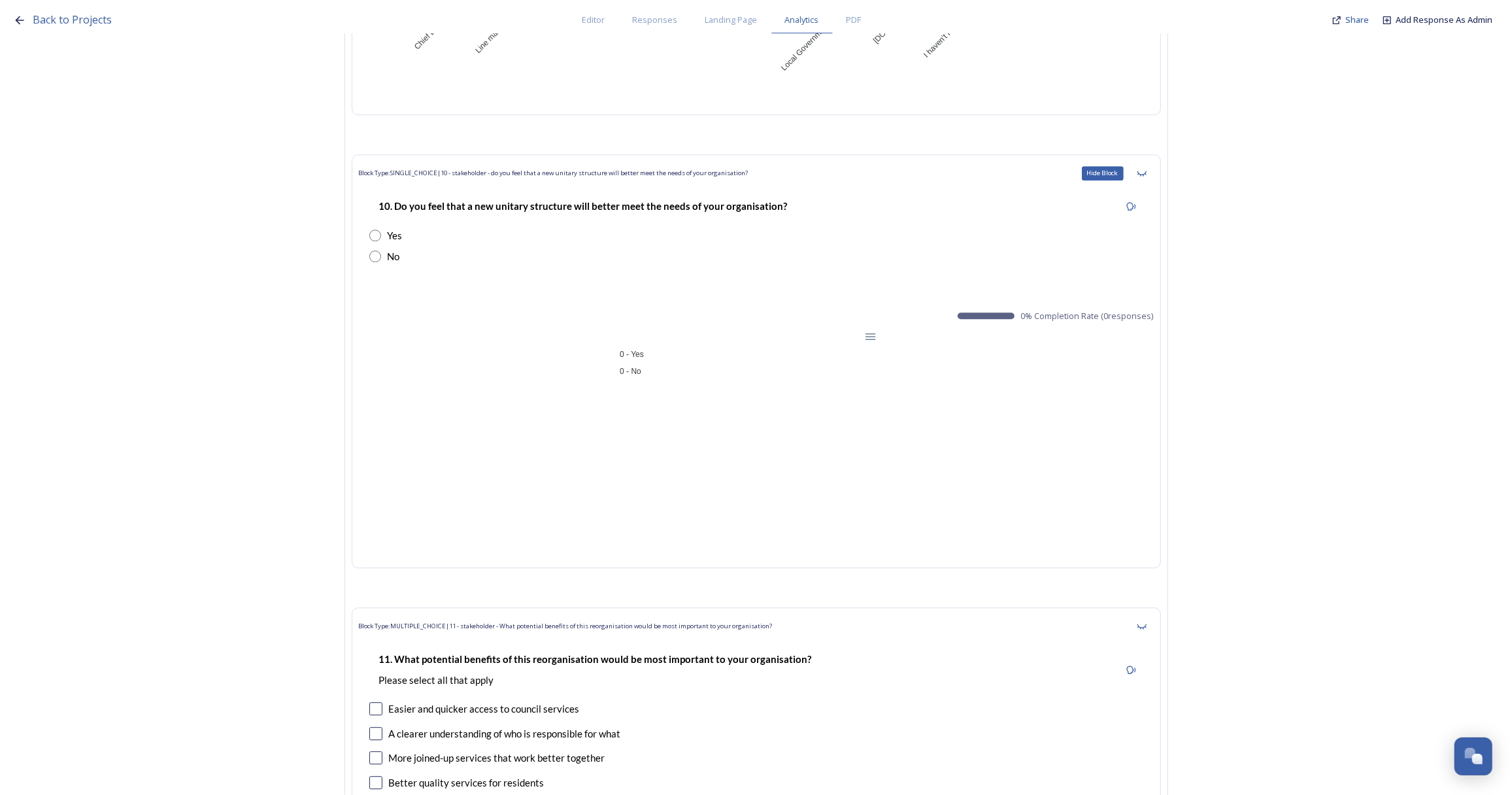
click at [1147, 169] on icon at bounding box center [1142, 174] width 11 height 11
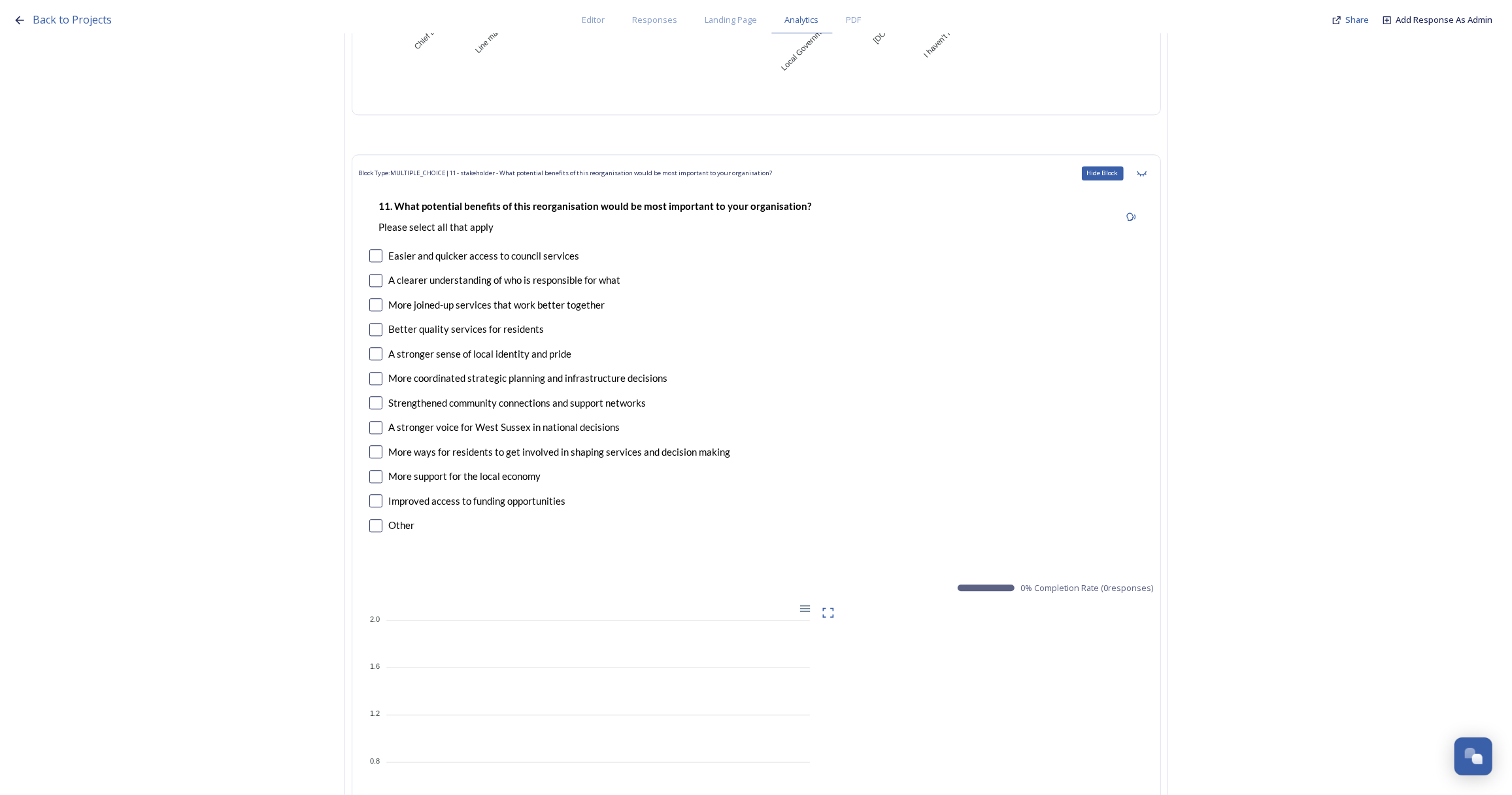
click at [1147, 169] on icon at bounding box center [1142, 174] width 11 height 11
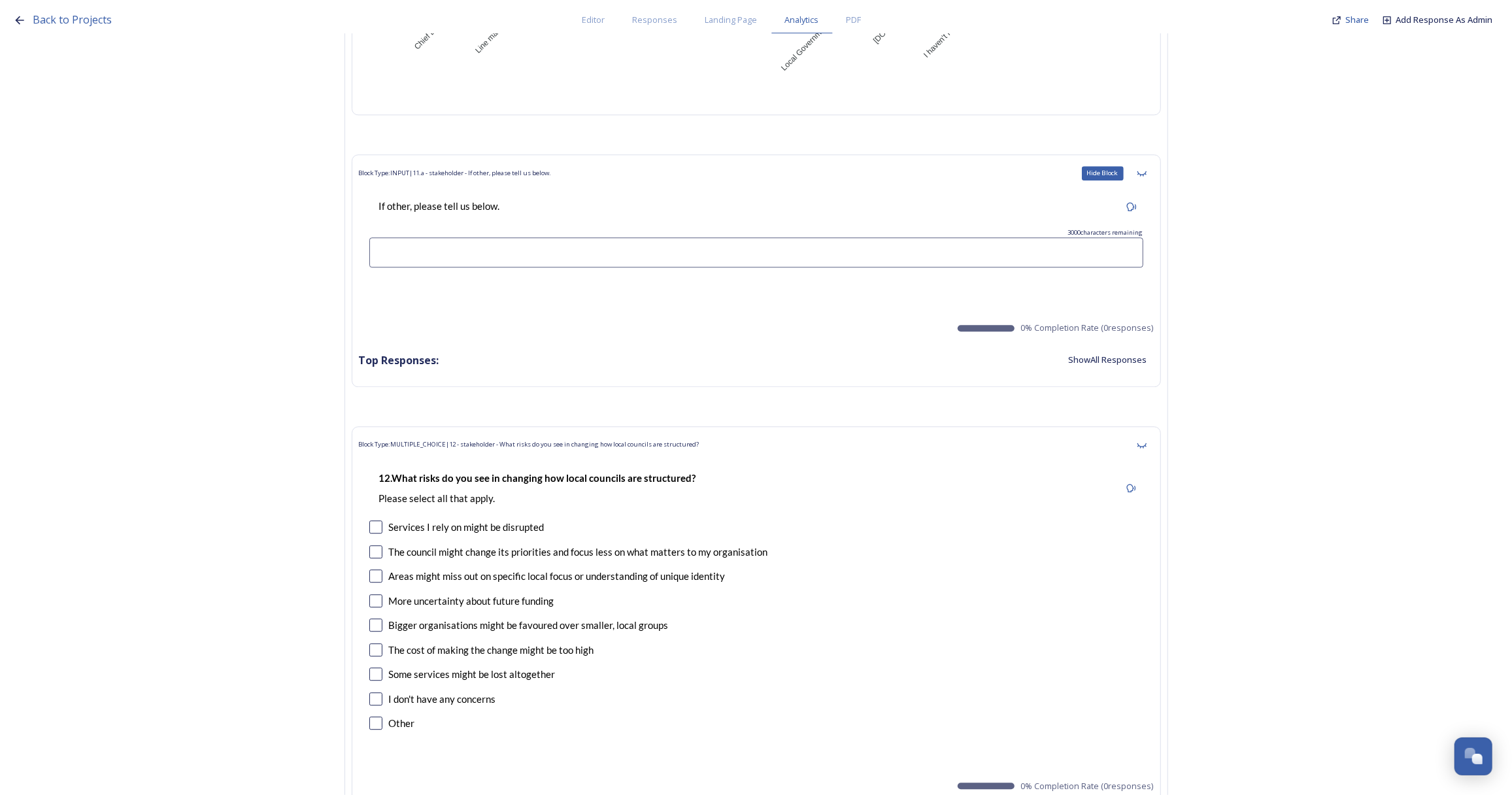
click at [1147, 169] on icon at bounding box center [1142, 174] width 11 height 11
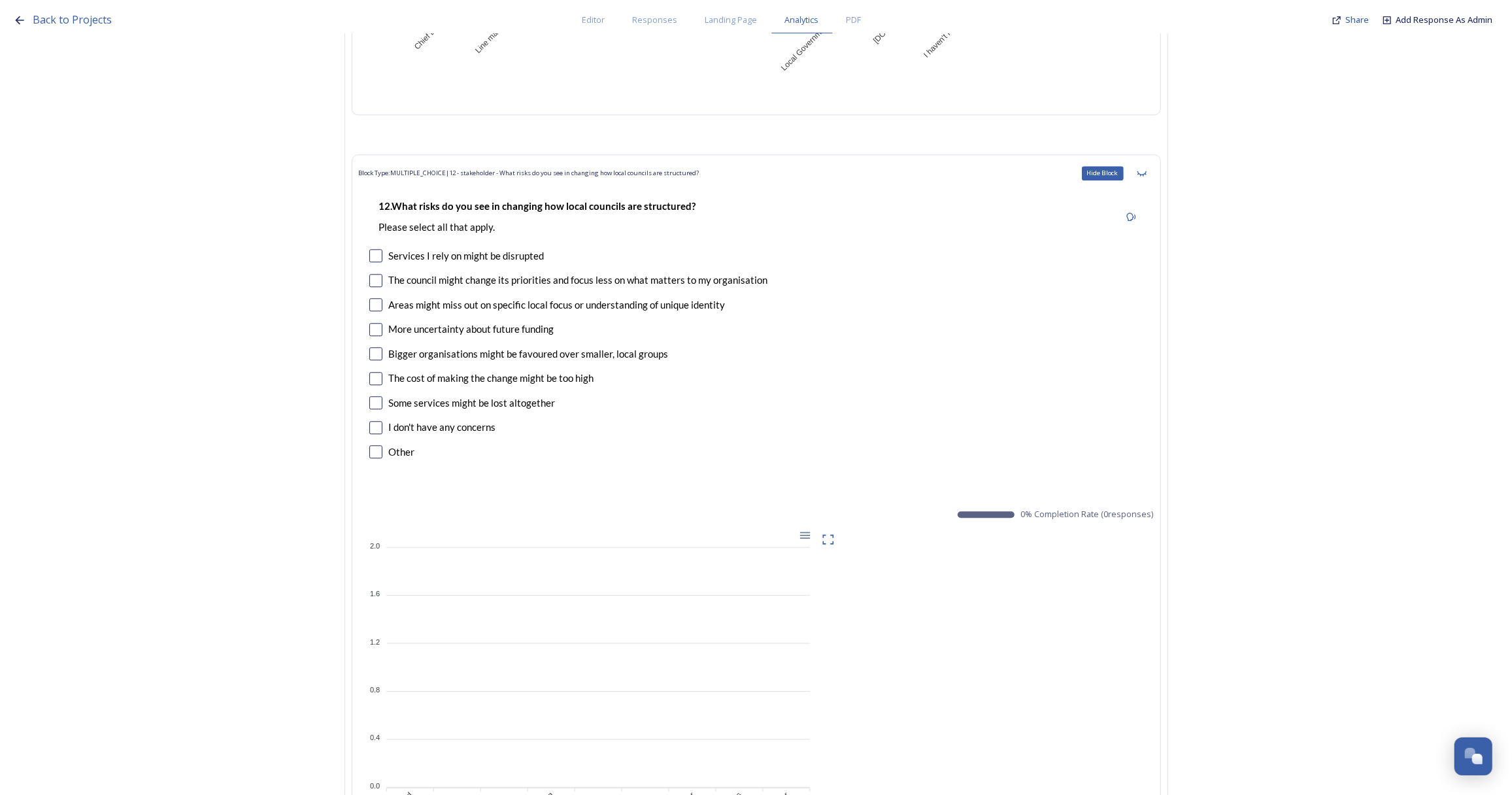
click at [1147, 169] on icon at bounding box center [1142, 174] width 11 height 11
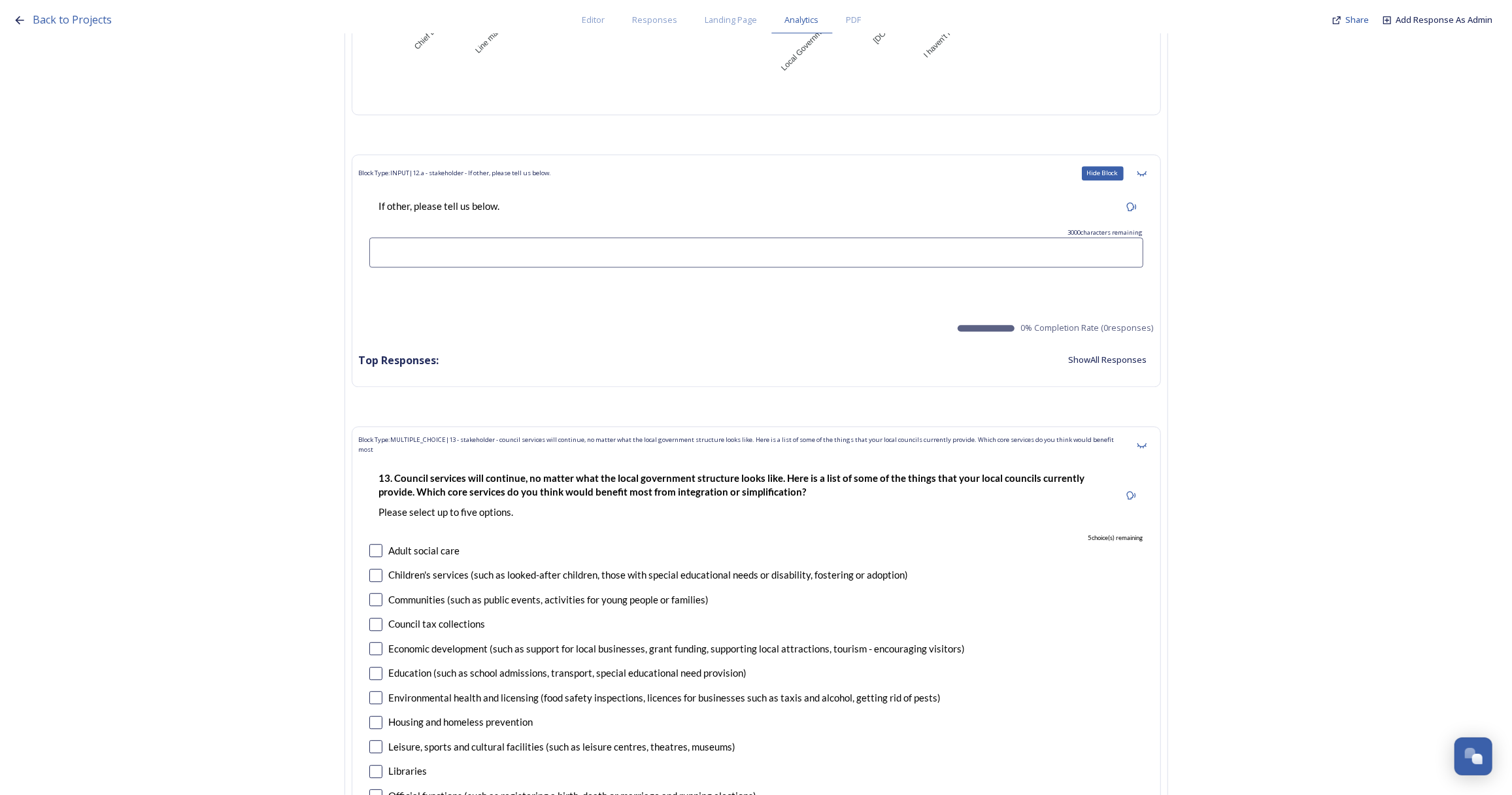
click at [1147, 169] on icon at bounding box center [1142, 174] width 11 height 11
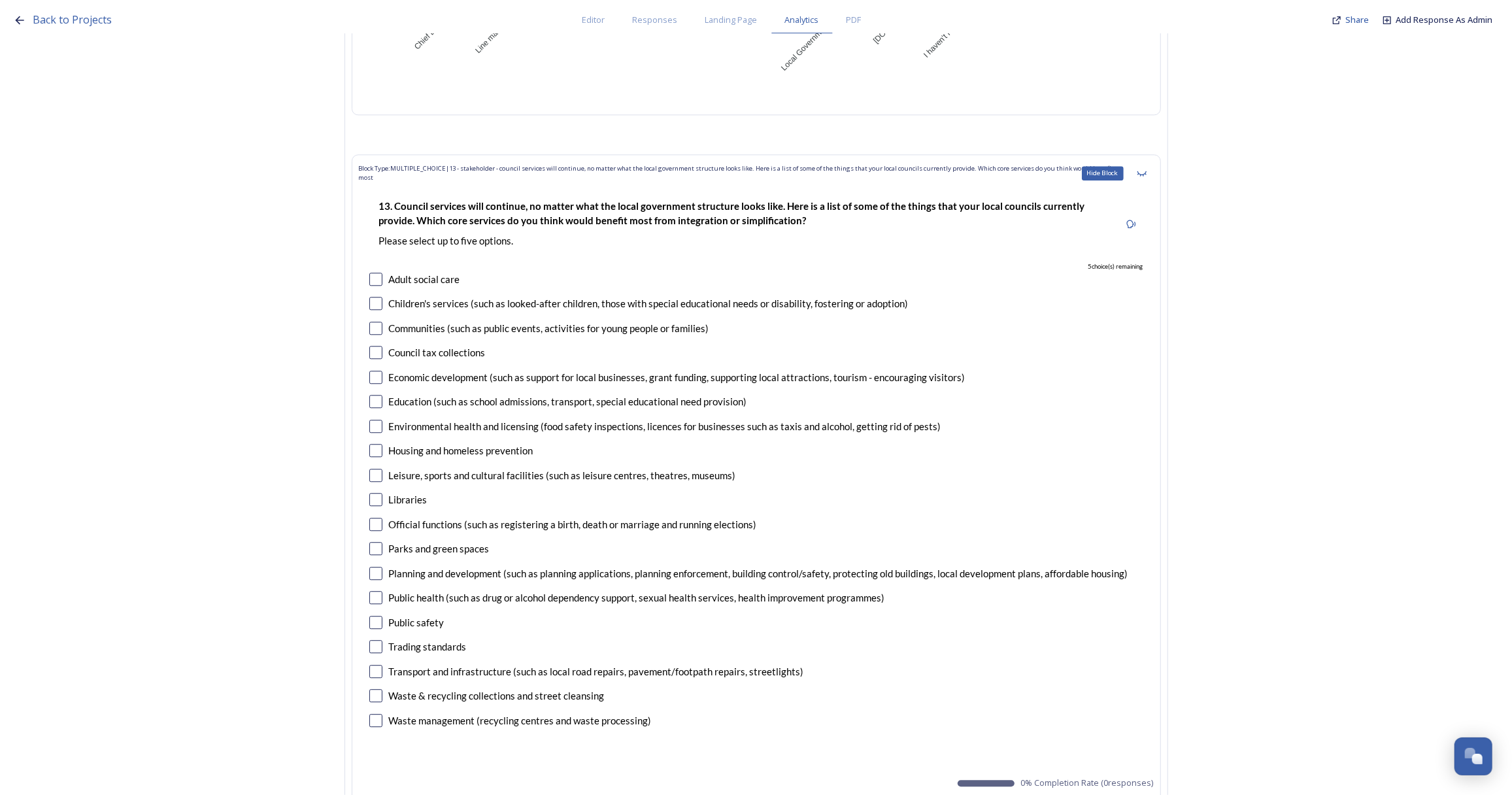
click at [1147, 169] on icon at bounding box center [1142, 174] width 11 height 11
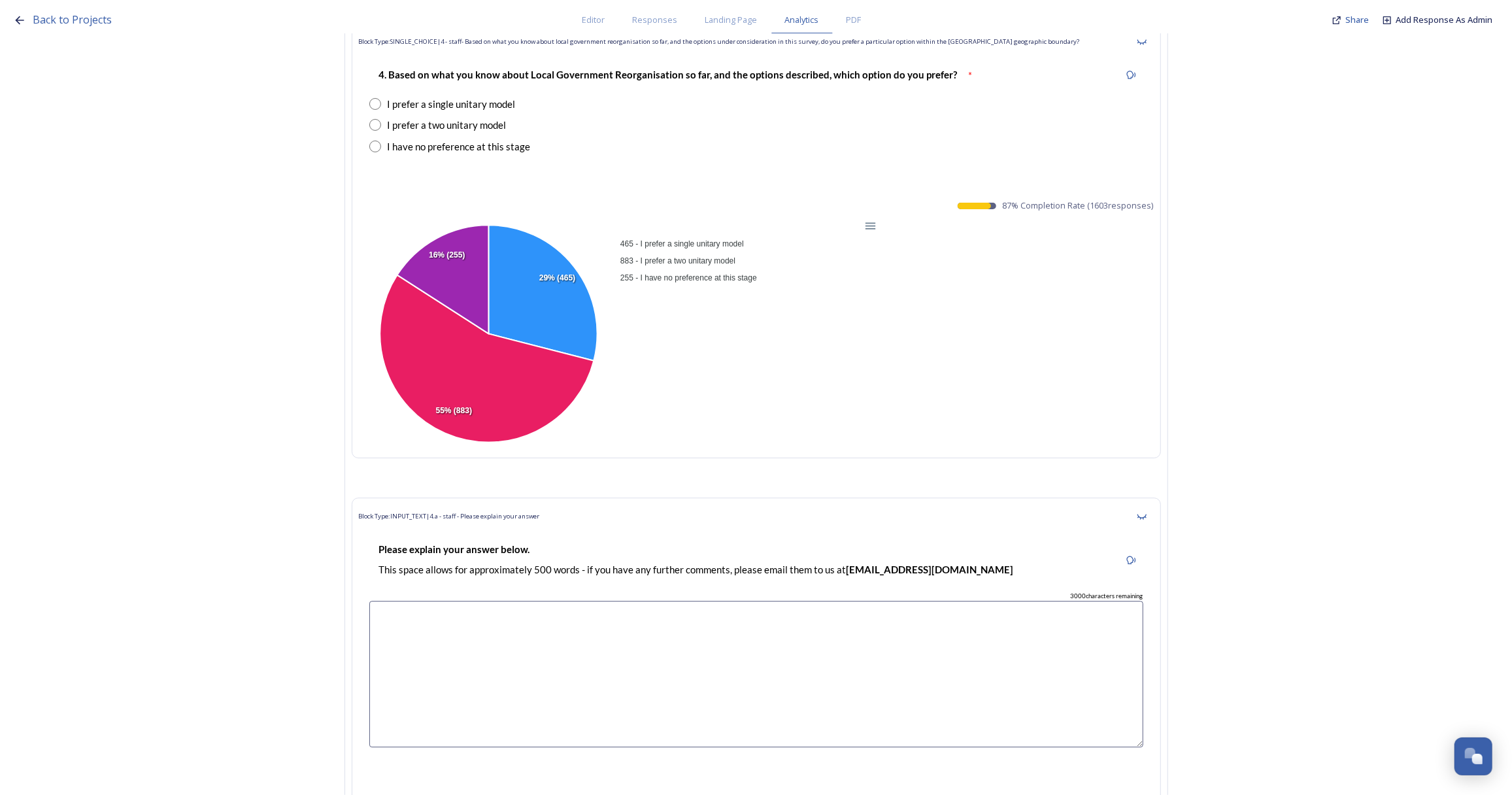
scroll to position [3149, 0]
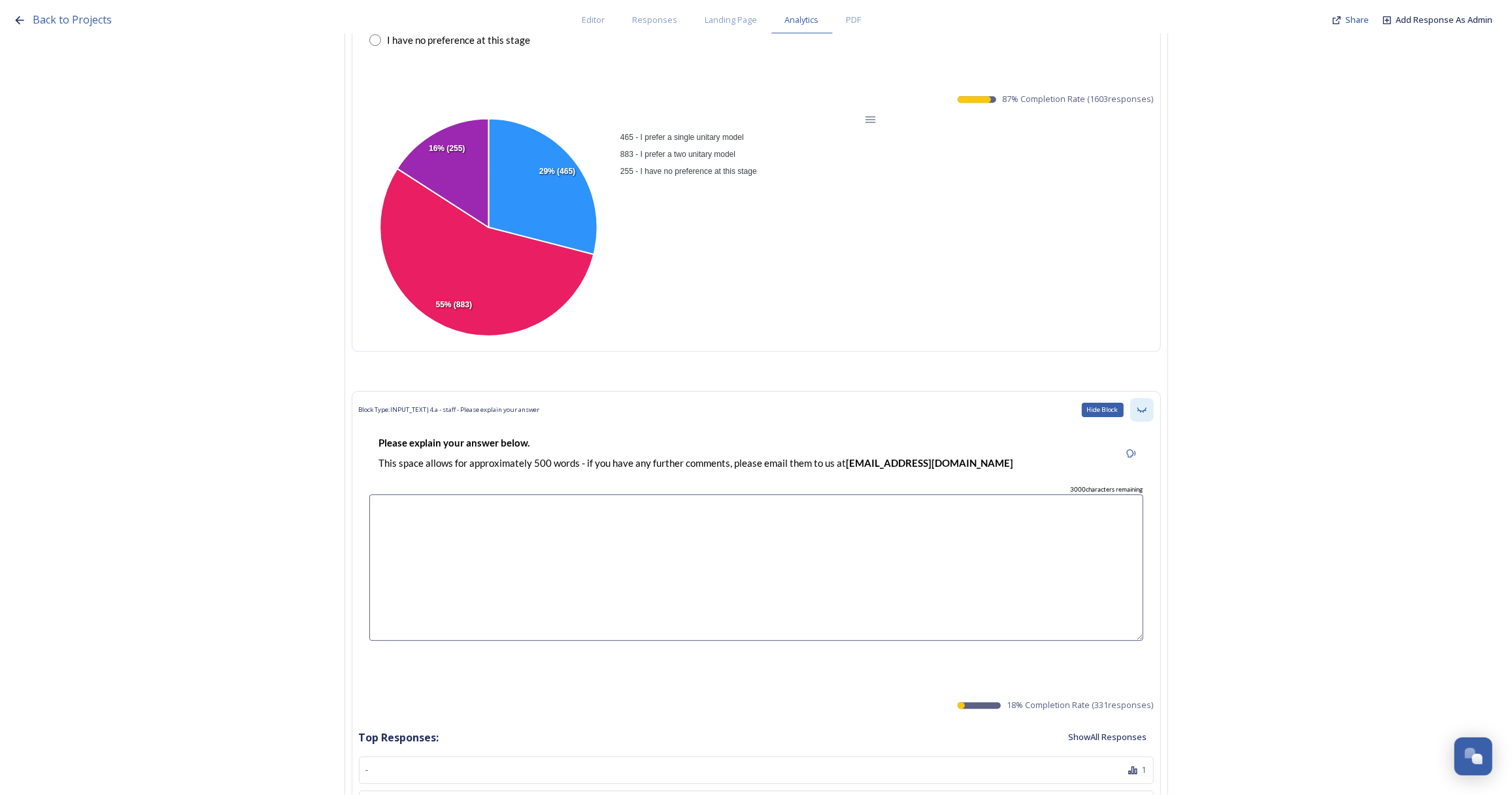
click at [1152, 403] on div "Hide Block" at bounding box center [1141, 409] width 23 height 23
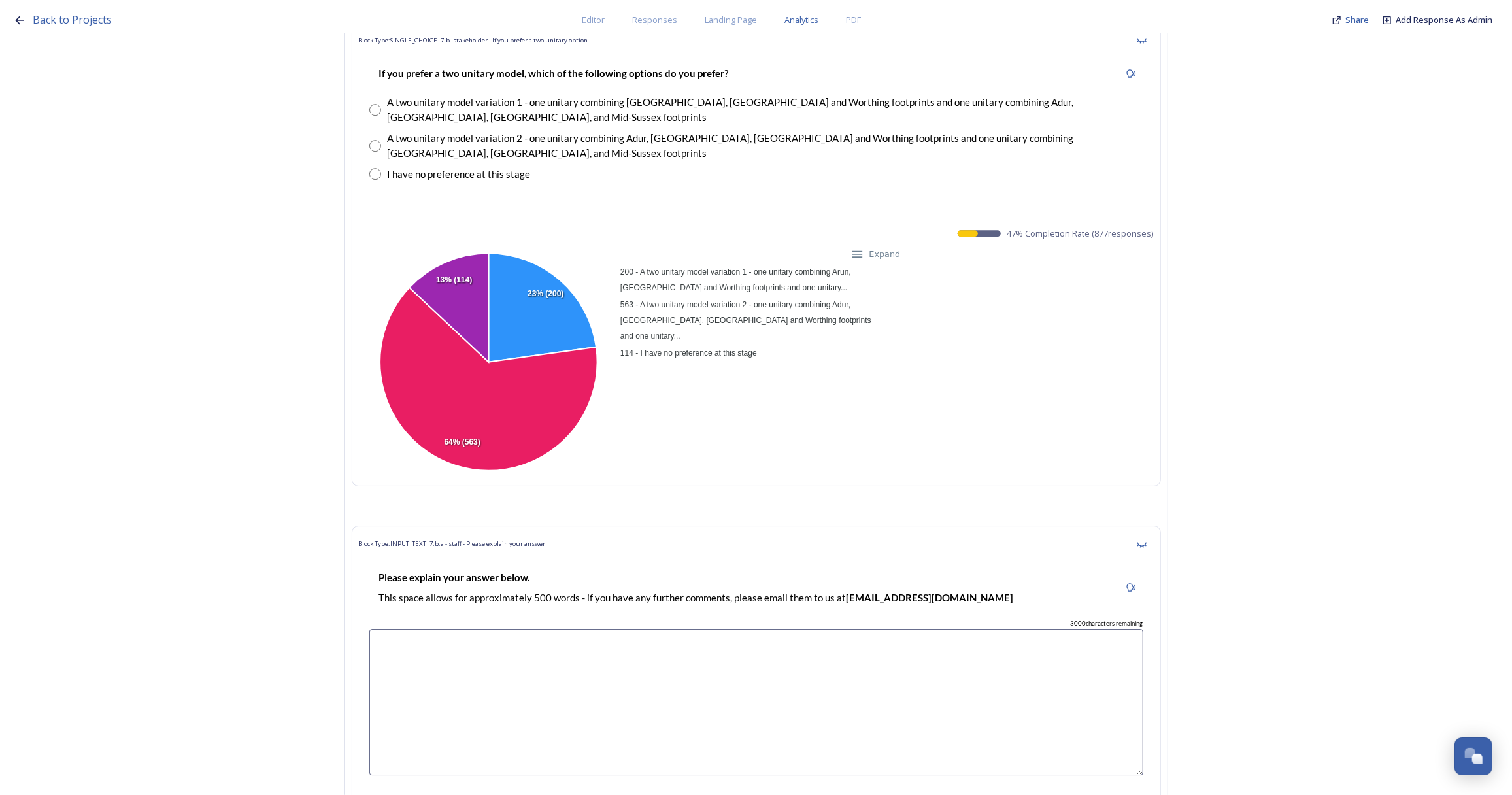
scroll to position [3565, 0]
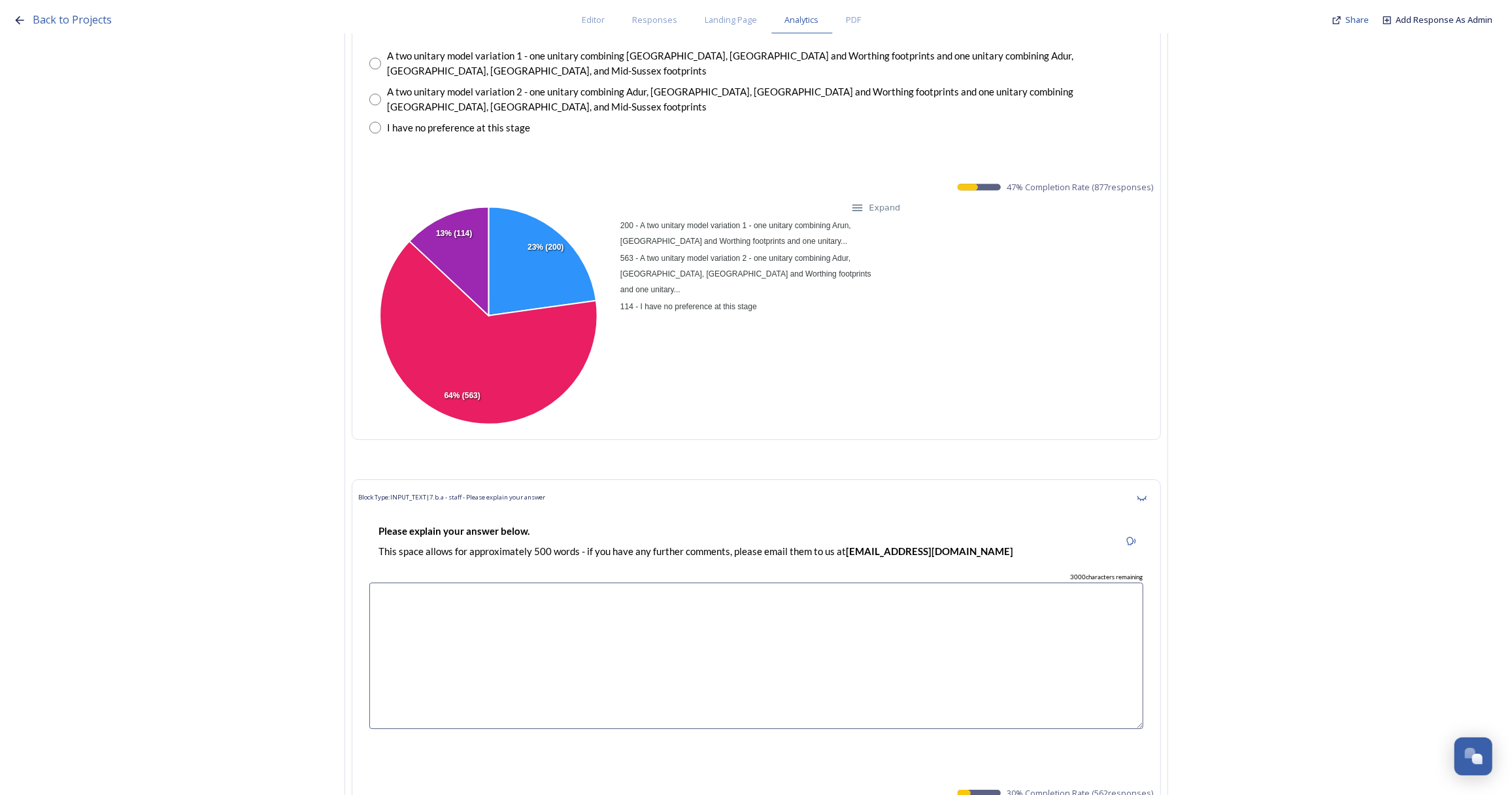
click at [885, 200] on small "Expand" at bounding box center [885, 208] width 31 height 16
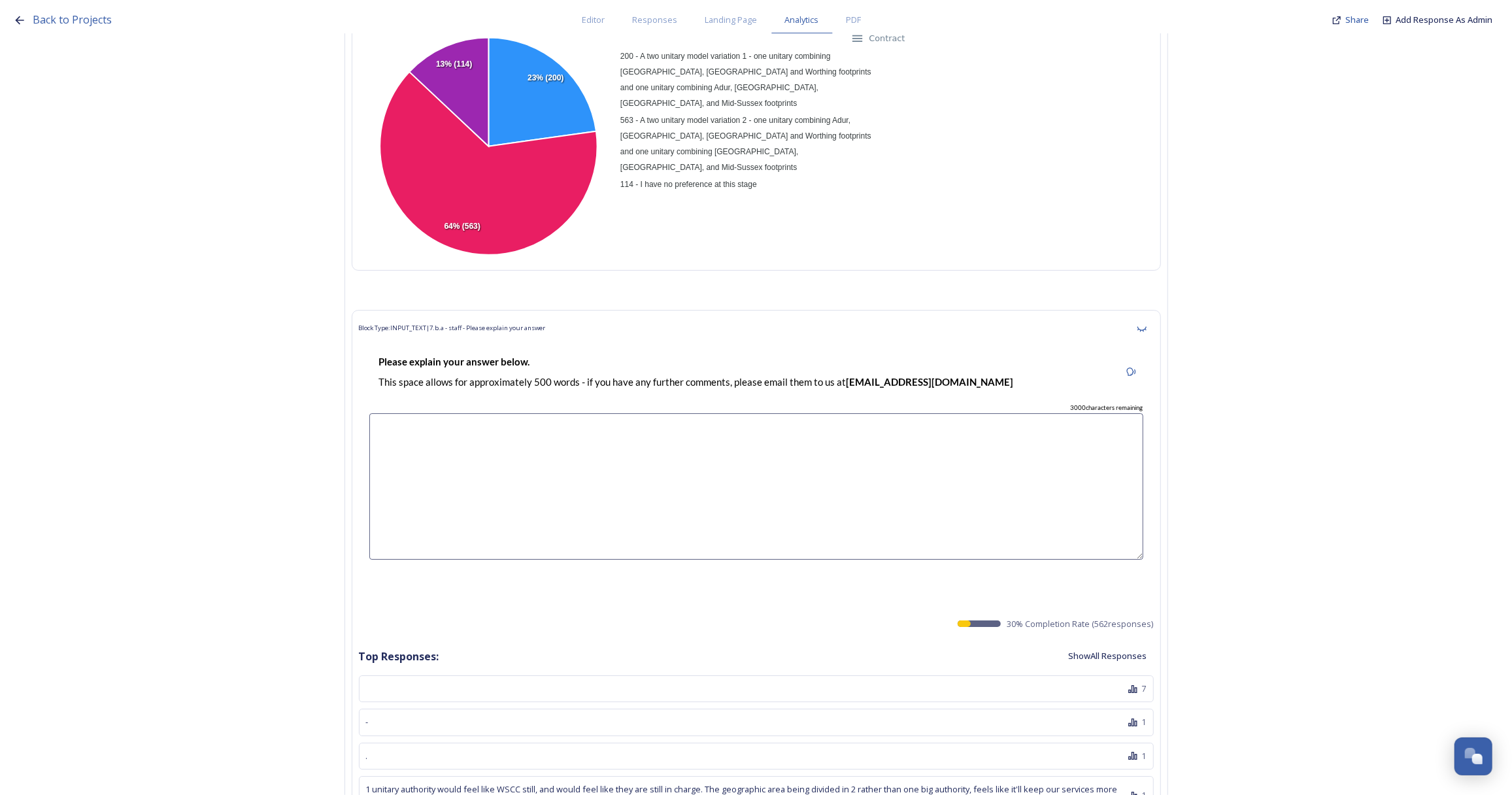
scroll to position [3743, 0]
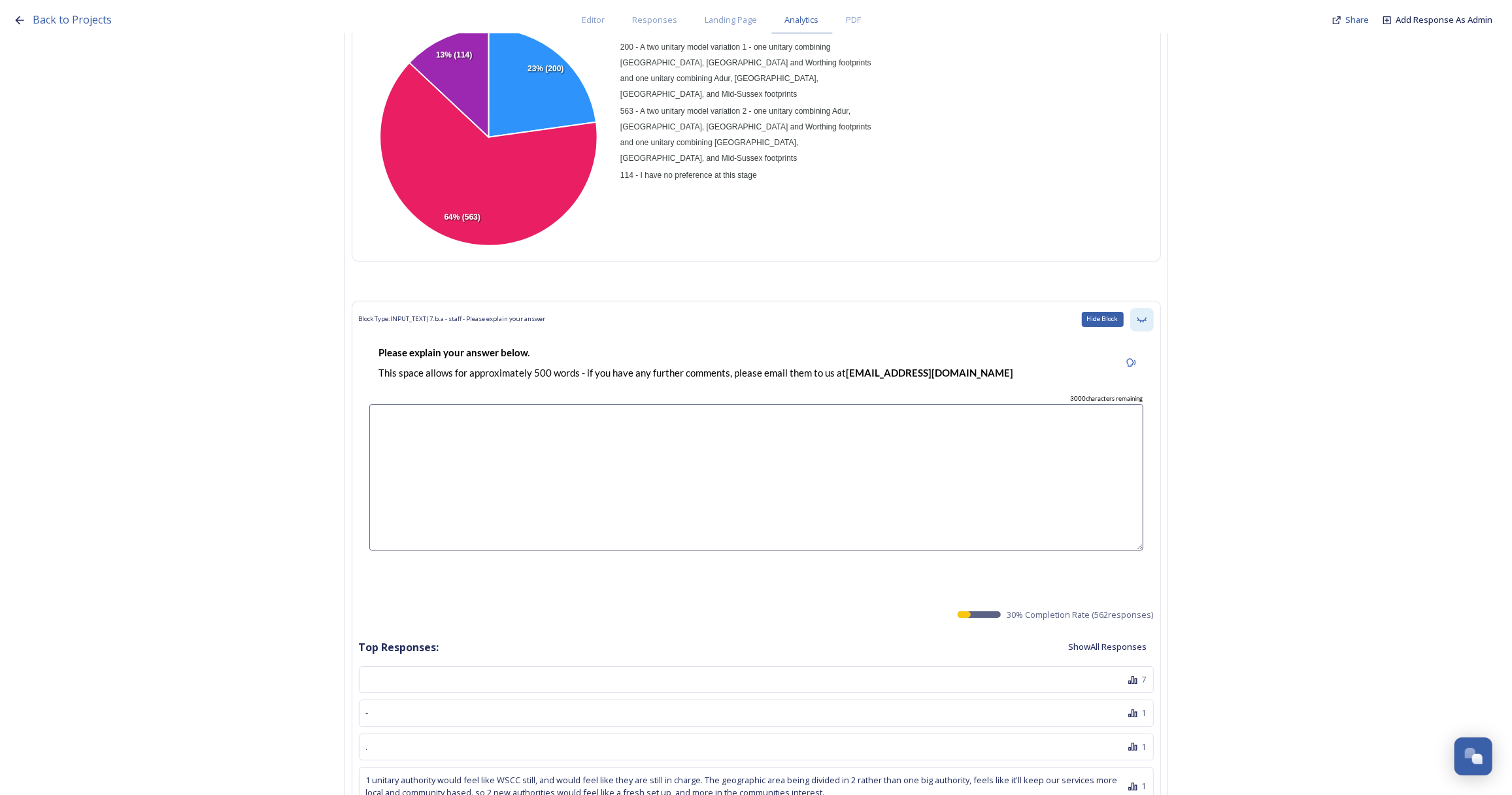
click at [1147, 315] on icon at bounding box center [1142, 320] width 11 height 11
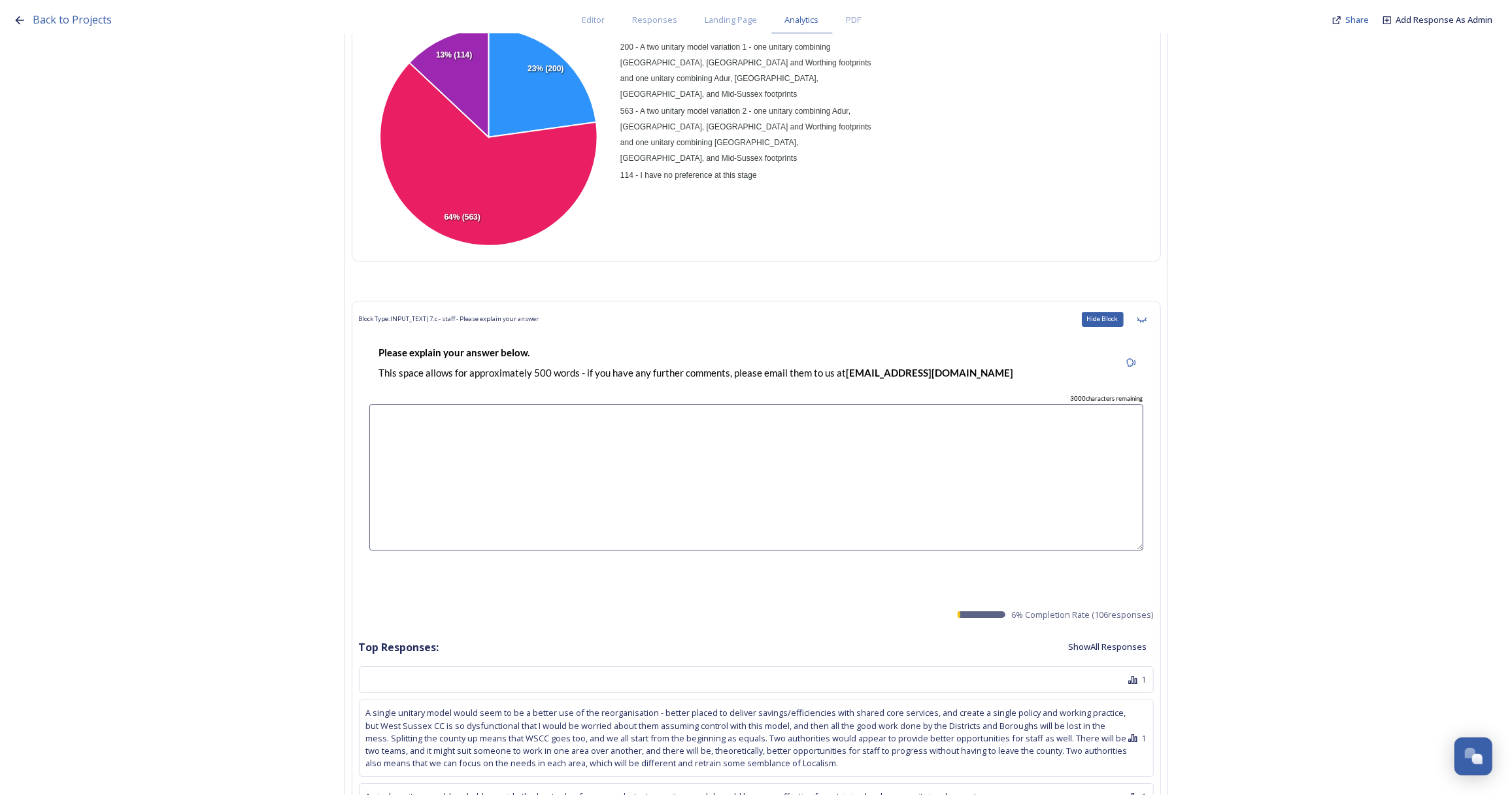
click at [1147, 315] on icon at bounding box center [1142, 320] width 11 height 11
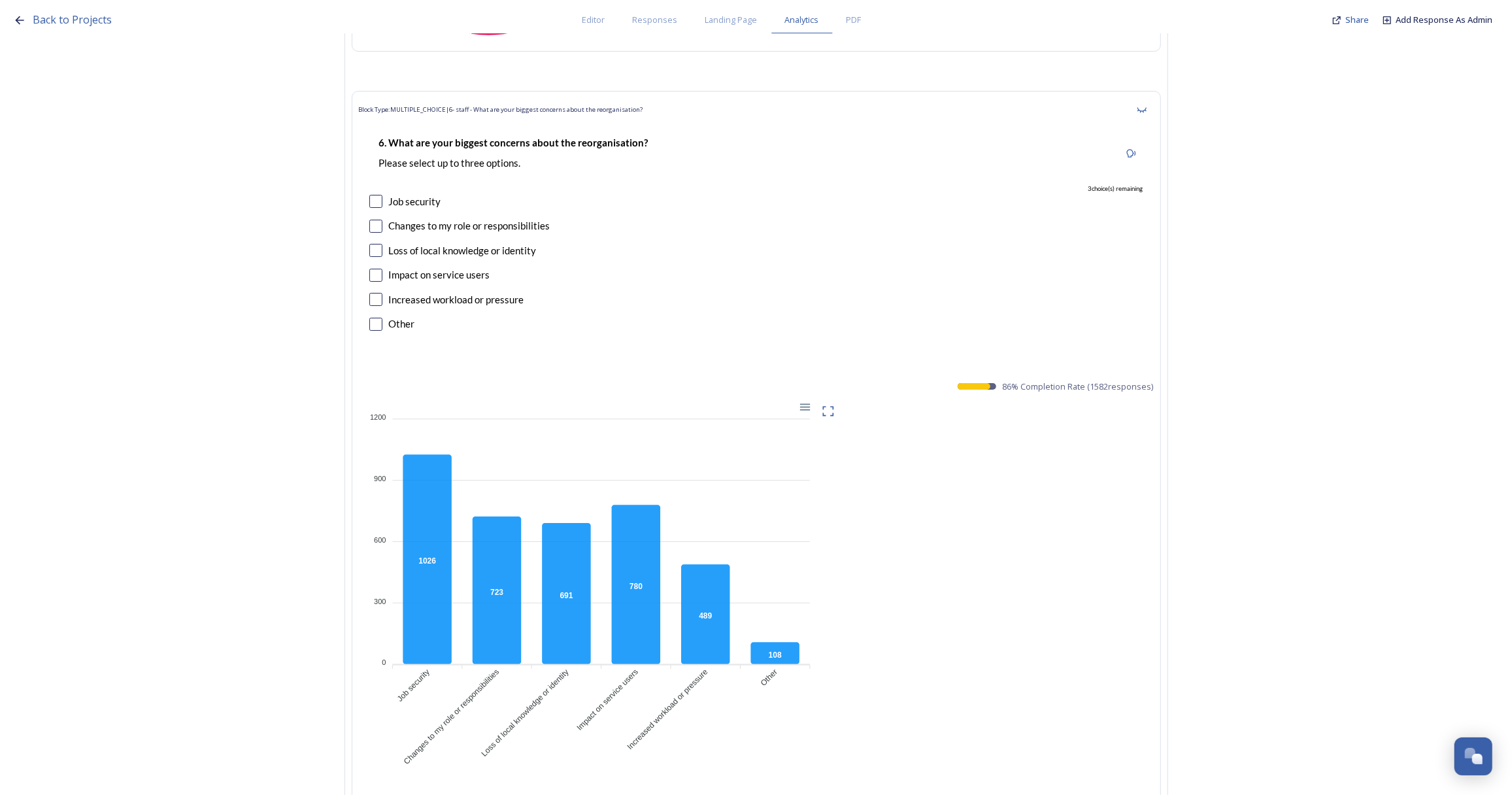
scroll to position [4457, 0]
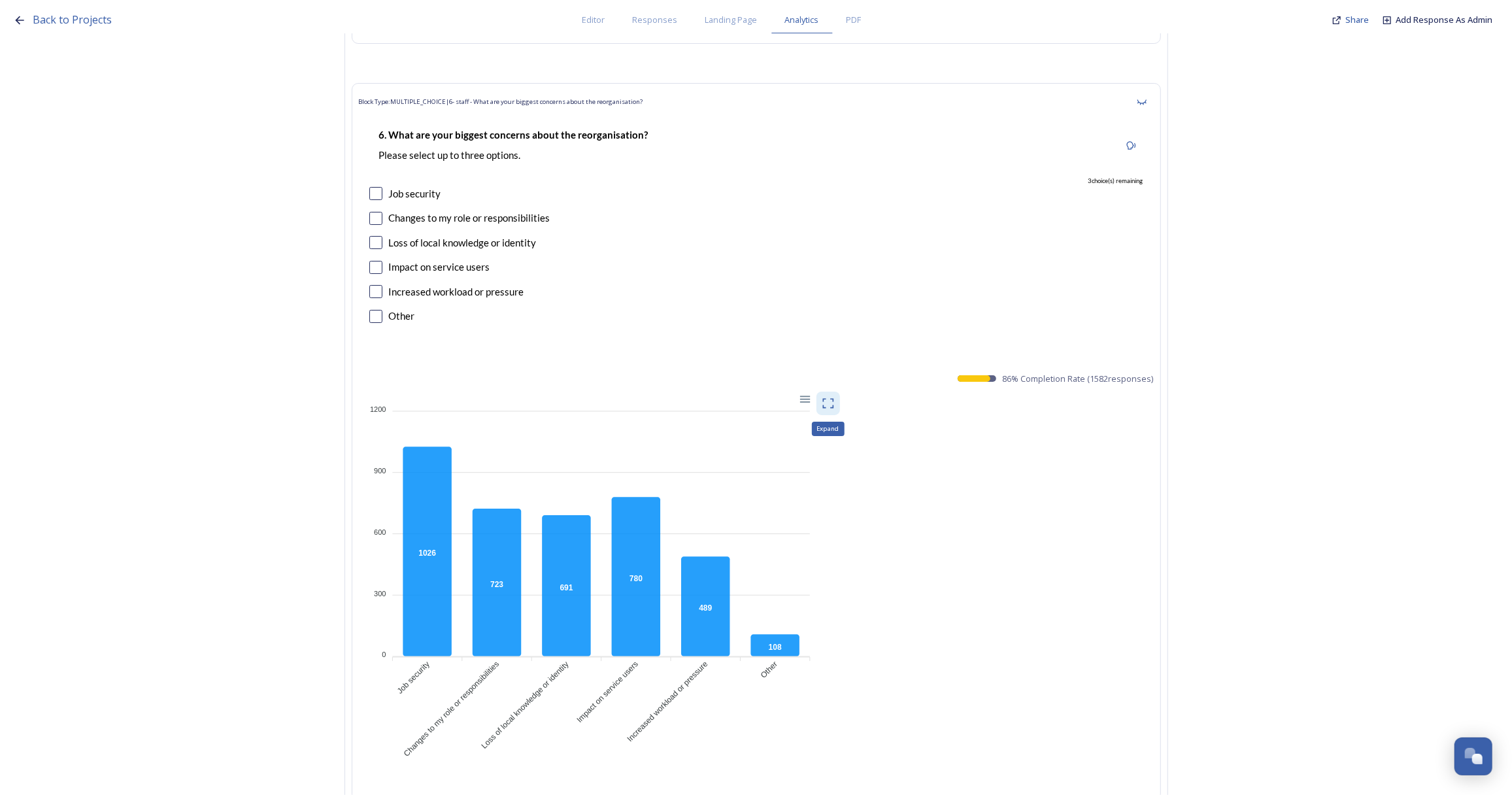
click at [834, 392] on div "Expand" at bounding box center [828, 403] width 23 height 23
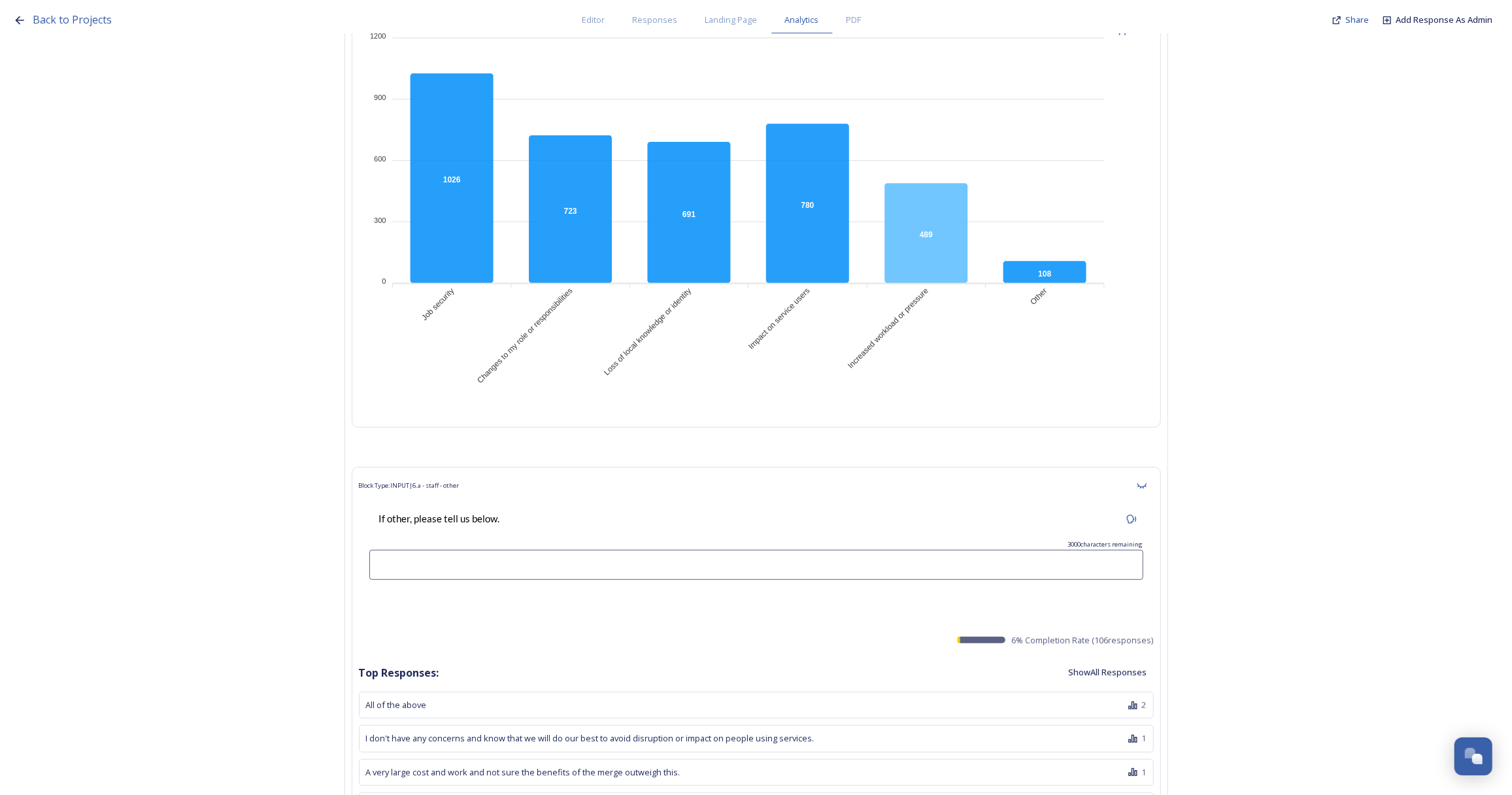
scroll to position [4932, 0]
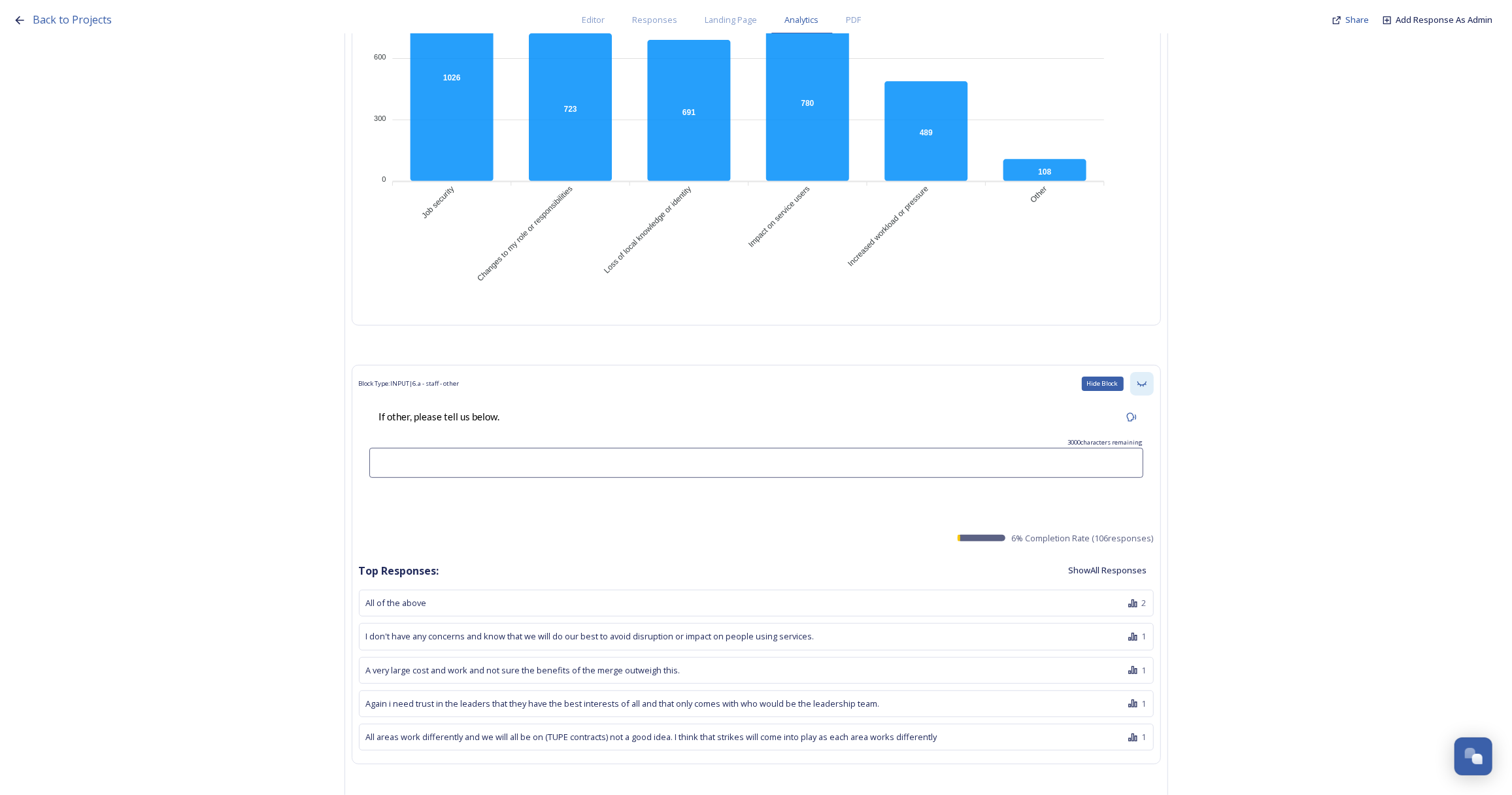
click at [1153, 372] on div "Hide Block" at bounding box center [1141, 383] width 23 height 23
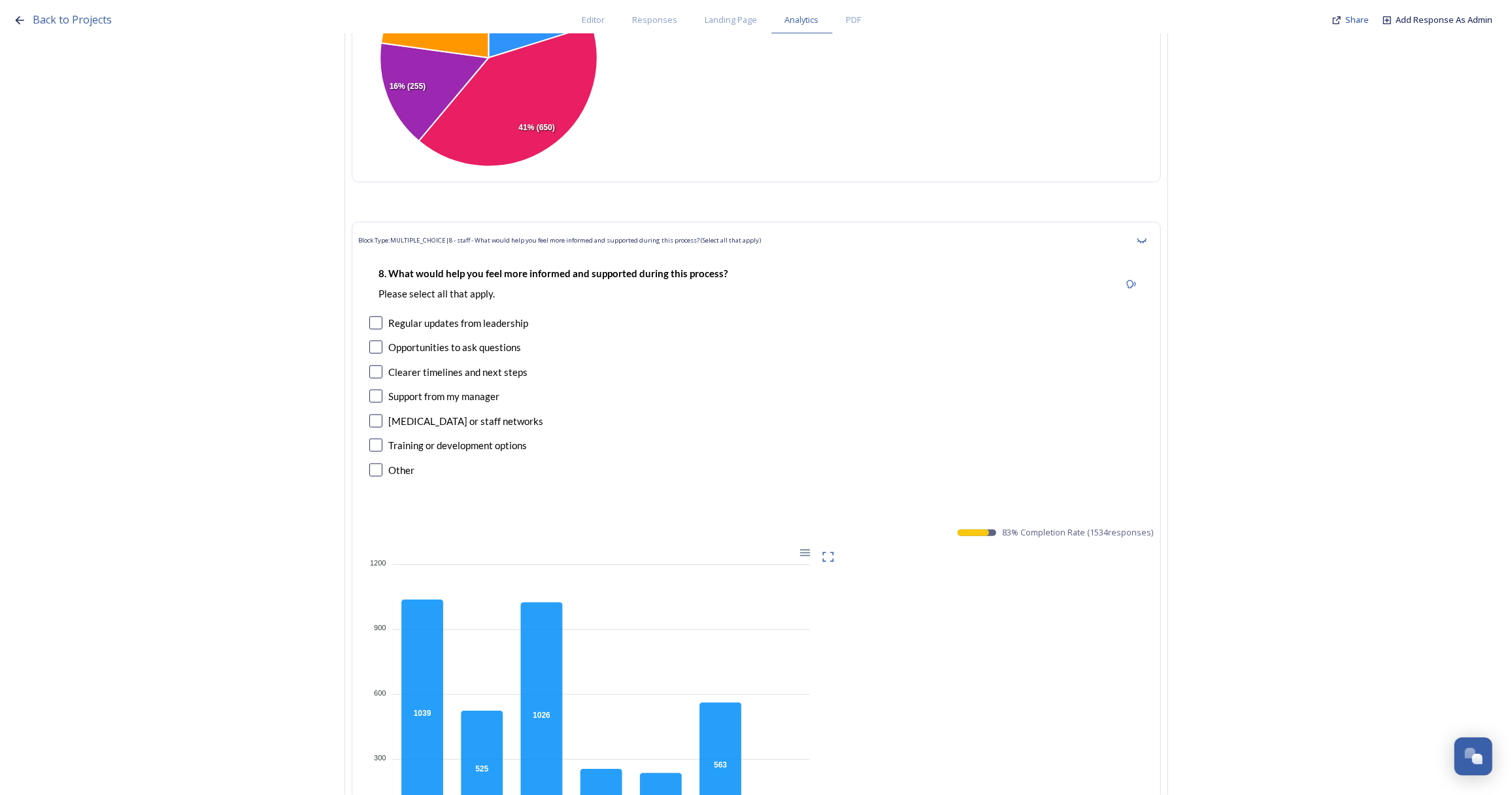
scroll to position [5705, 0]
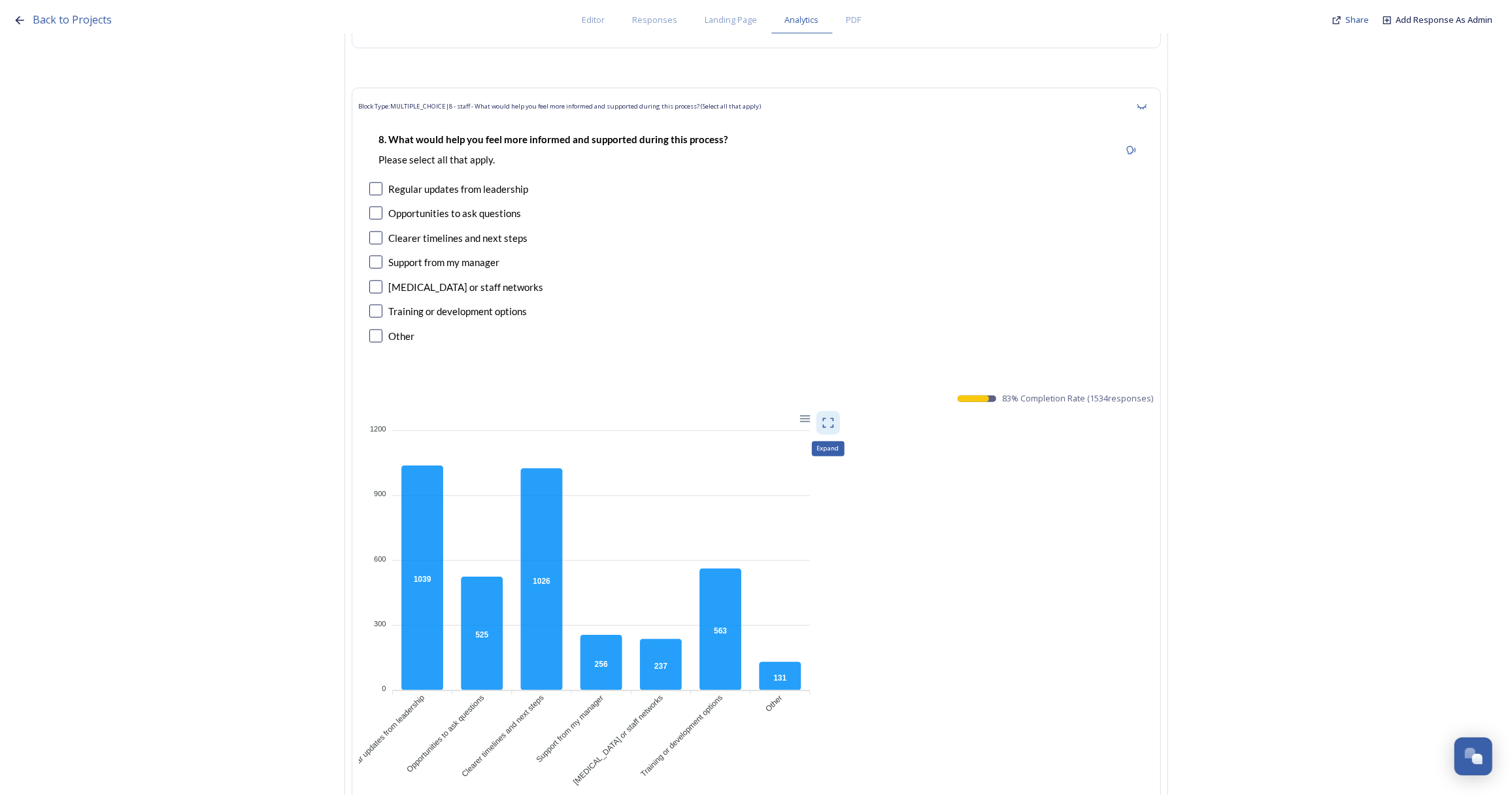
click at [833, 416] on icon at bounding box center [828, 423] width 13 height 13
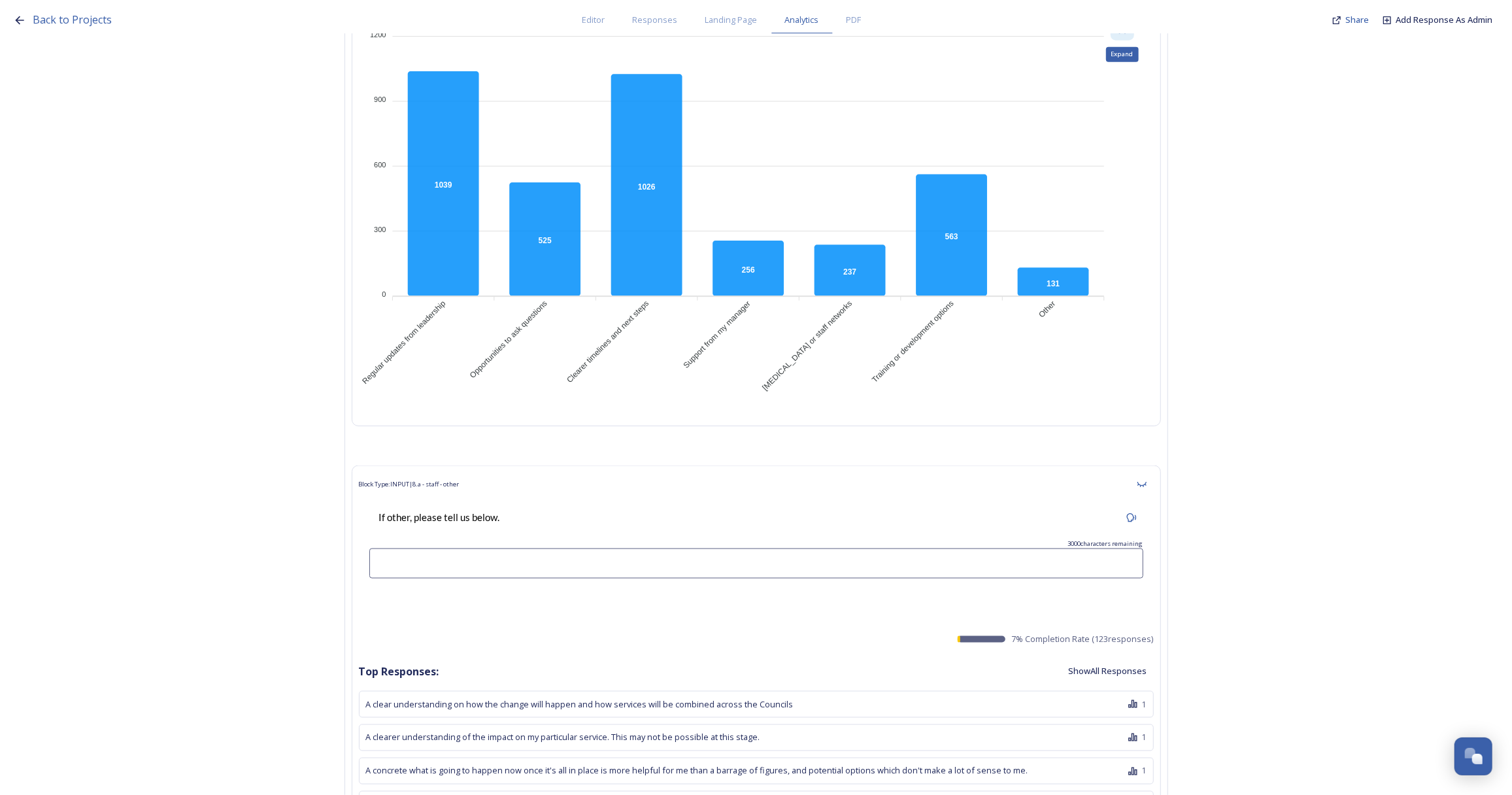
scroll to position [6180, 0]
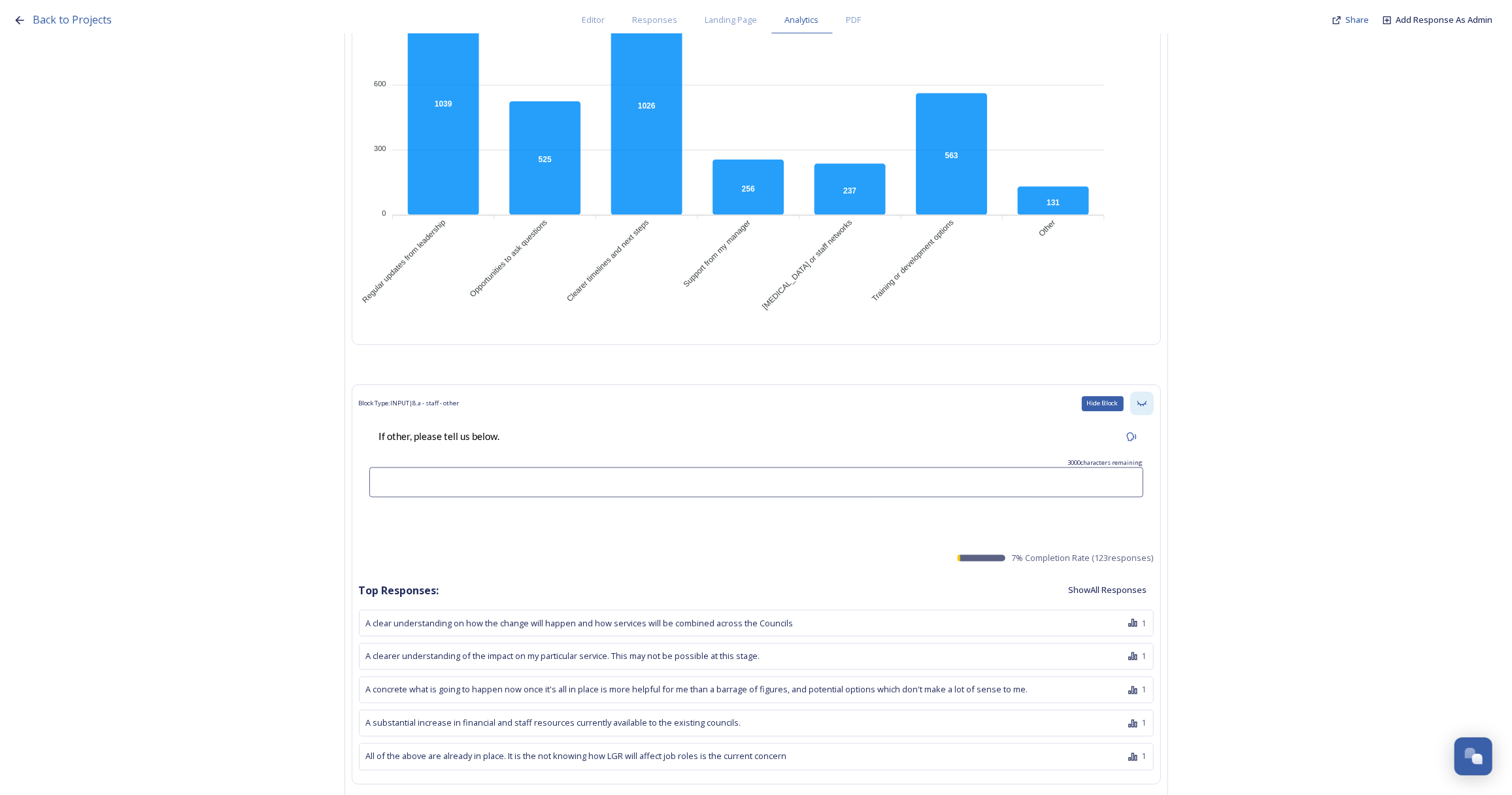
click at [1145, 398] on icon at bounding box center [1142, 403] width 11 height 11
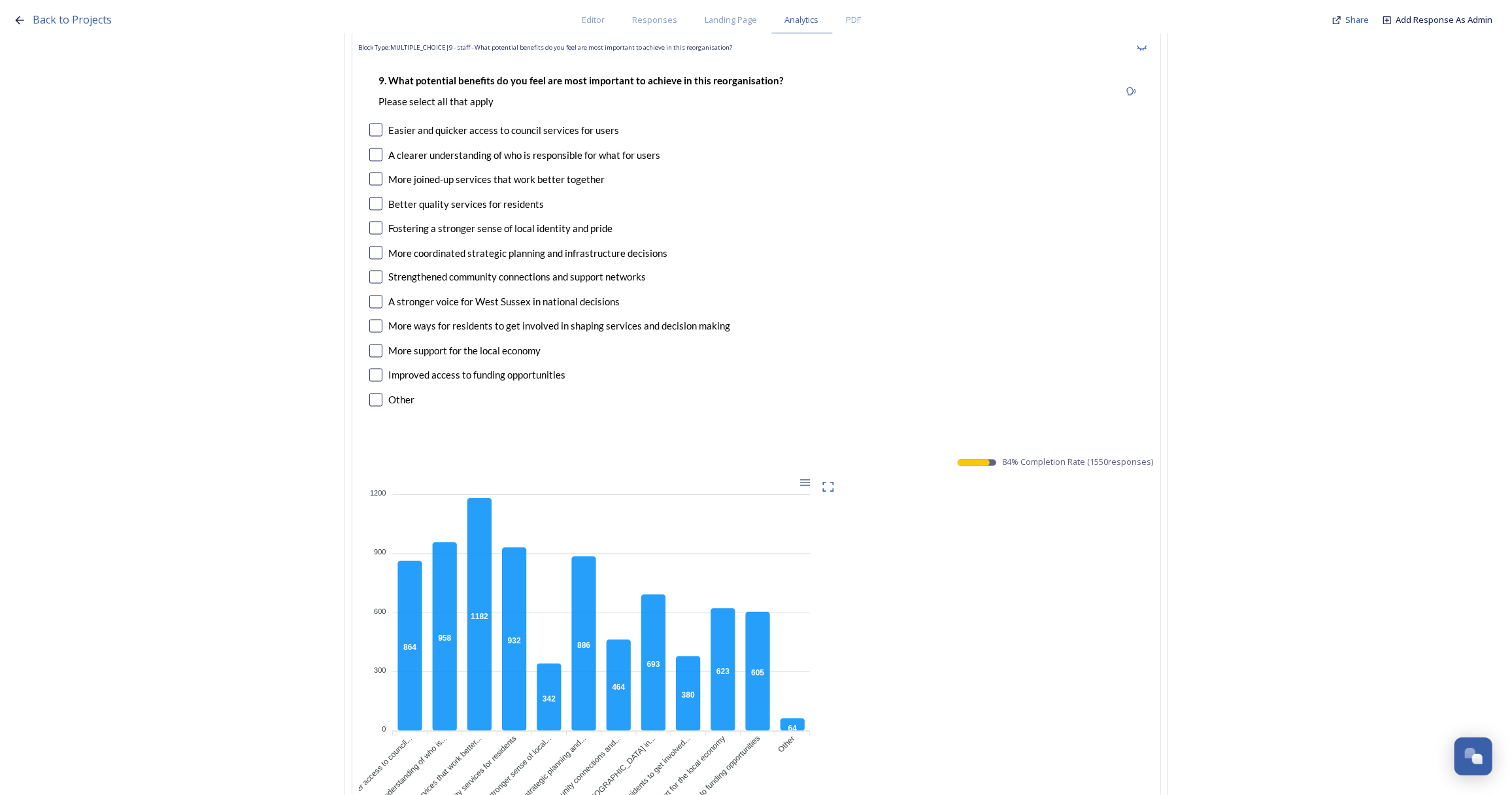
scroll to position [6536, 0]
click at [835, 480] on icon at bounding box center [828, 486] width 13 height 13
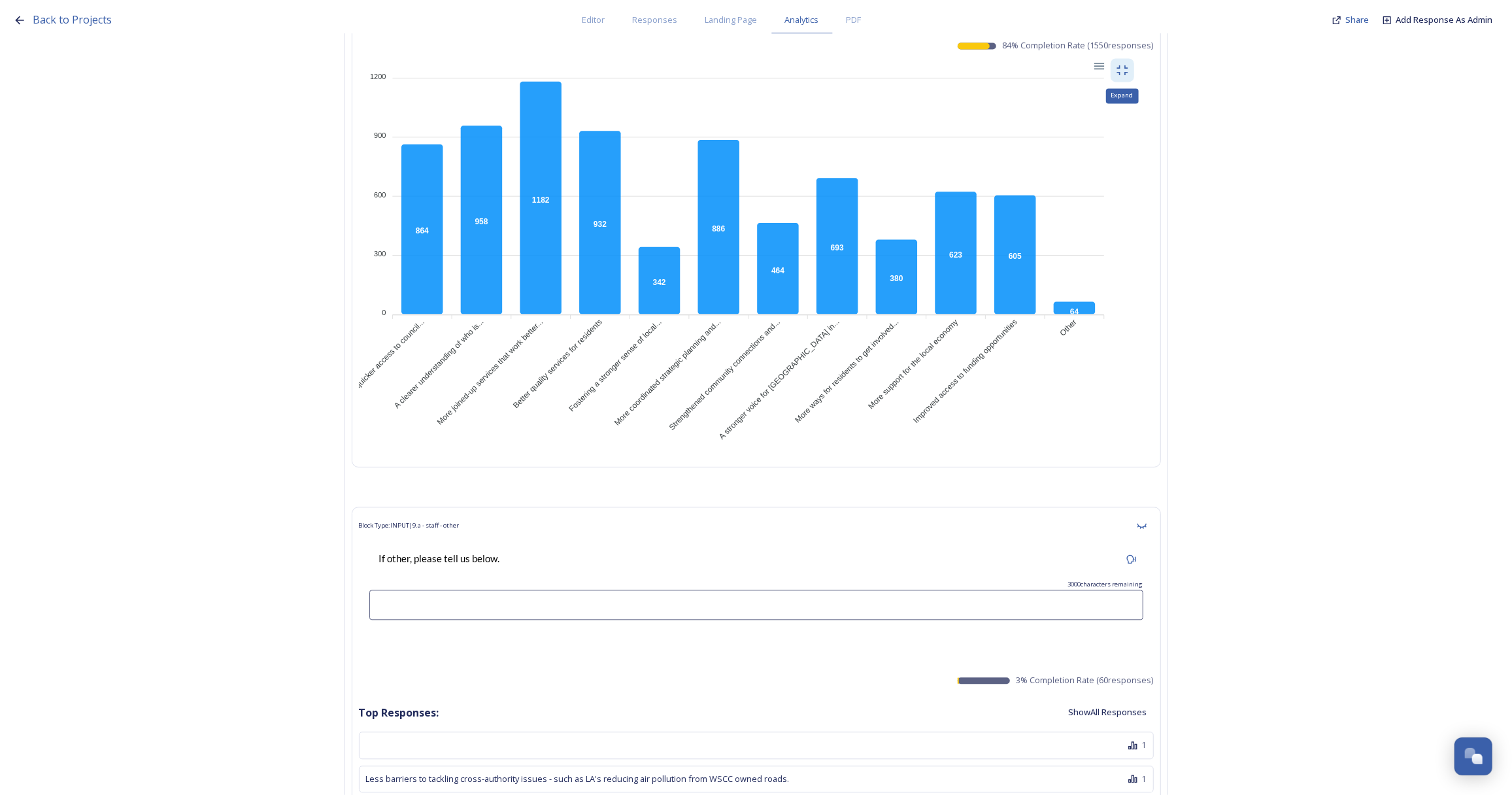
scroll to position [7012, 0]
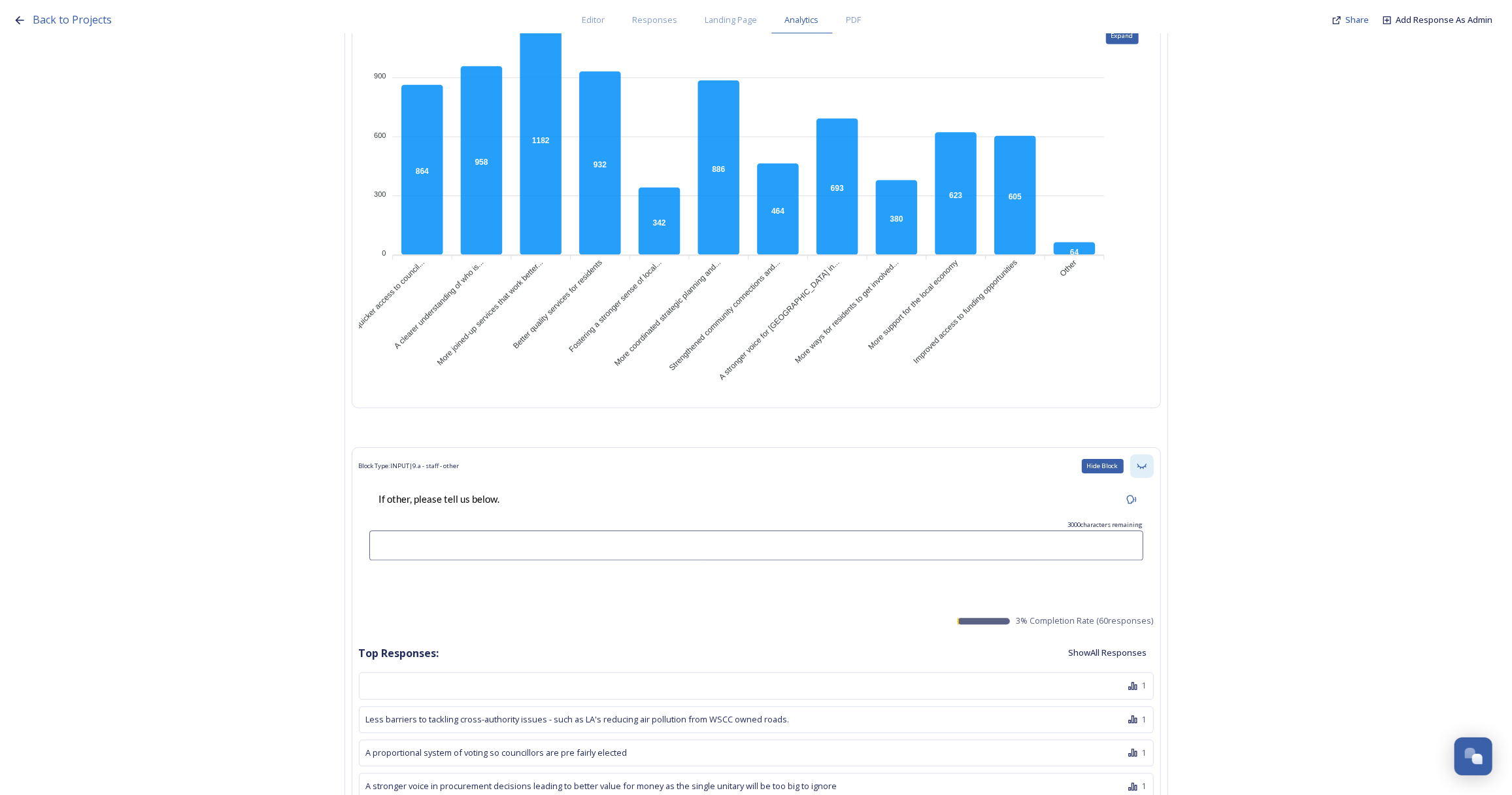
click at [1145, 464] on icon at bounding box center [1141, 467] width 9 height 5
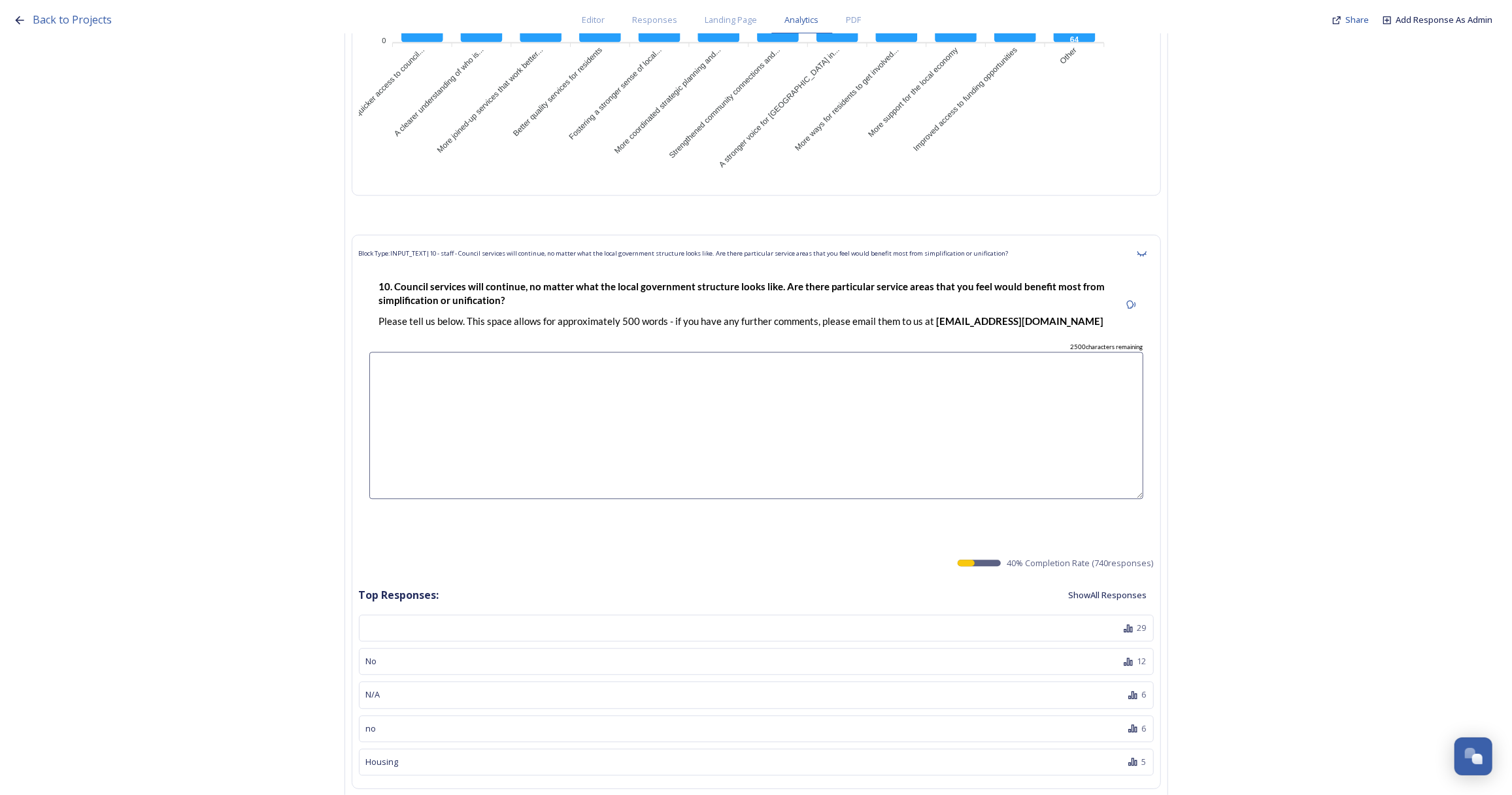
scroll to position [7249, 0]
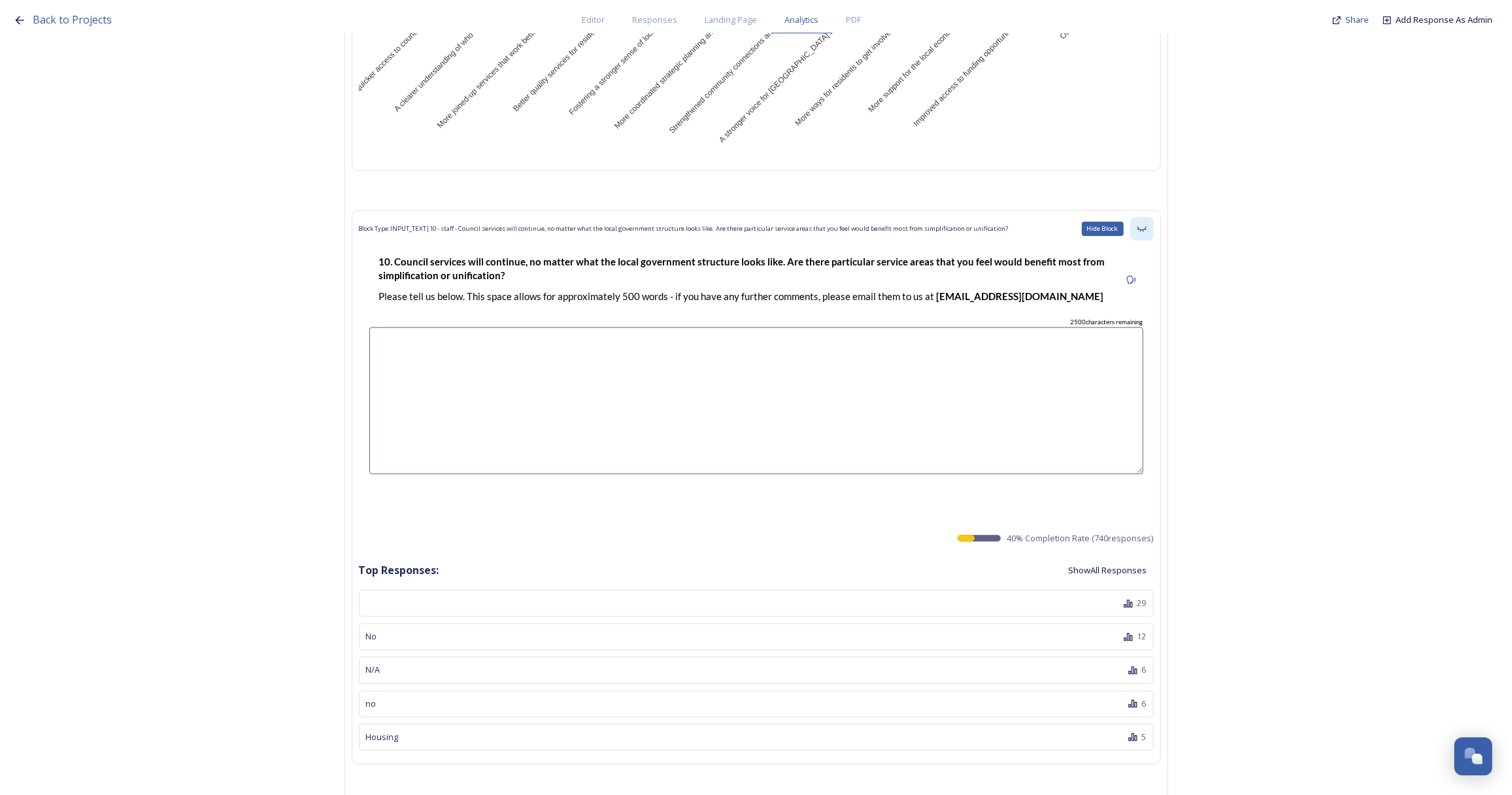
click at [1144, 224] on icon at bounding box center [1142, 229] width 11 height 11
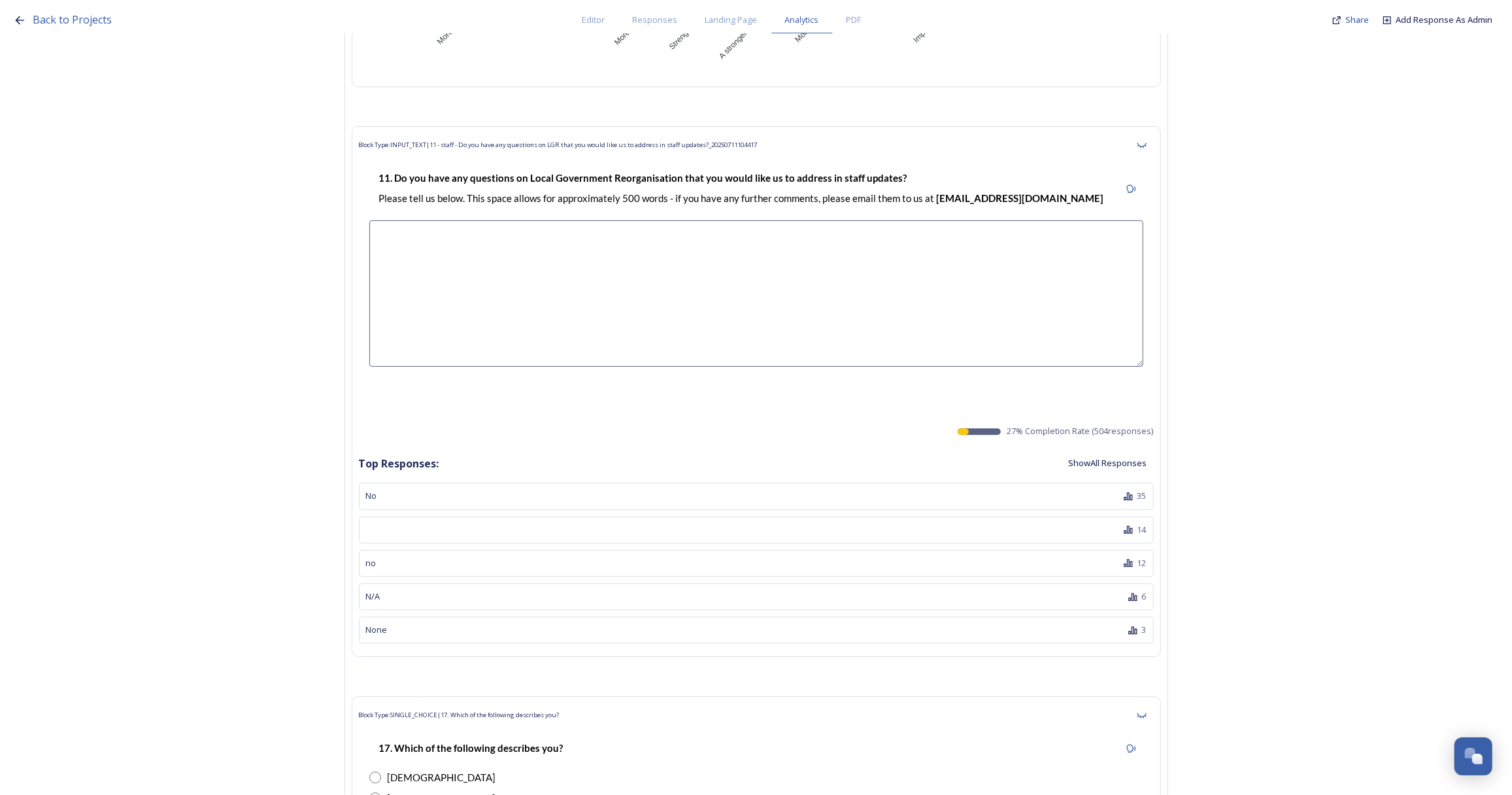
scroll to position [7190, 0]
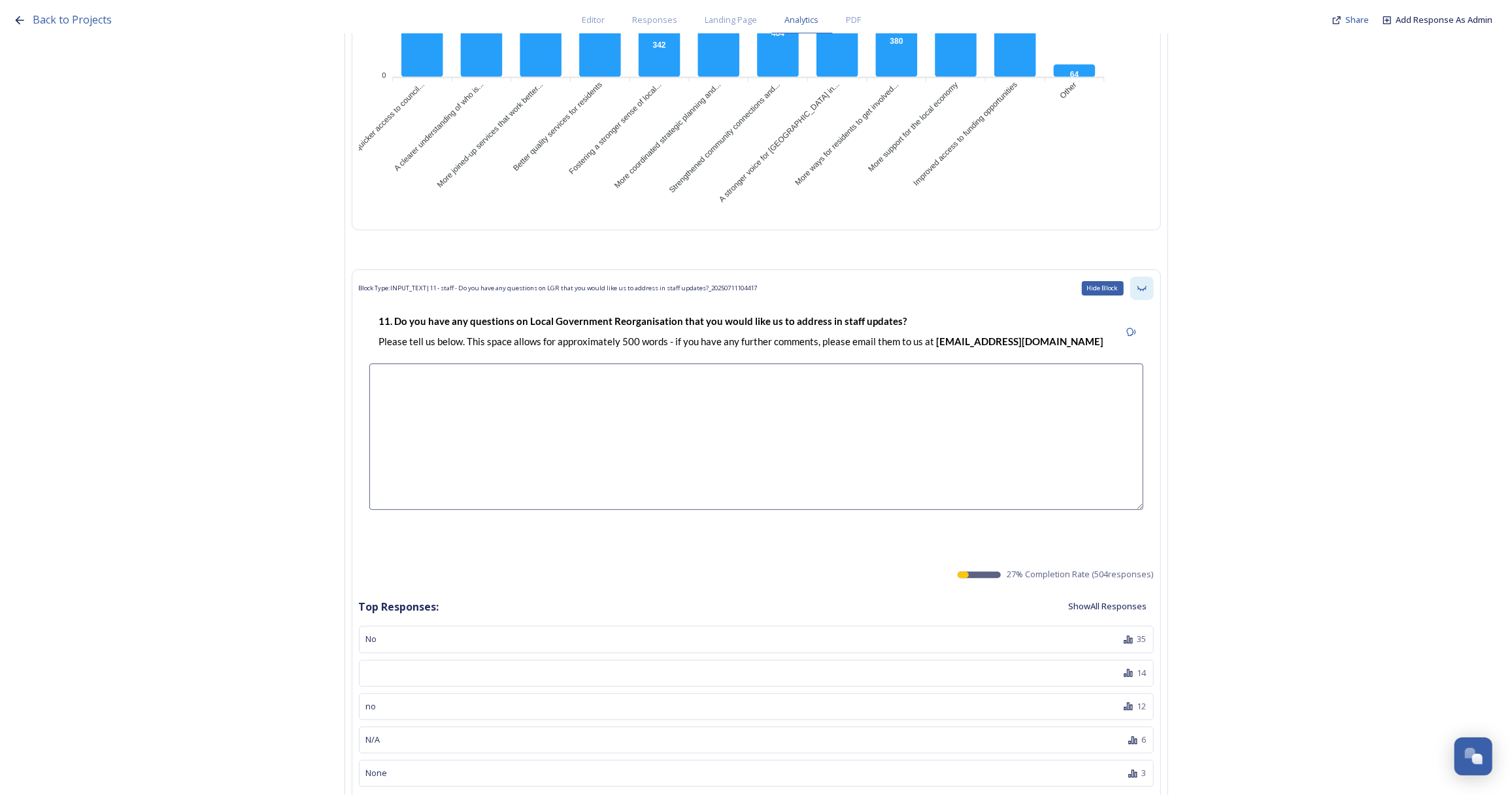
click at [1145, 286] on icon at bounding box center [1141, 289] width 9 height 5
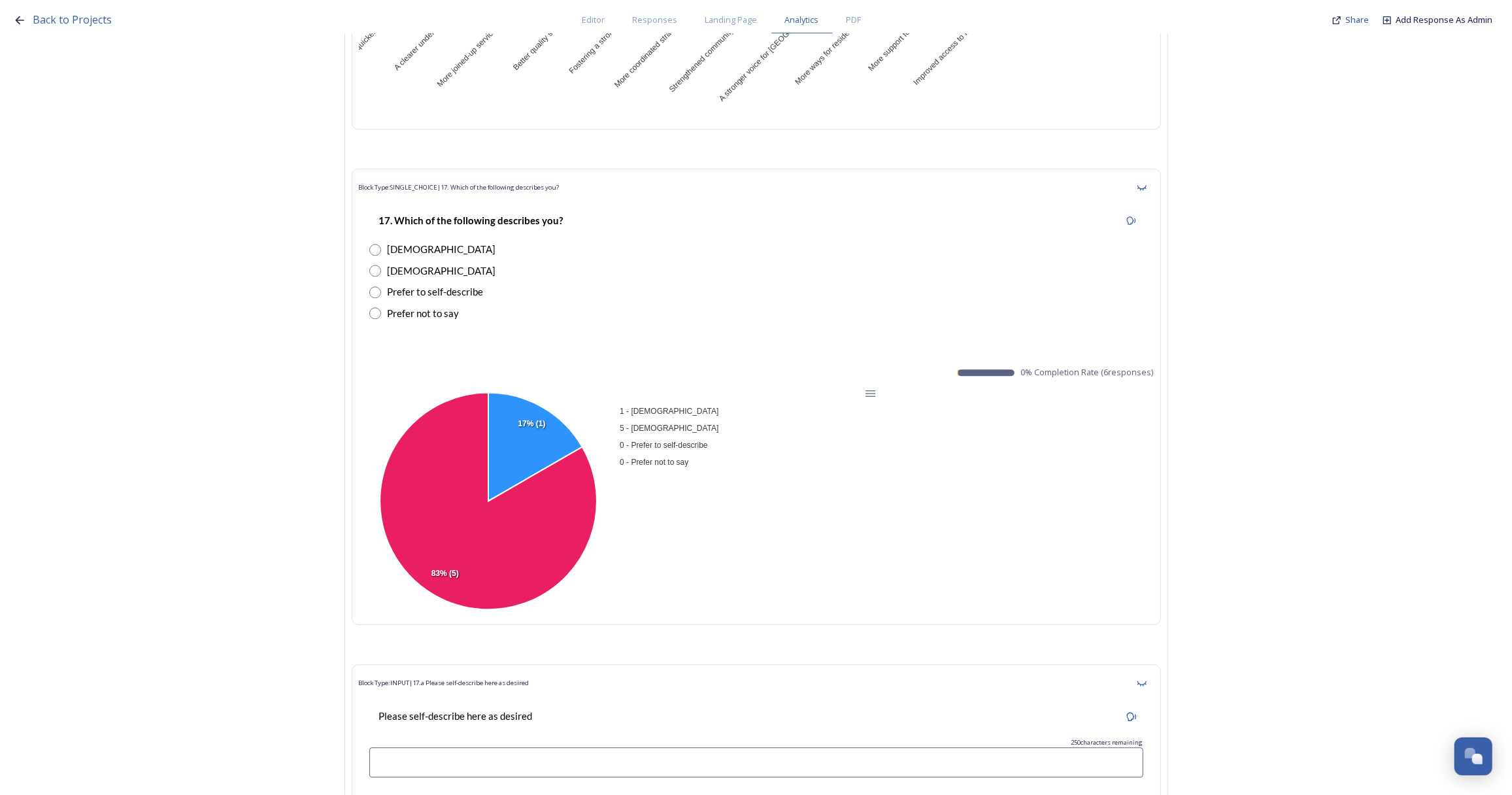
scroll to position [7309, 0]
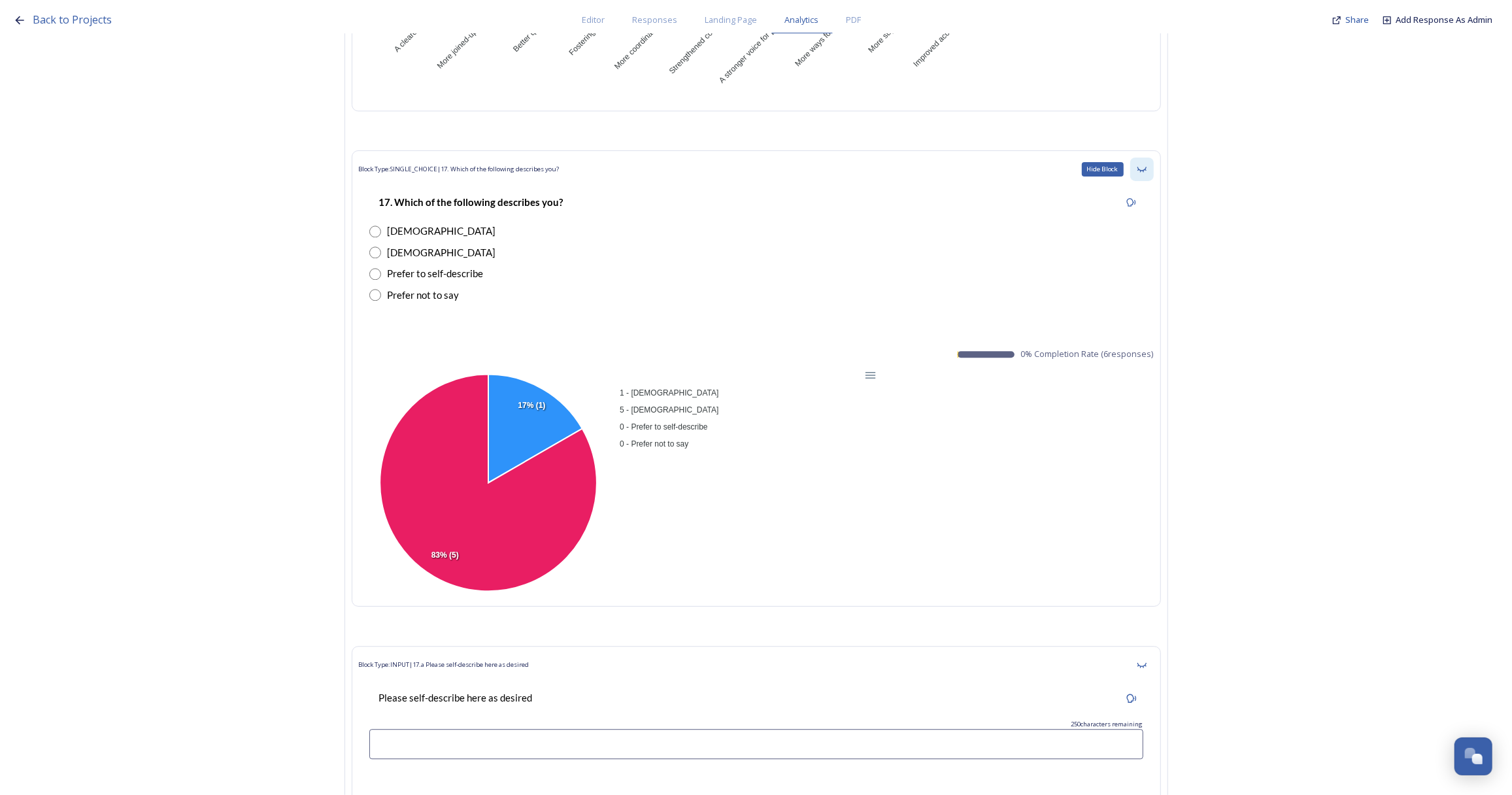
click at [1147, 164] on icon at bounding box center [1142, 170] width 11 height 11
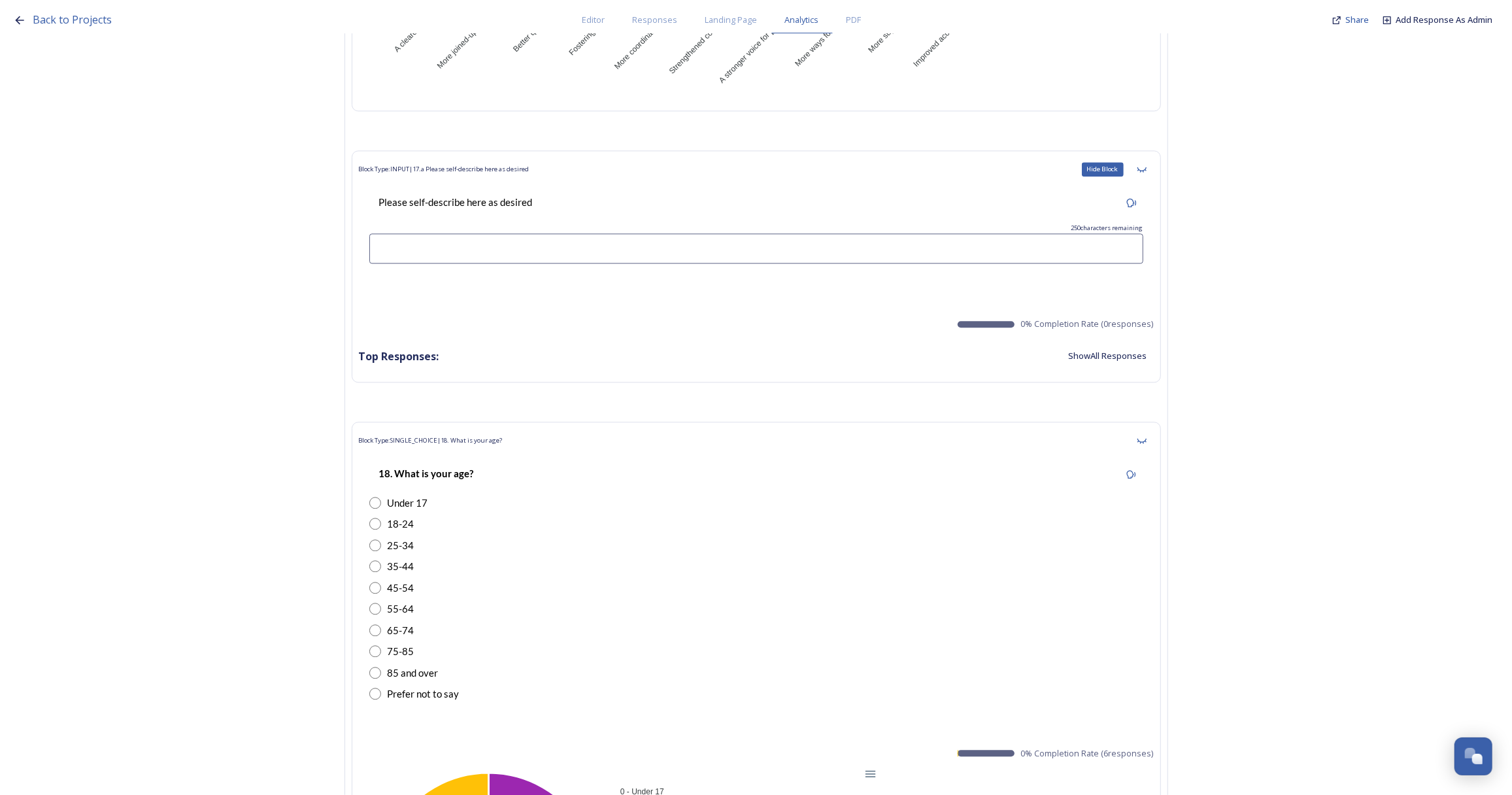
click at [1147, 164] on icon at bounding box center [1142, 170] width 11 height 11
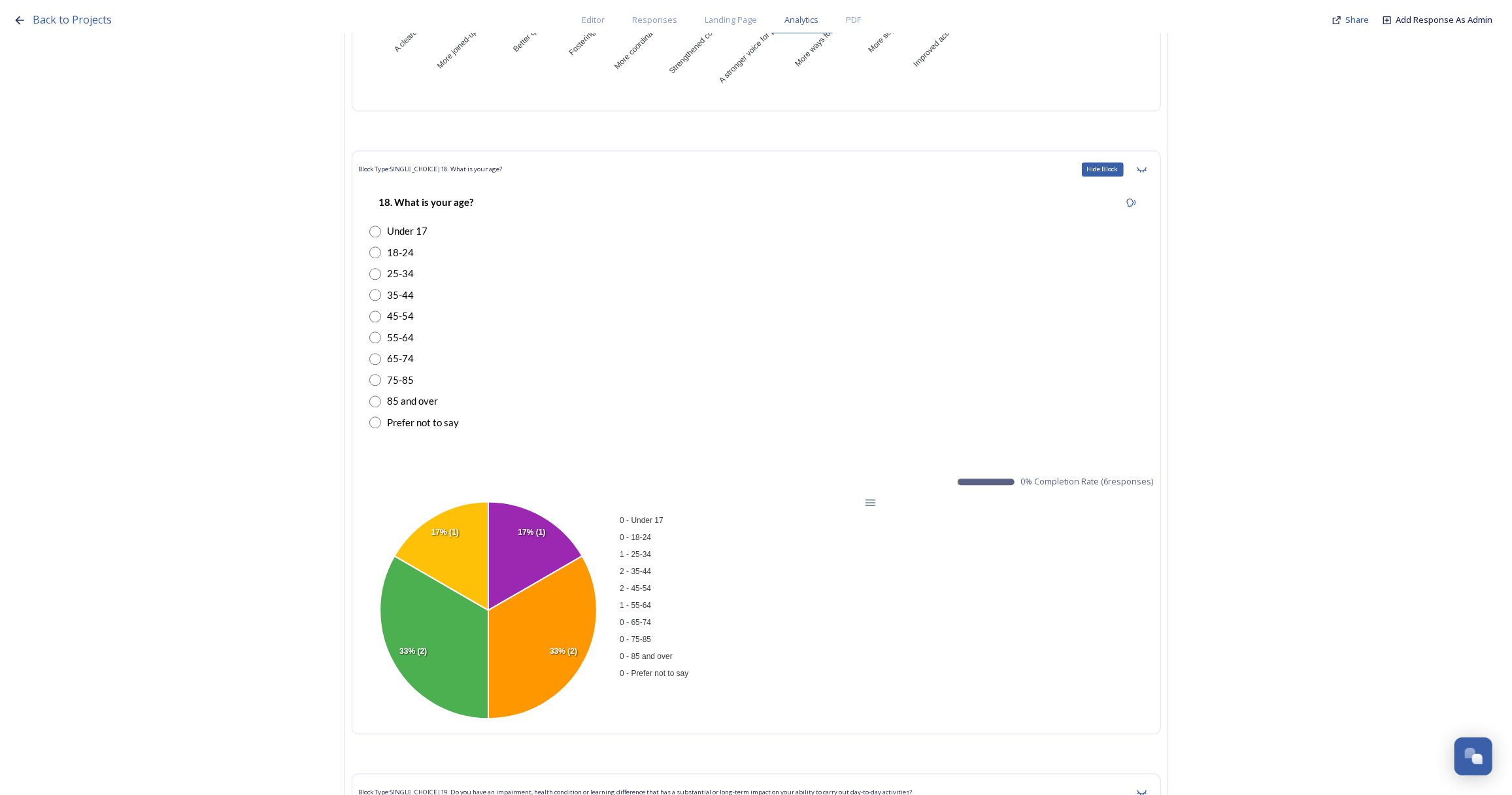
click at [1147, 164] on icon at bounding box center [1142, 170] width 11 height 11
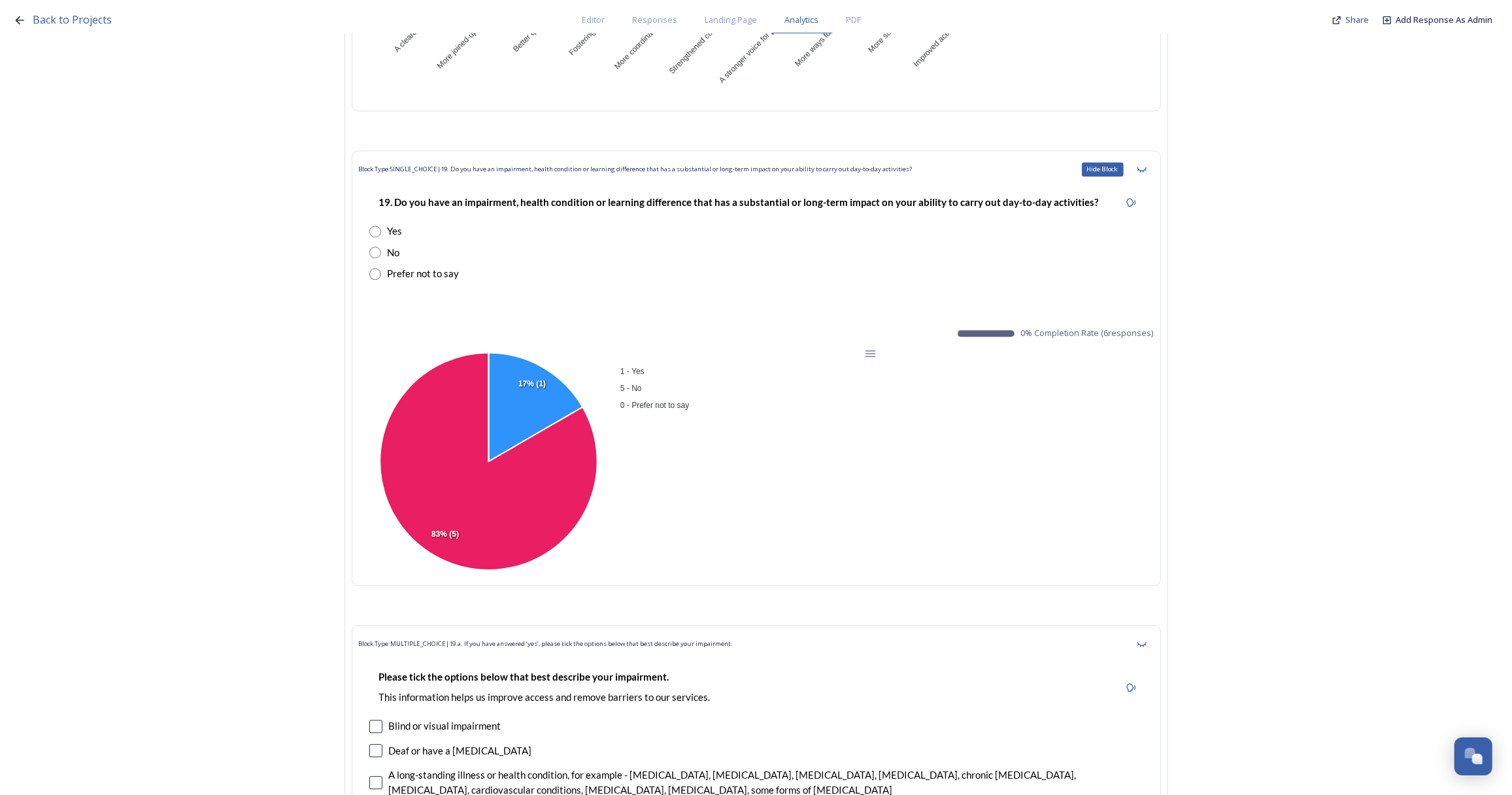
click at [1147, 164] on icon at bounding box center [1142, 170] width 11 height 11
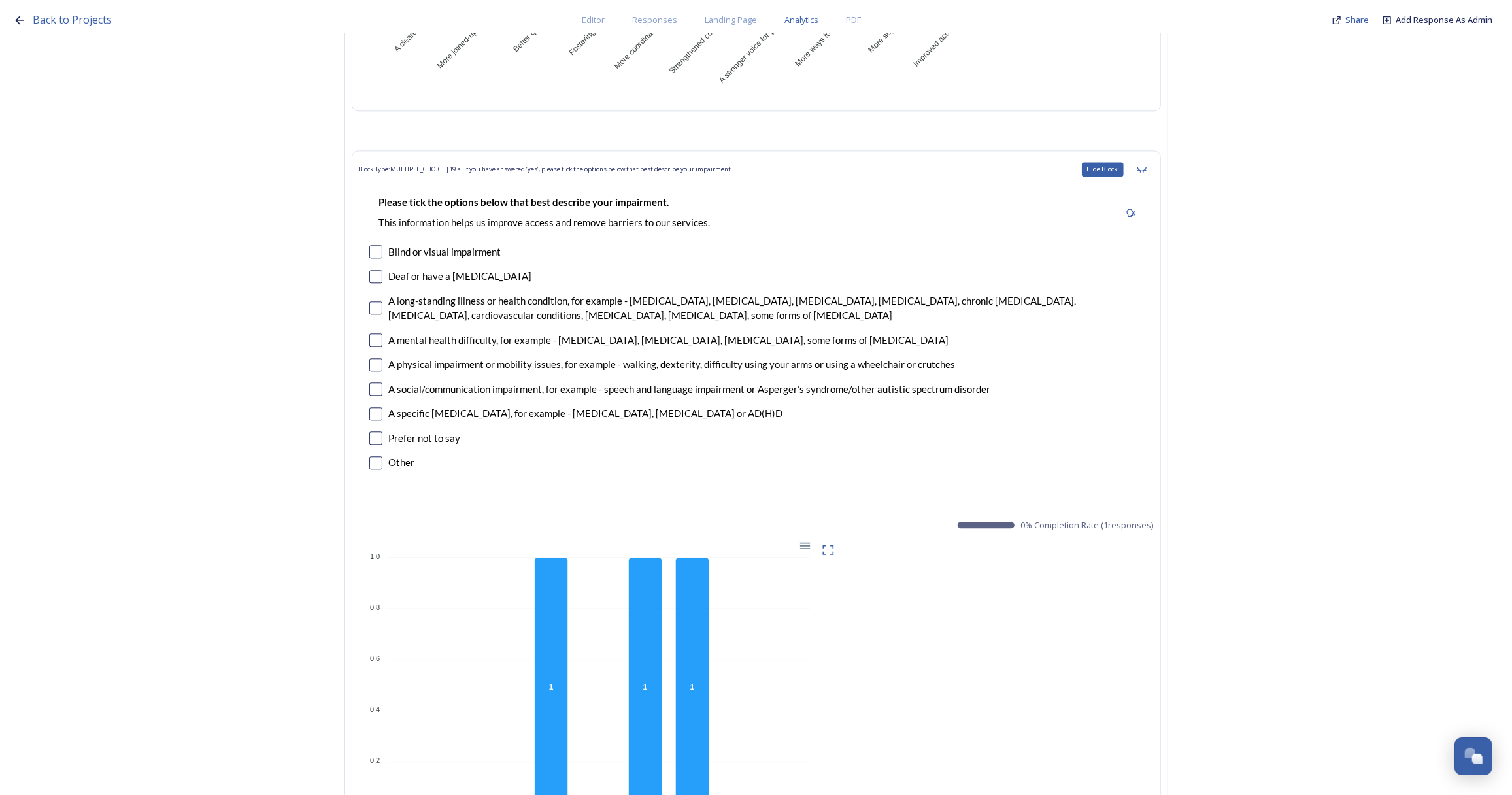
click at [1147, 164] on icon at bounding box center [1142, 170] width 11 height 11
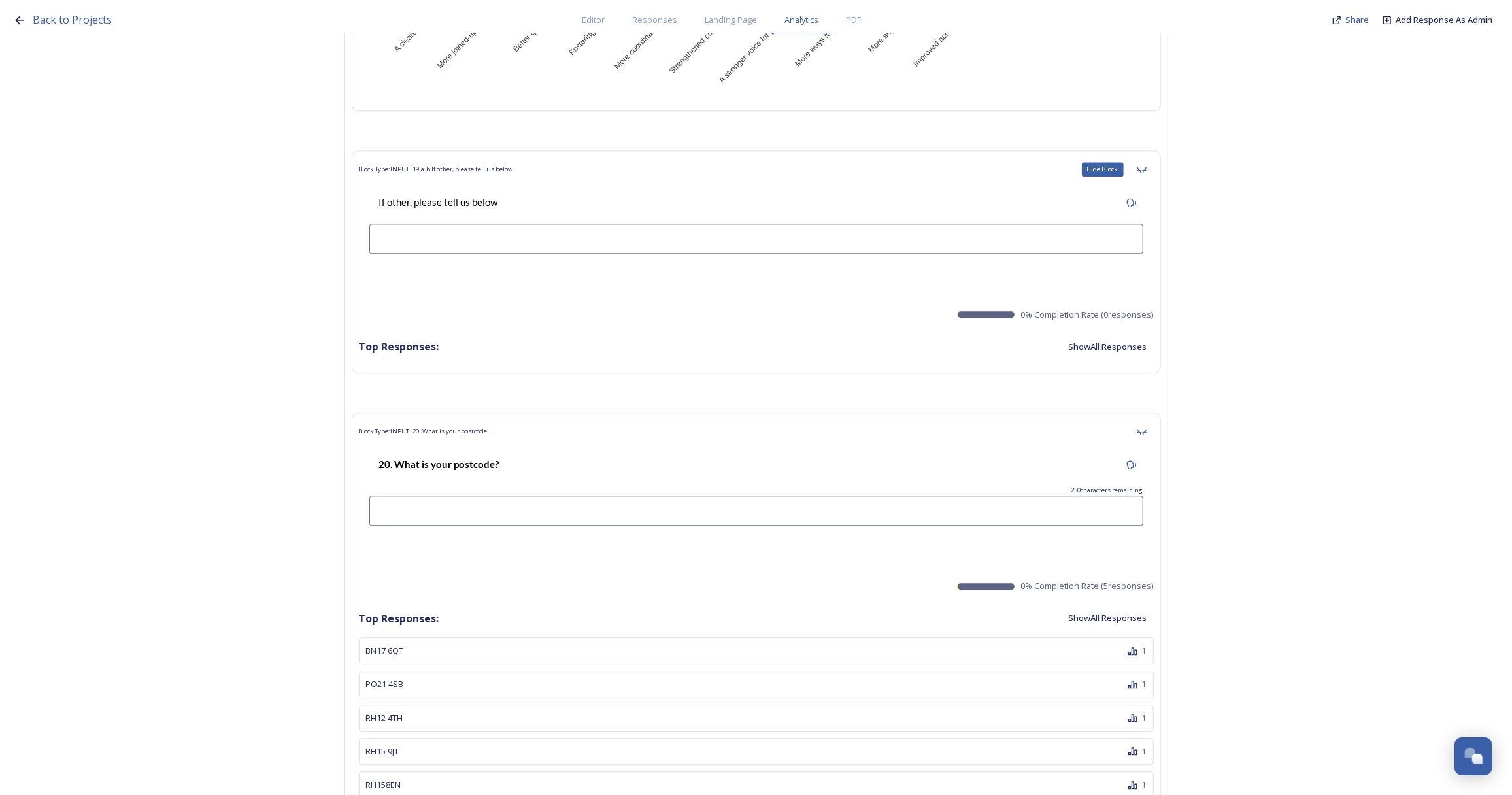
click at [1147, 164] on icon at bounding box center [1142, 170] width 11 height 11
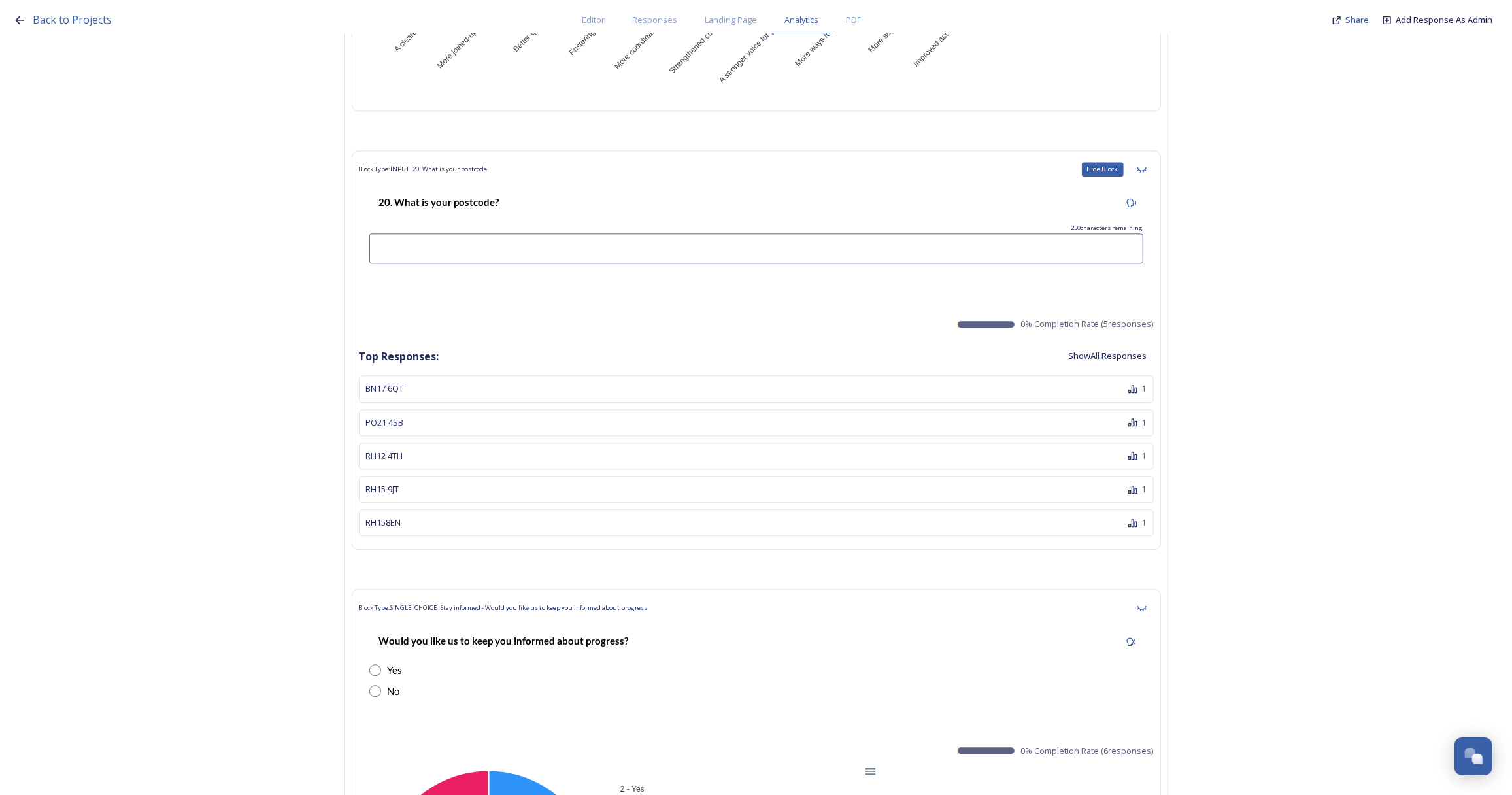
click at [1147, 164] on icon at bounding box center [1142, 170] width 11 height 11
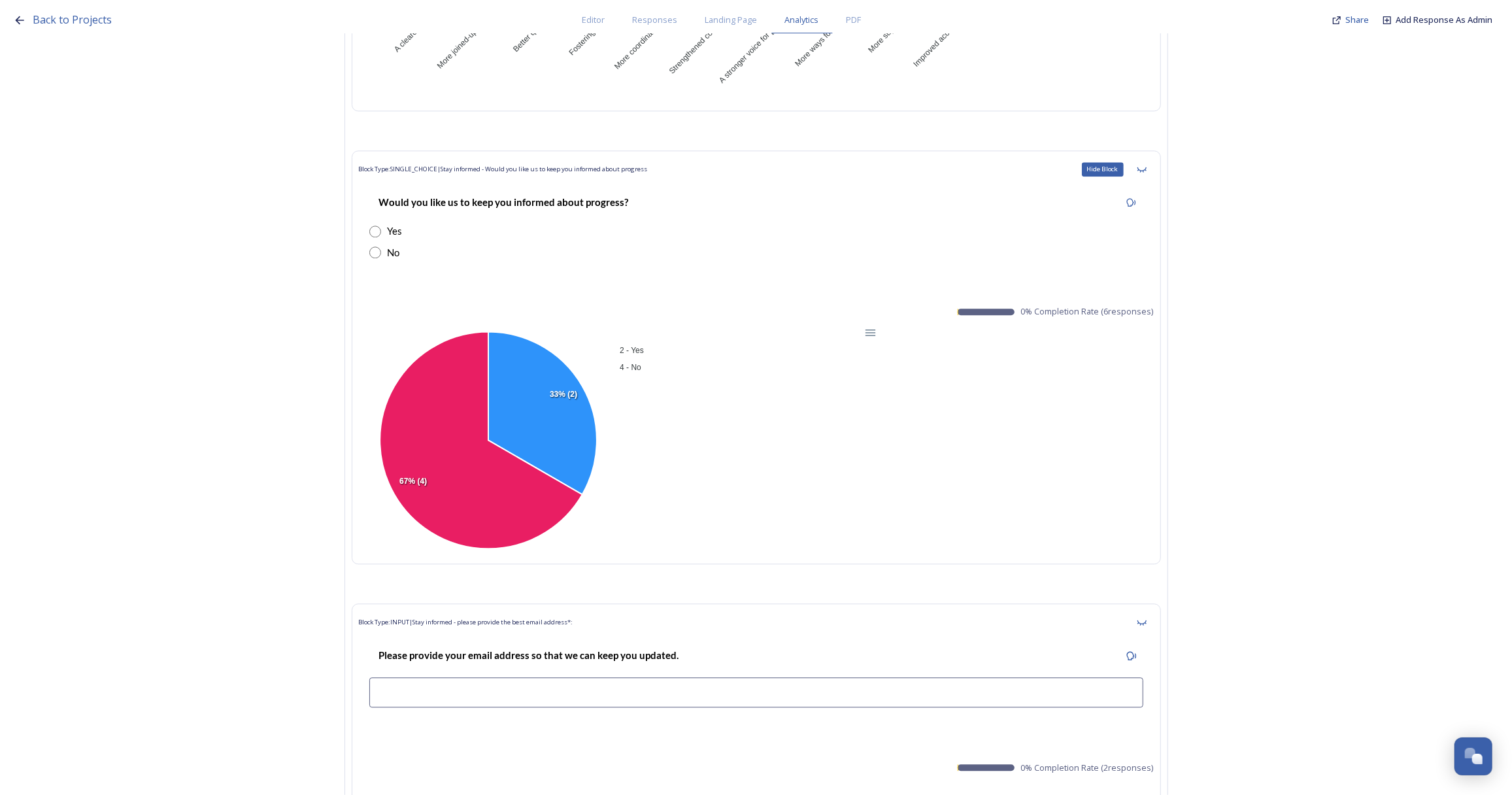
click at [1147, 164] on icon at bounding box center [1142, 170] width 11 height 11
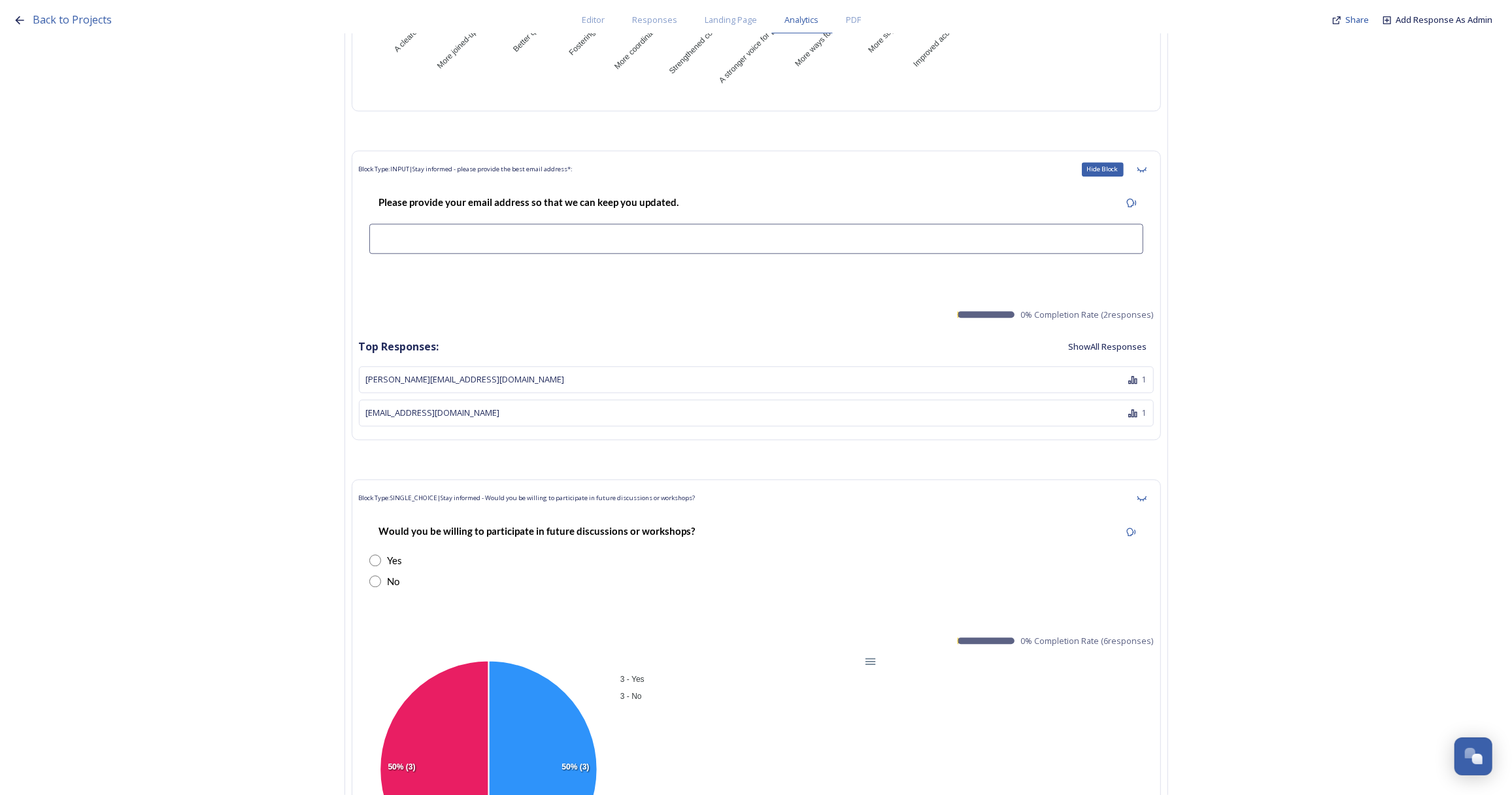
click at [1147, 164] on icon at bounding box center [1142, 170] width 11 height 11
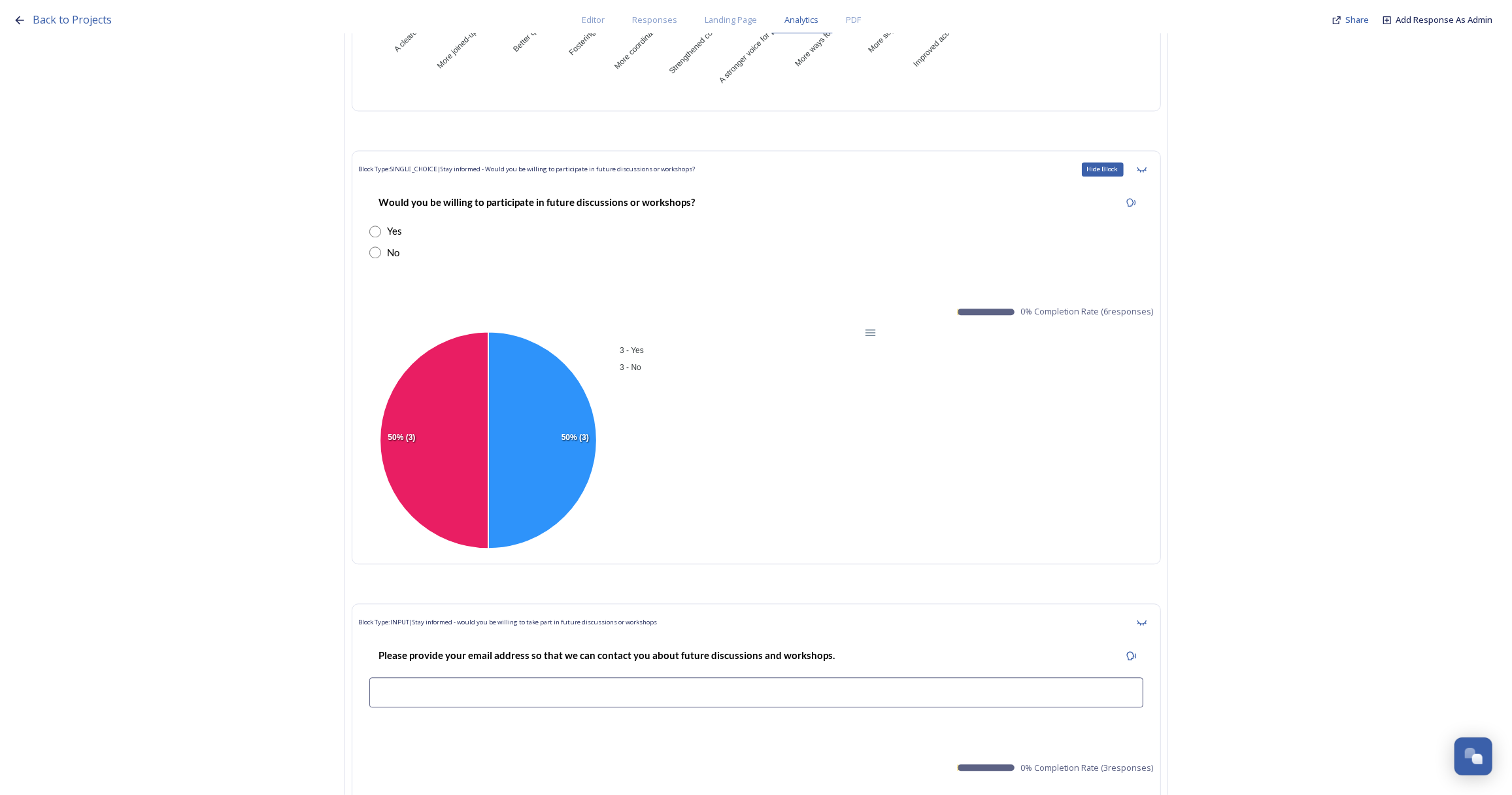
click at [1147, 164] on icon at bounding box center [1142, 170] width 11 height 11
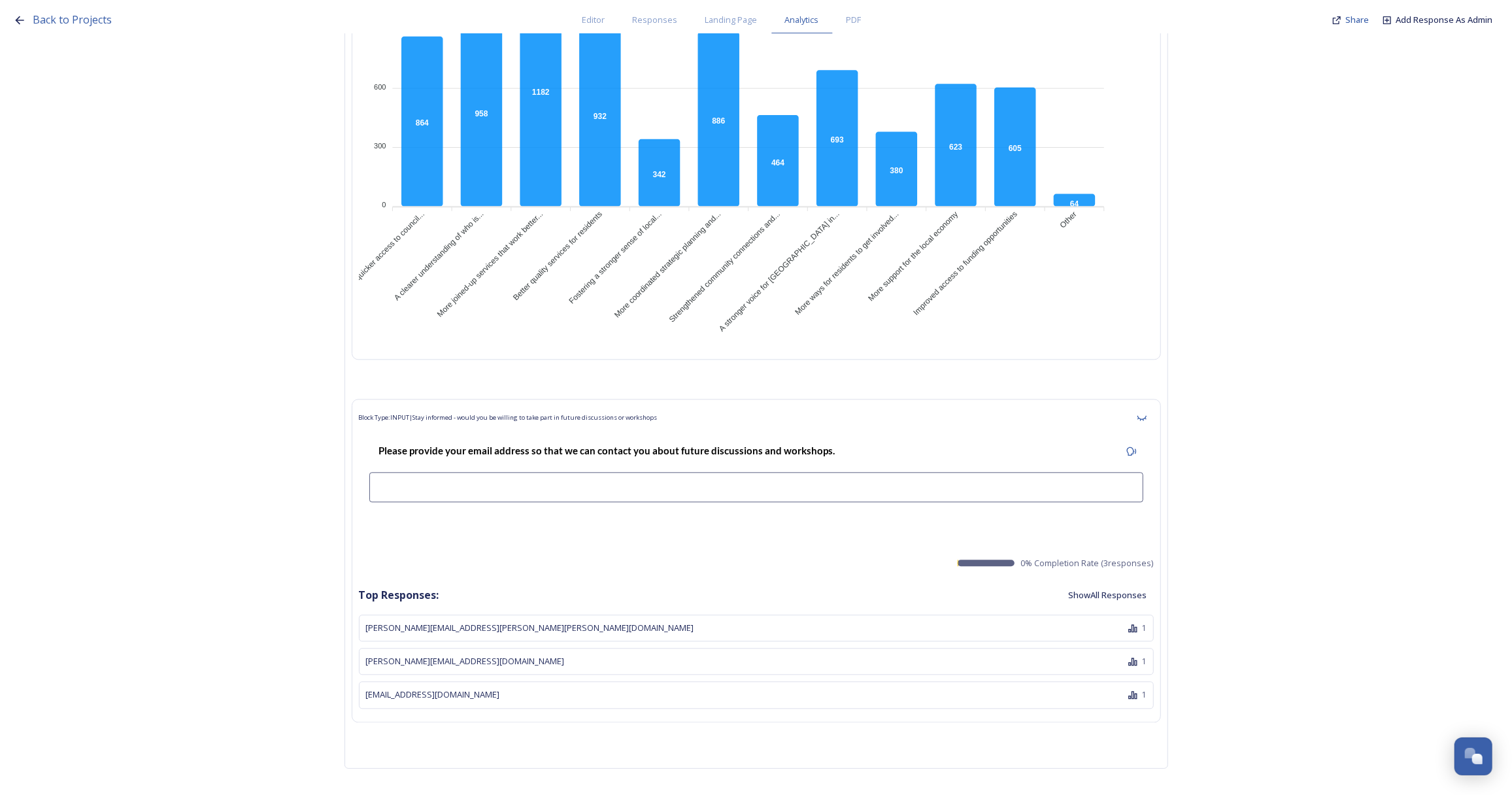
scroll to position [7020, 0]
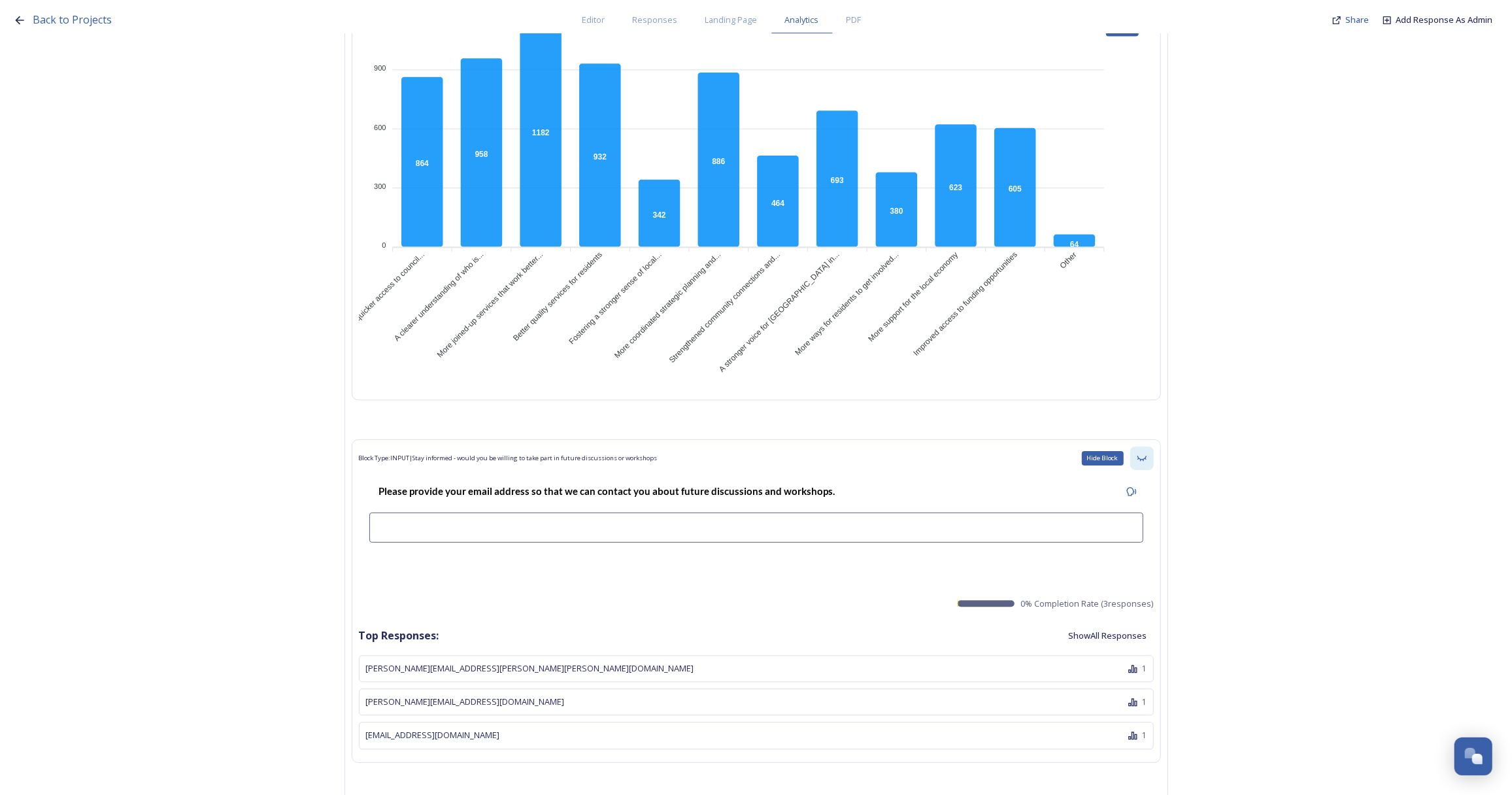
click at [1147, 453] on icon at bounding box center [1142, 458] width 11 height 11
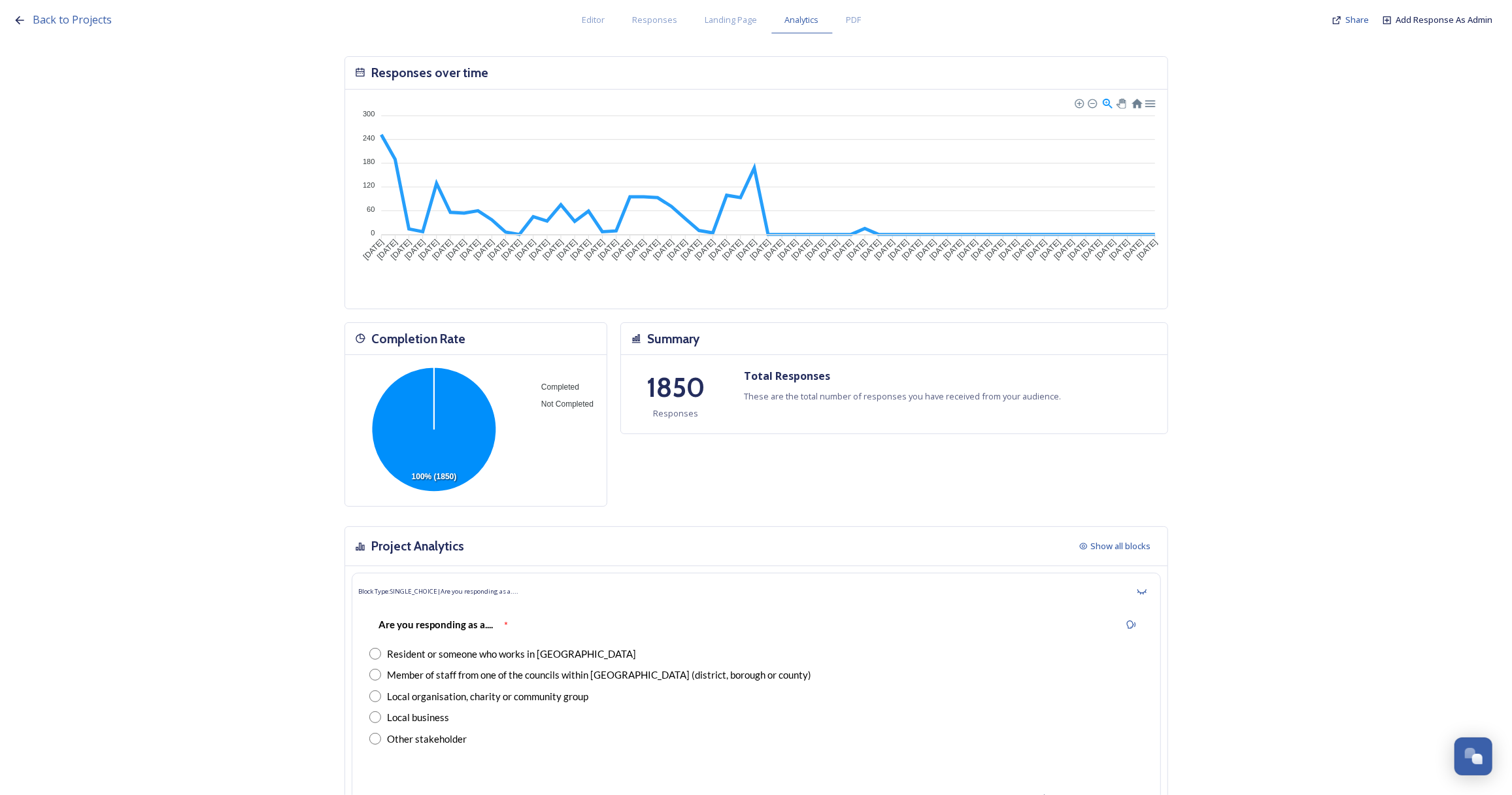
scroll to position [0, 0]
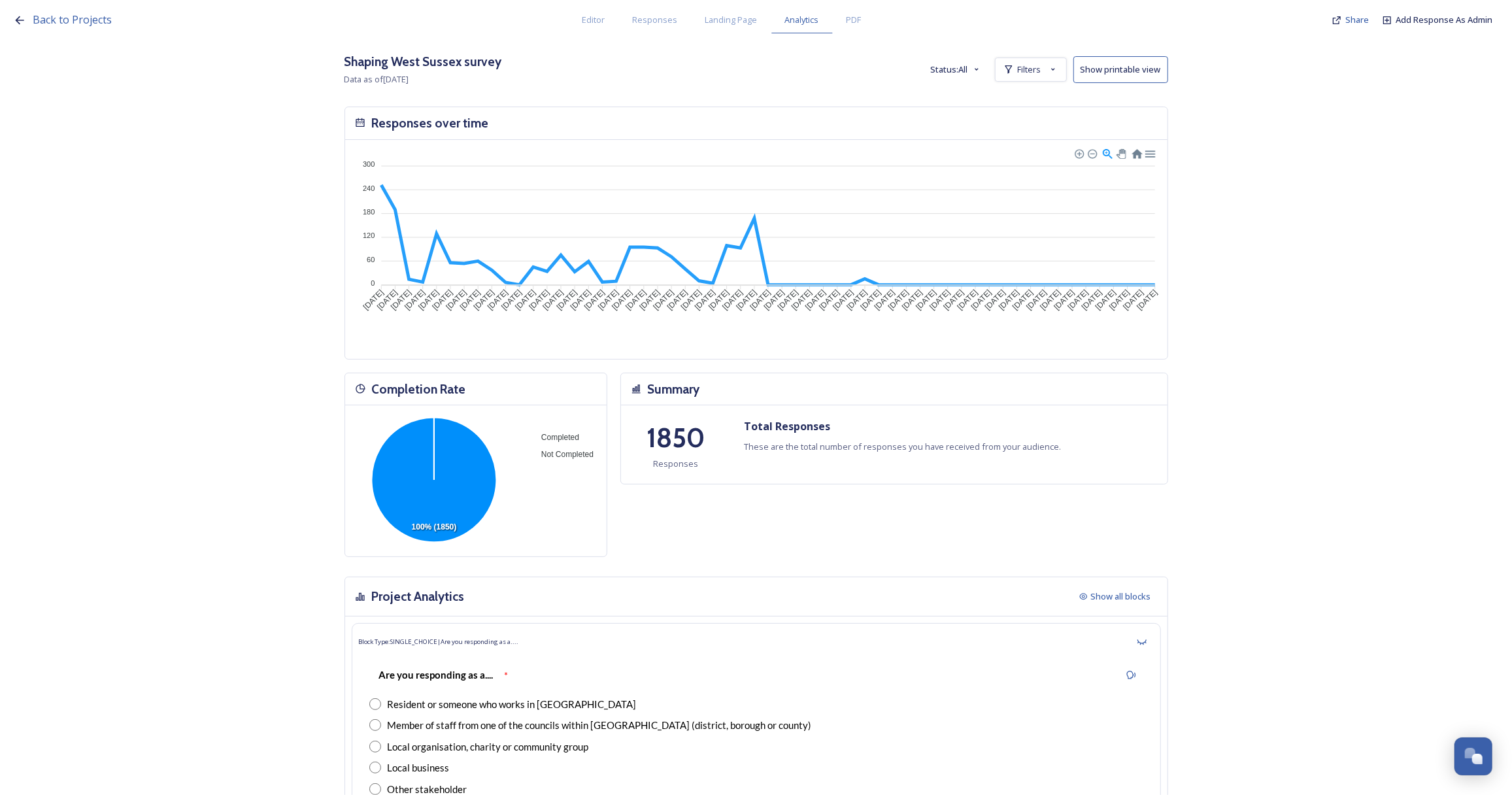
click at [1106, 77] on button "Show printable view" at bounding box center [1120, 70] width 94 height 27
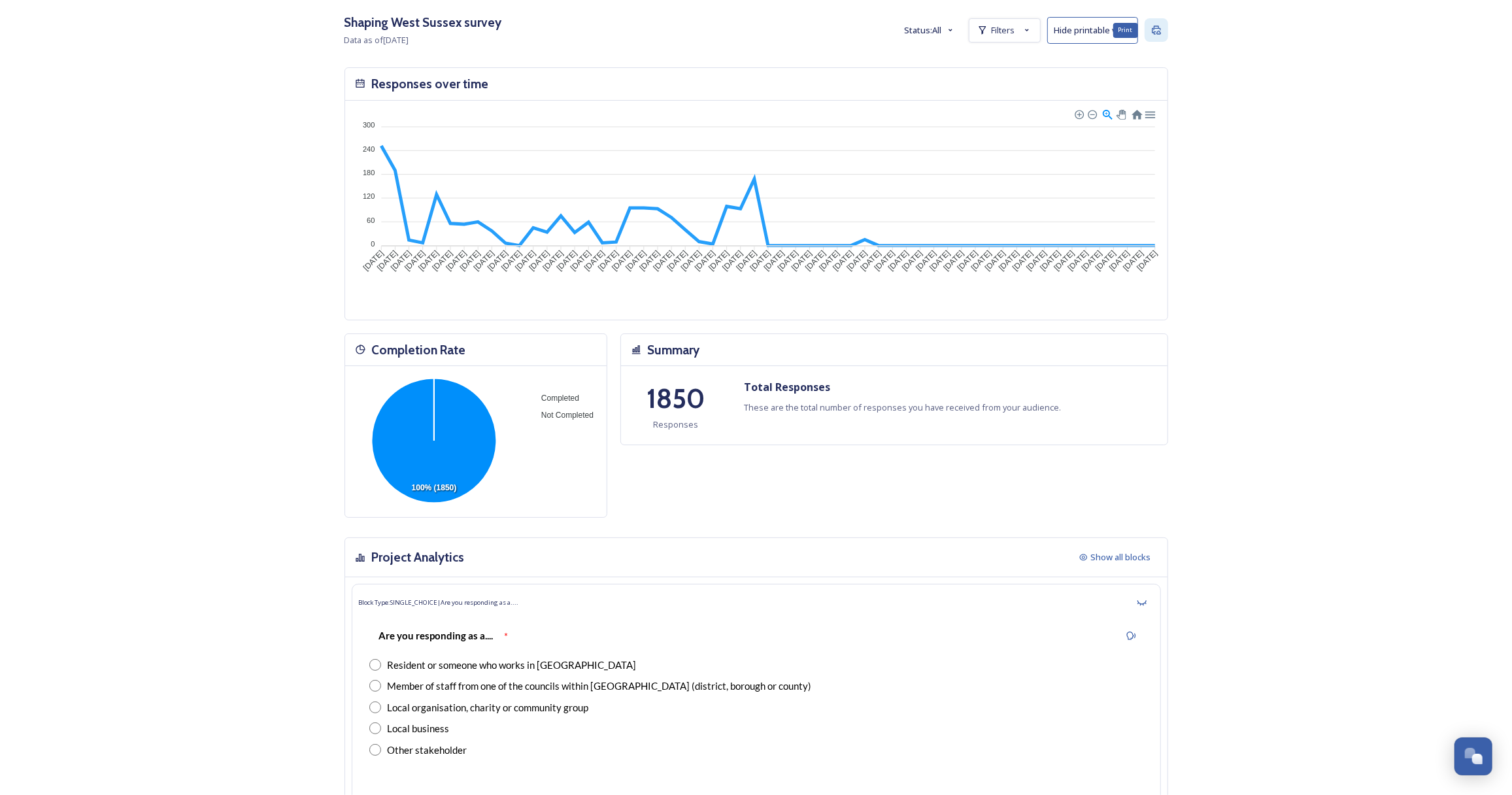
click at [1157, 28] on icon at bounding box center [1156, 30] width 9 height 9
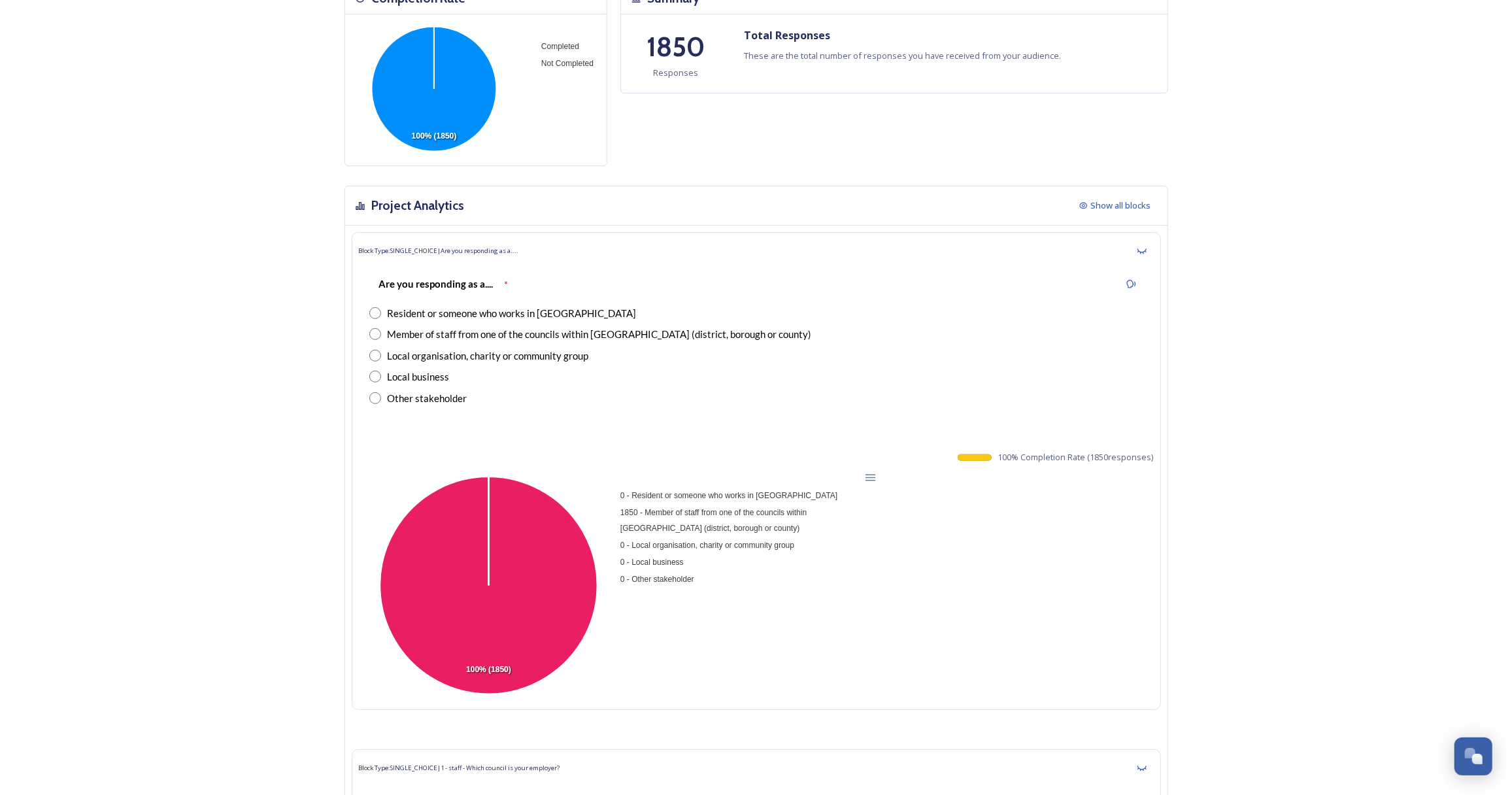
scroll to position [475, 0]
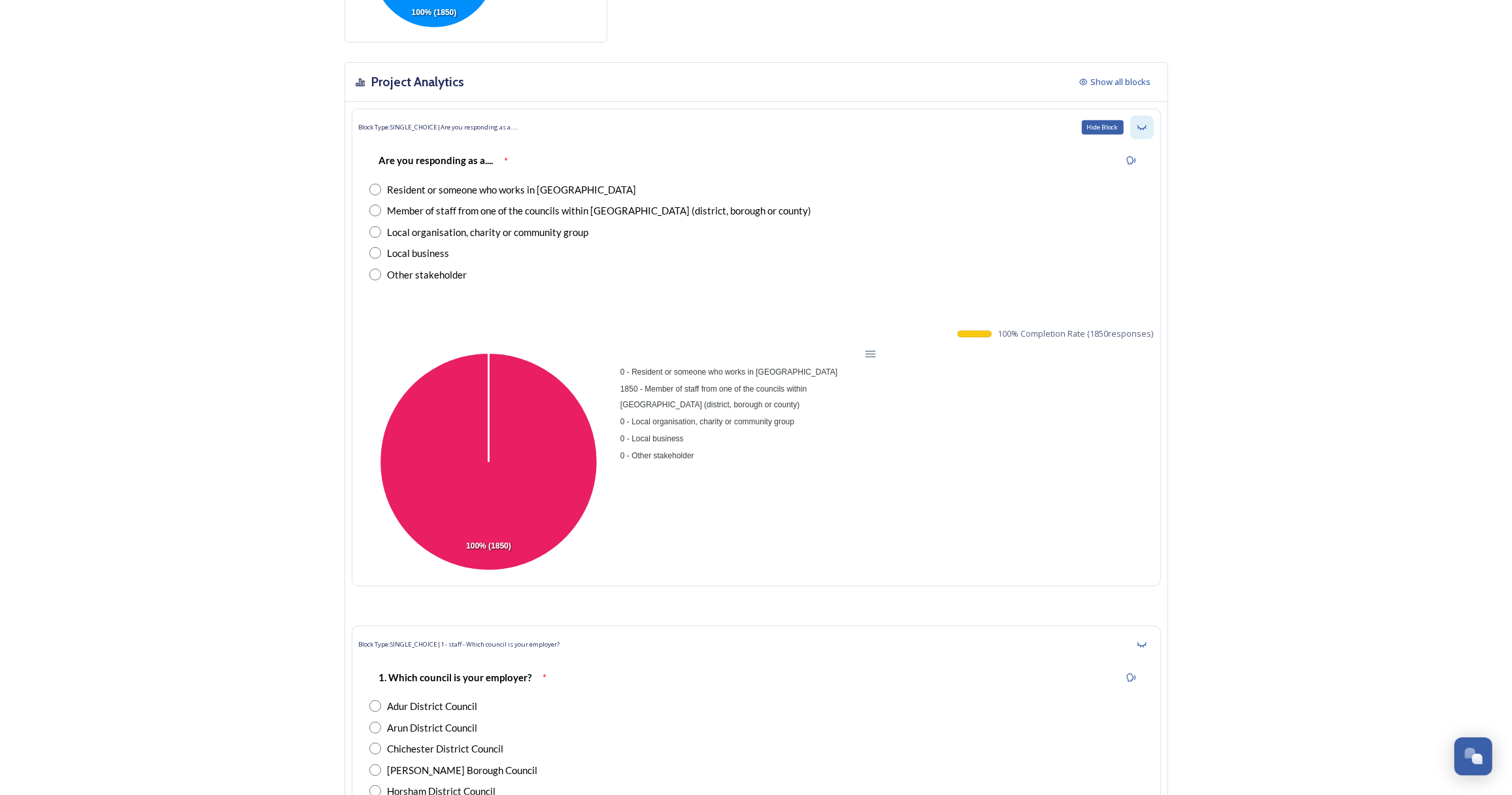
click at [1147, 124] on icon at bounding box center [1142, 128] width 11 height 11
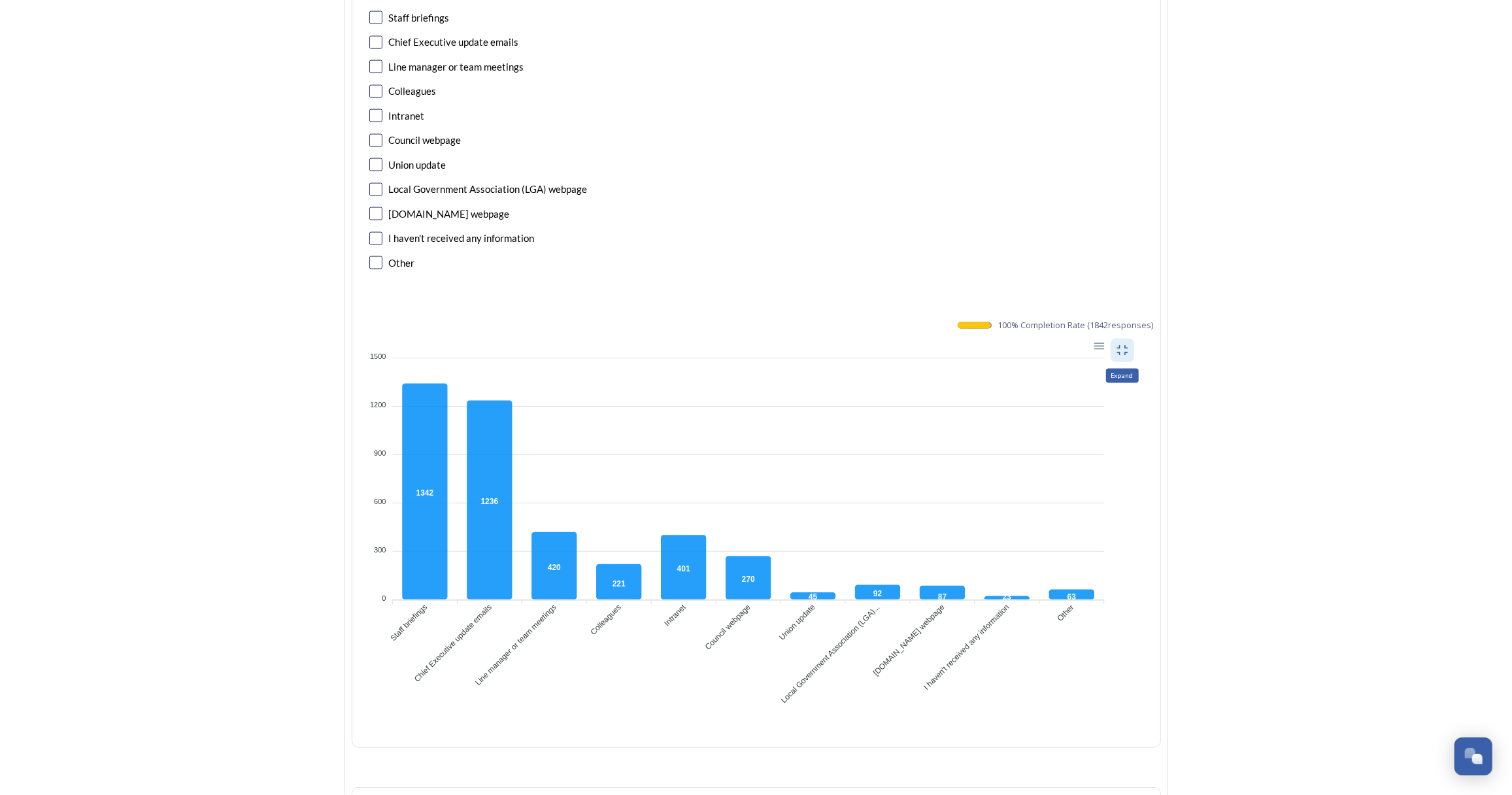
scroll to position [1842, 0]
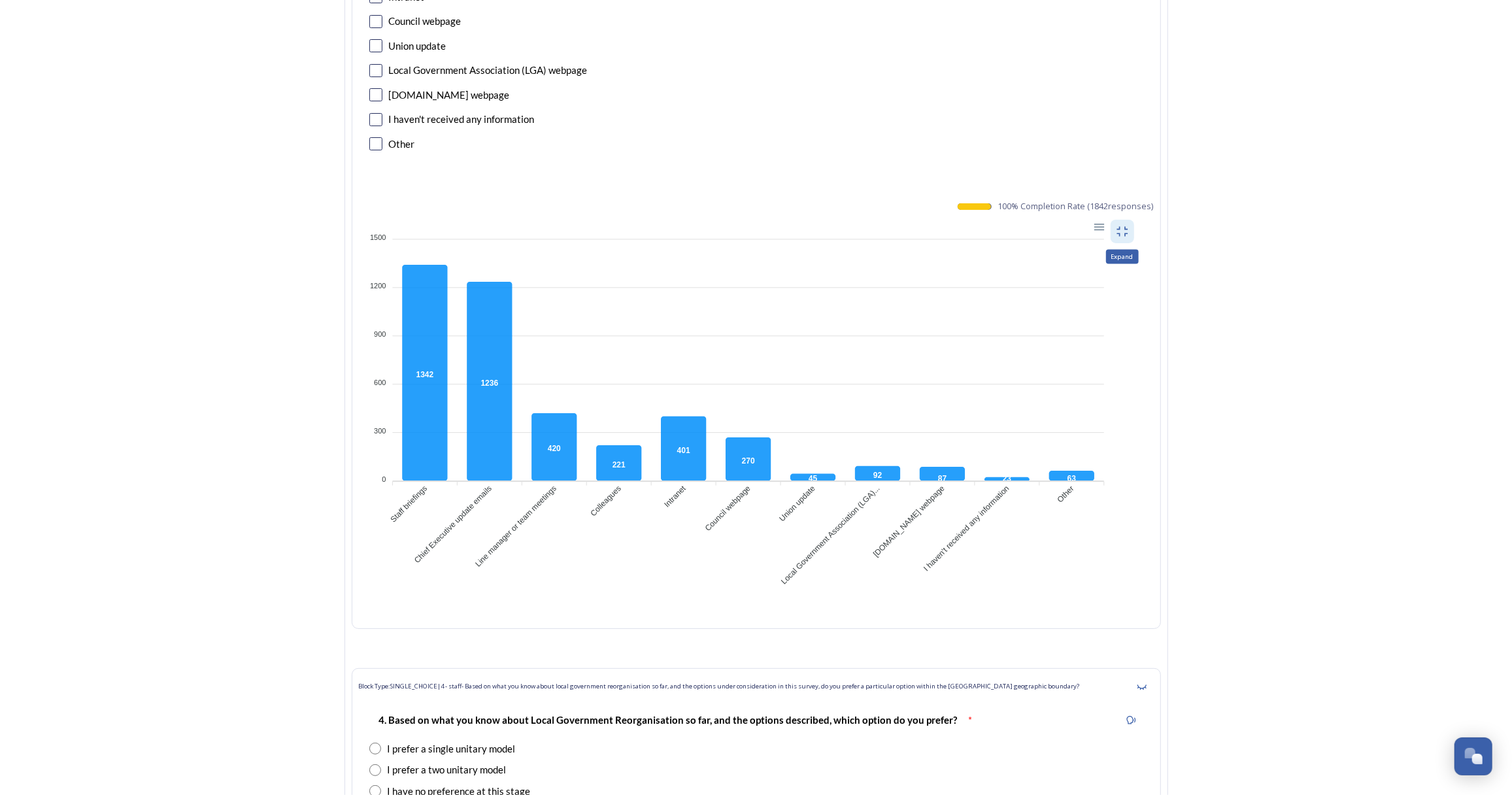
click at [1129, 220] on div "Expand" at bounding box center [1122, 231] width 23 height 23
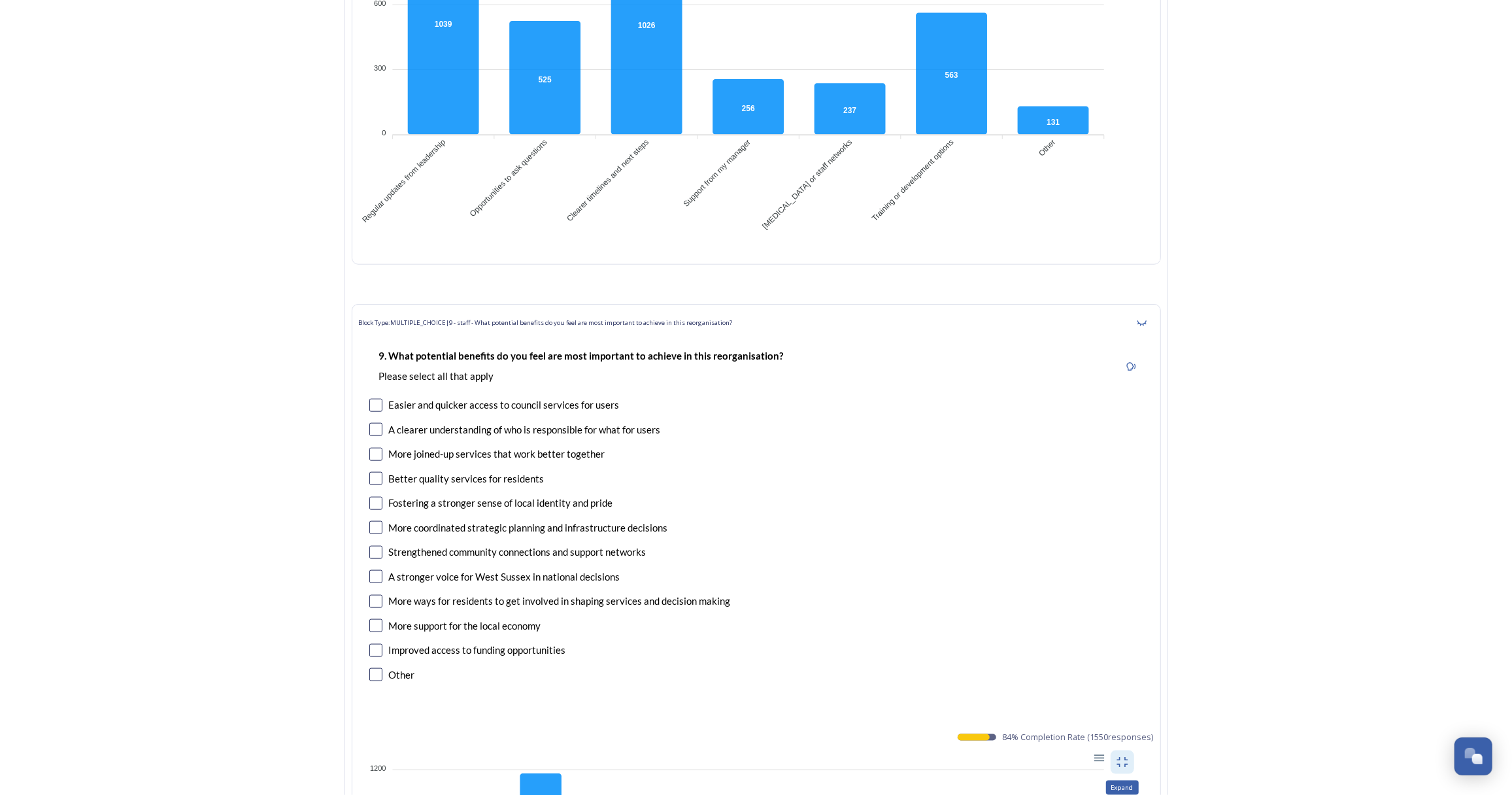
scroll to position [6104, 0]
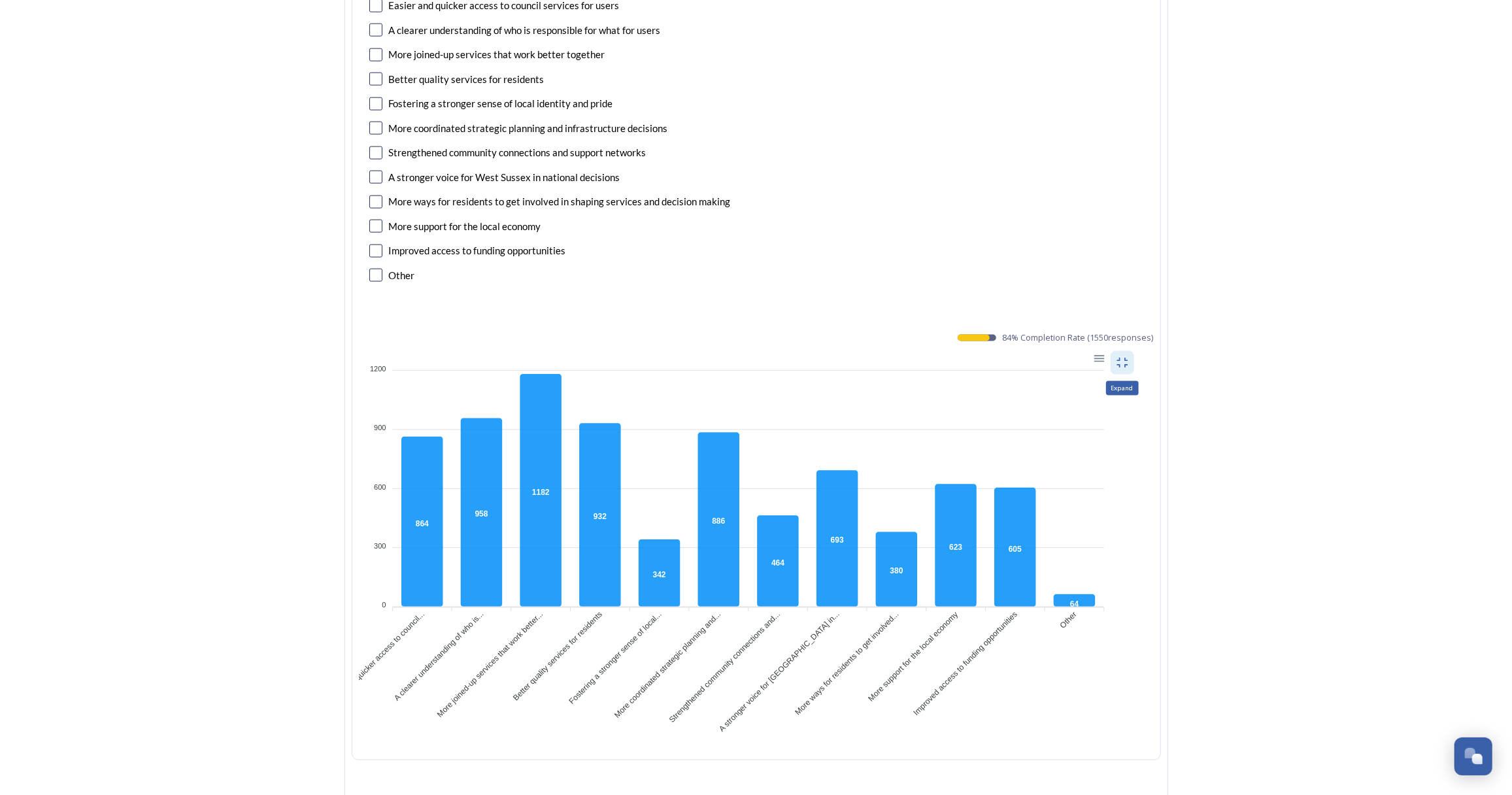
click at [1124, 357] on icon at bounding box center [1122, 363] width 13 height 13
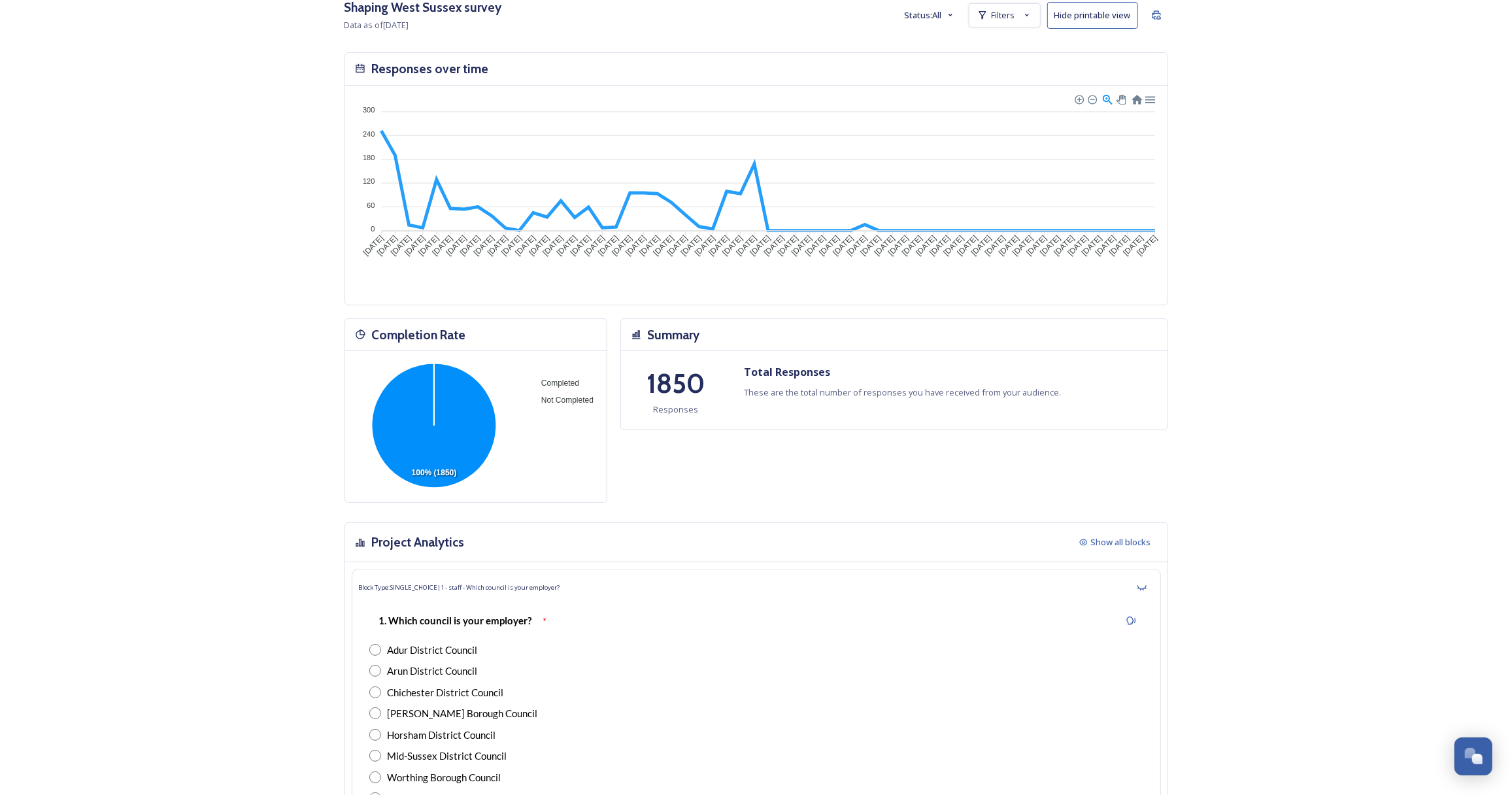
scroll to position [0, 0]
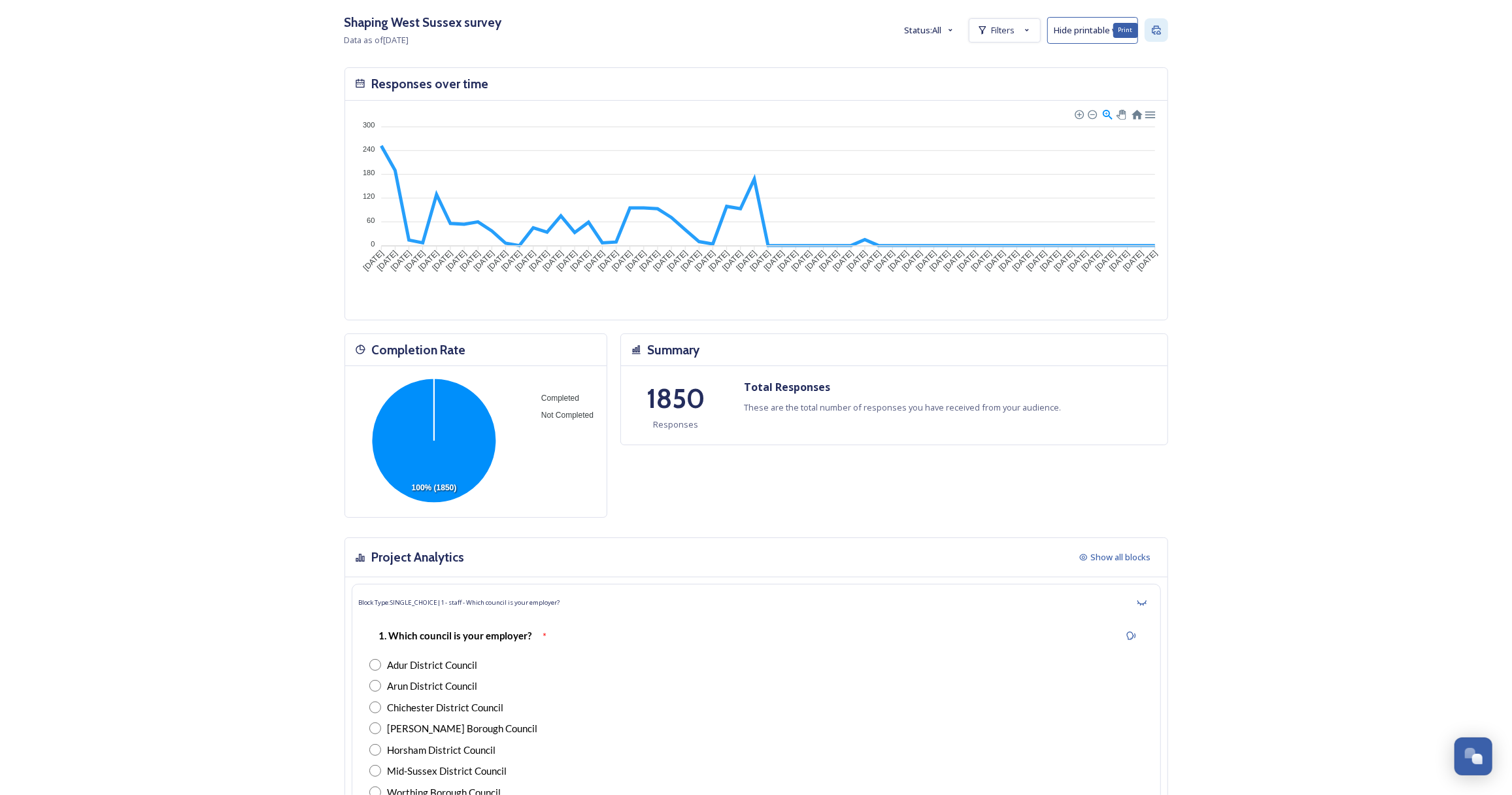
click at [1161, 25] on icon at bounding box center [1156, 30] width 11 height 11
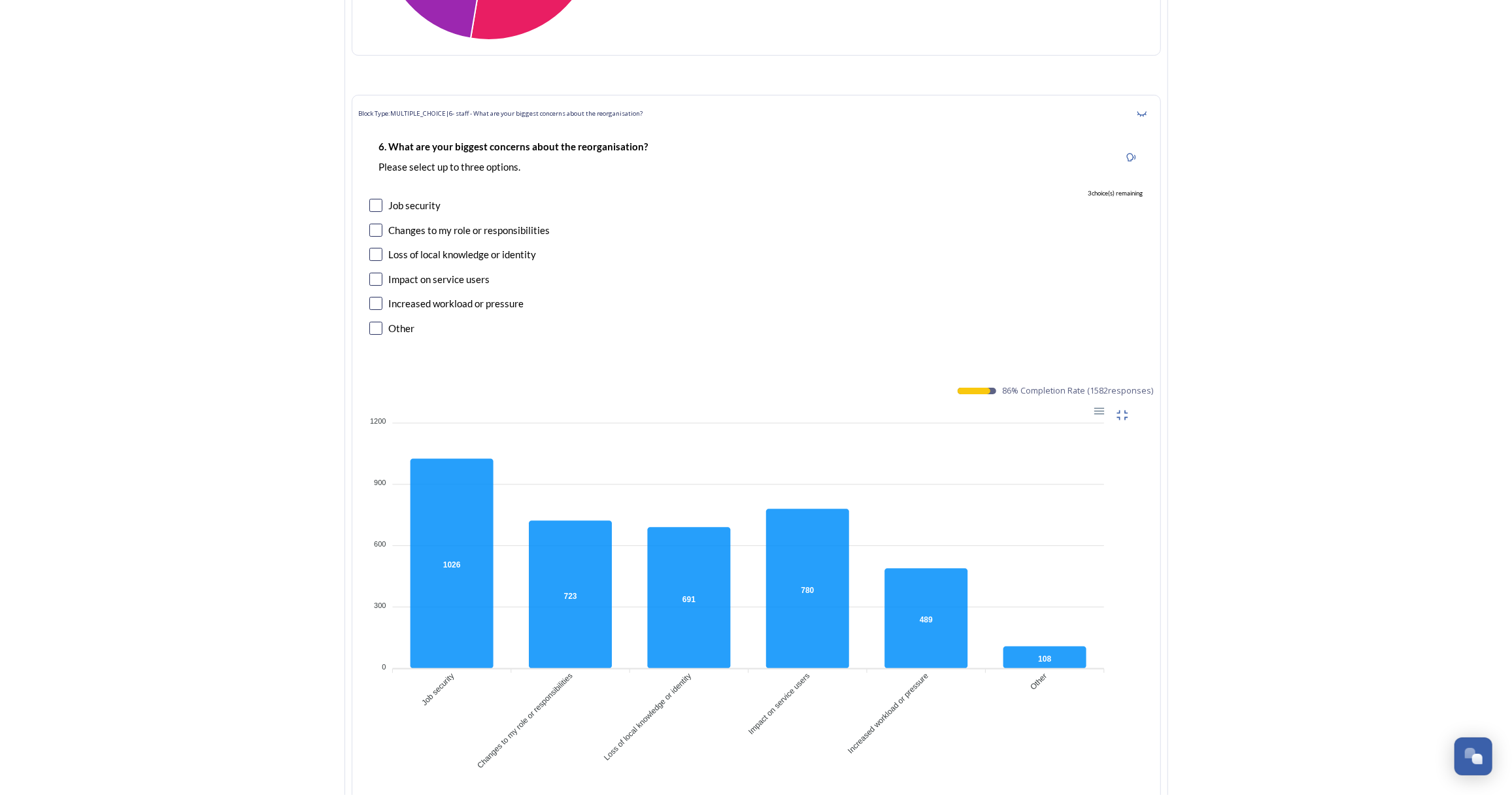
scroll to position [3922, 0]
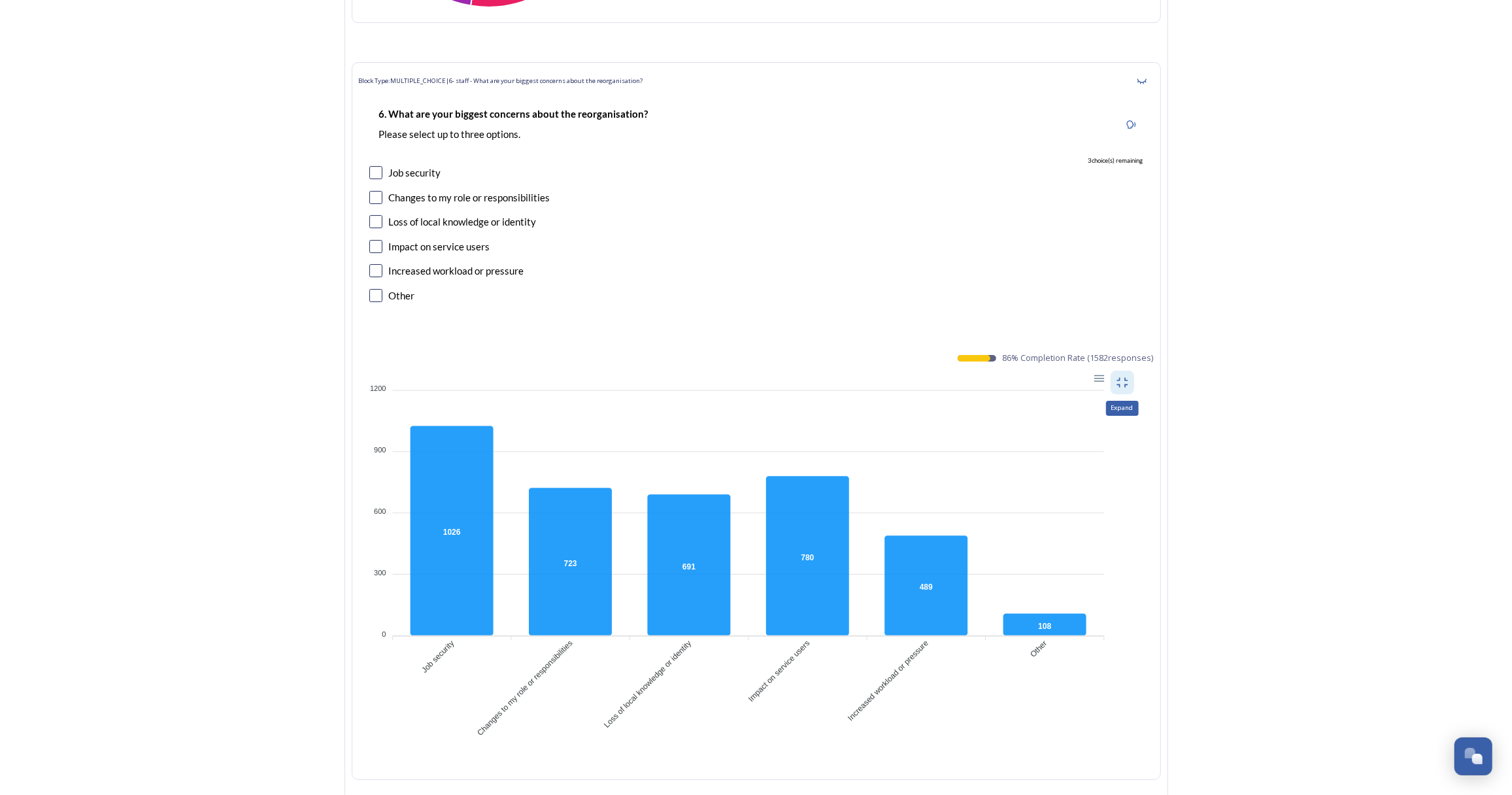
click at [1126, 376] on icon at bounding box center [1122, 383] width 13 height 13
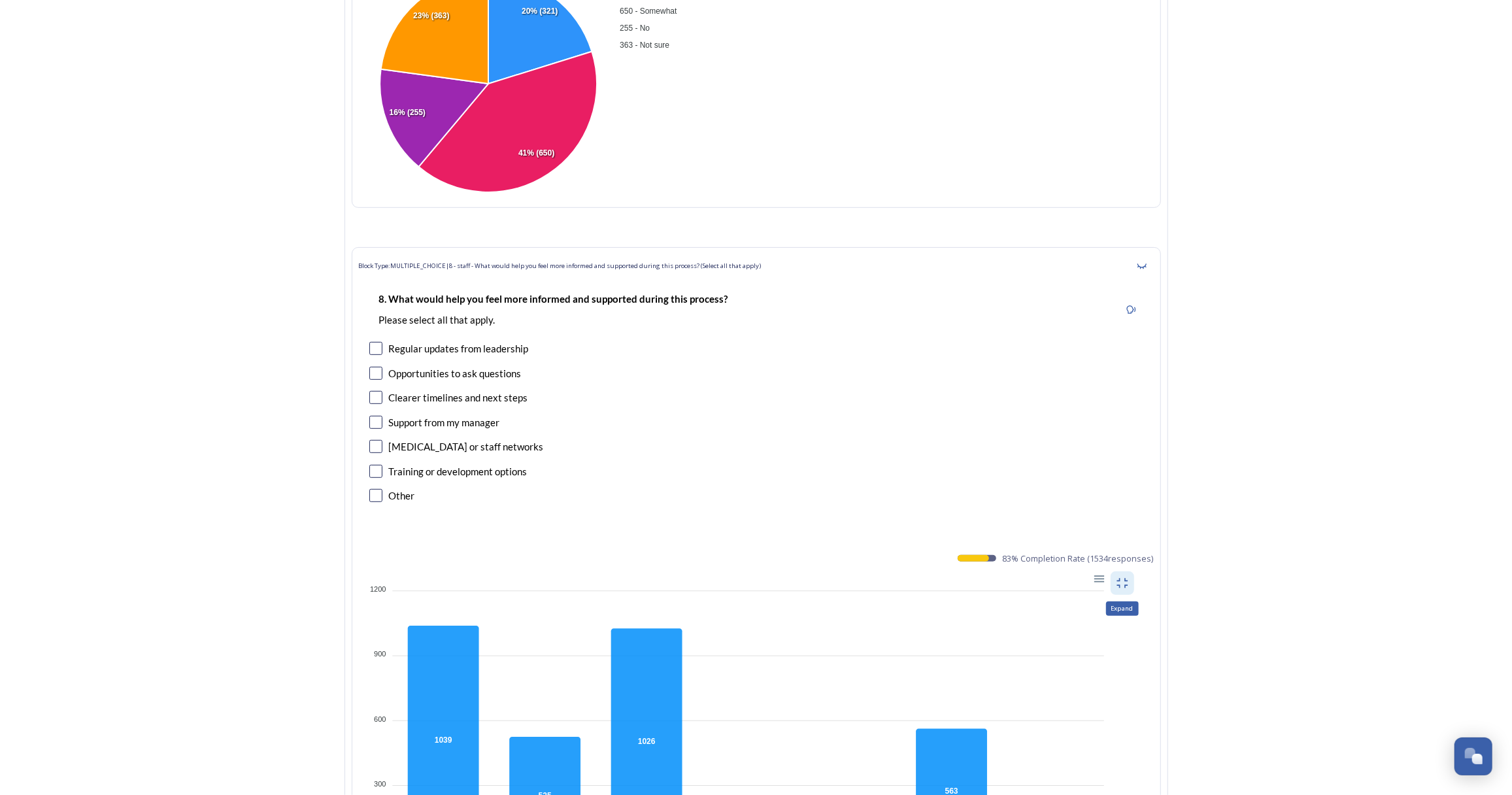
scroll to position [5170, 0]
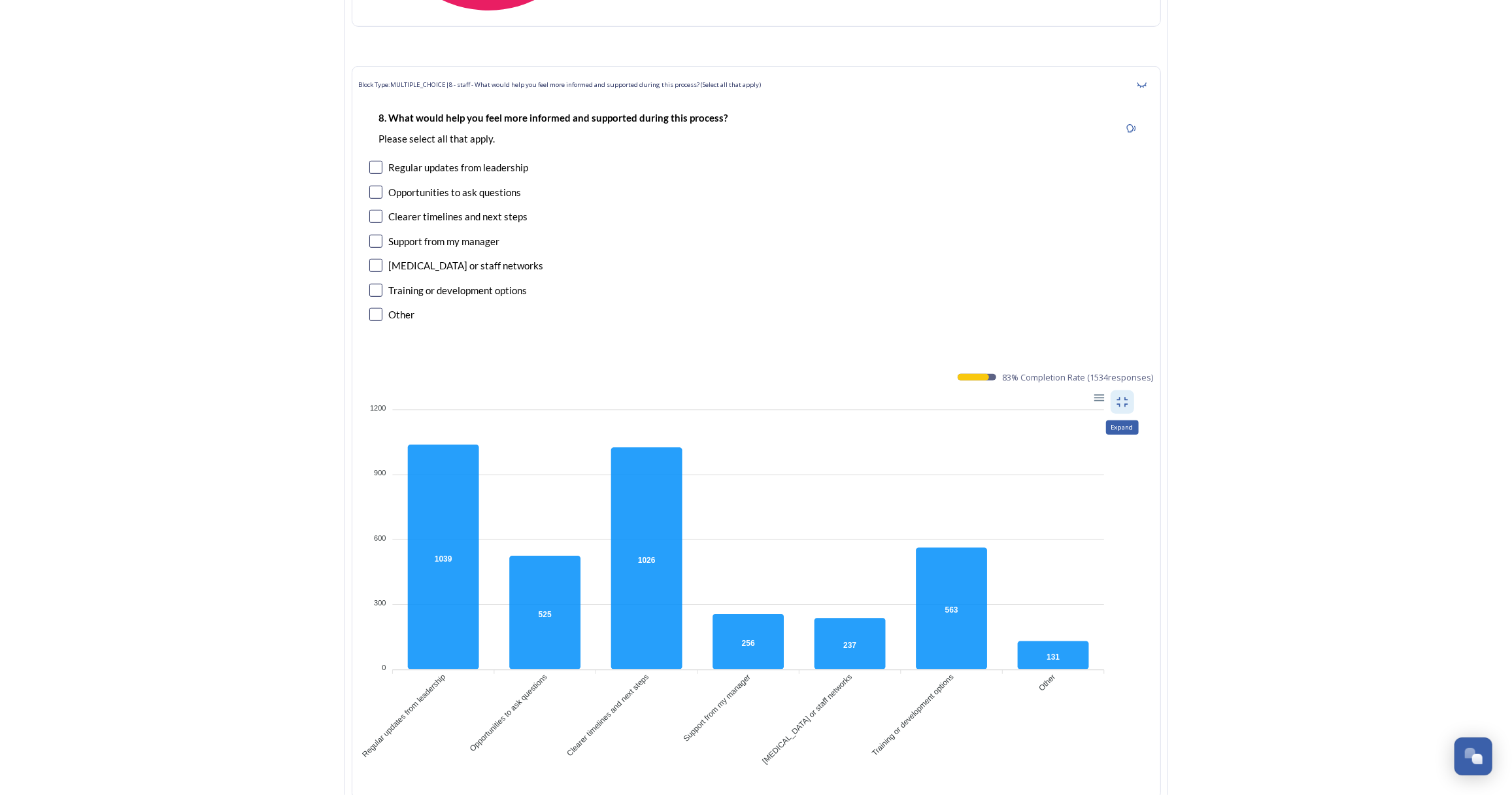
click at [1122, 395] on icon at bounding box center [1122, 402] width 13 height 13
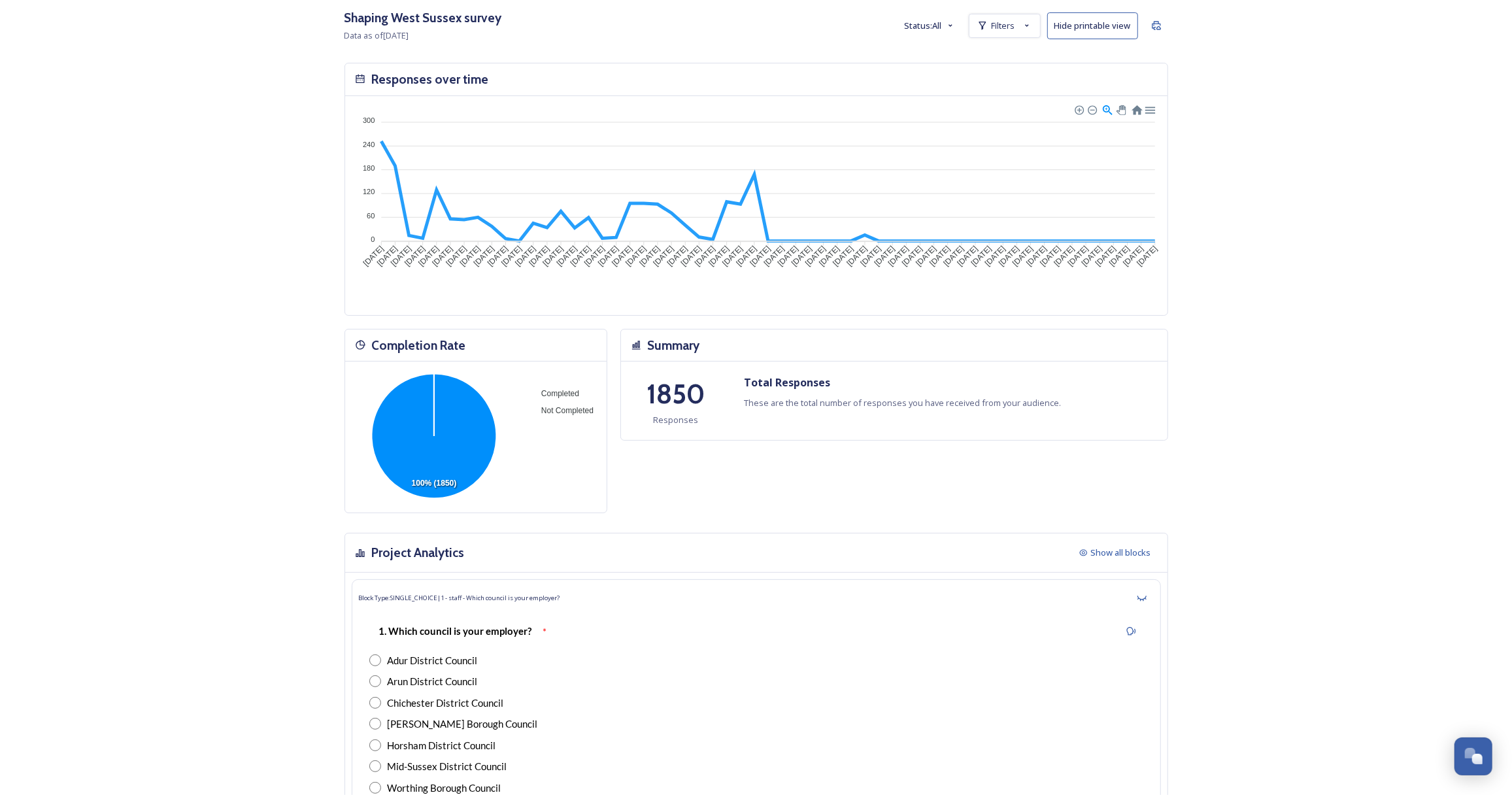
scroll to position [0, 0]
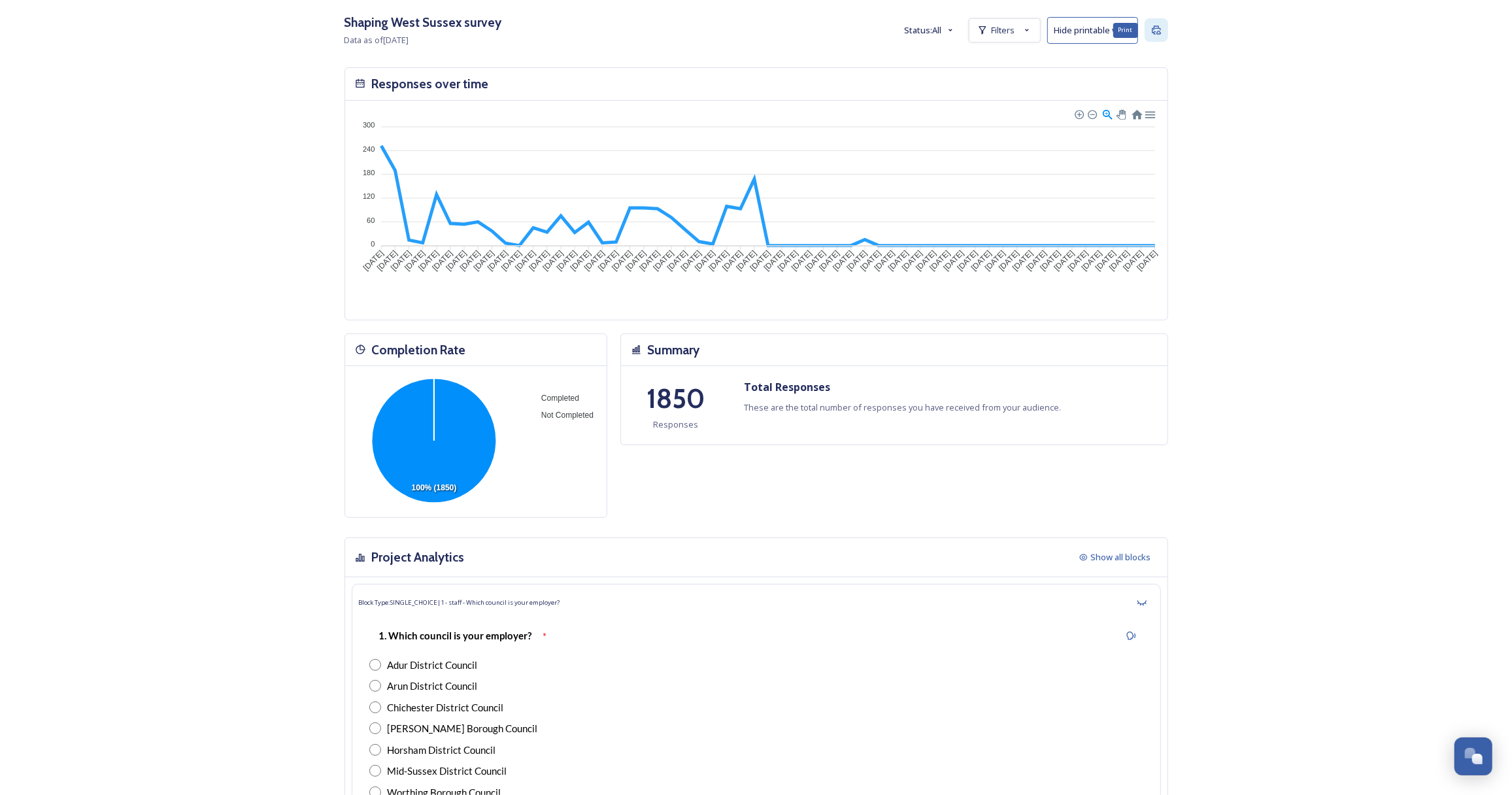
click at [1161, 36] on div "Print" at bounding box center [1156, 30] width 23 height 23
click at [1161, 29] on icon at bounding box center [1156, 30] width 11 height 11
click at [164, 176] on div "Shaping [GEOGRAPHIC_DATA] survey Data as of [DATE] Status: All Filters Hide pri…" at bounding box center [756, 397] width 1512 height 795
